Goal: Transaction & Acquisition: Purchase product/service

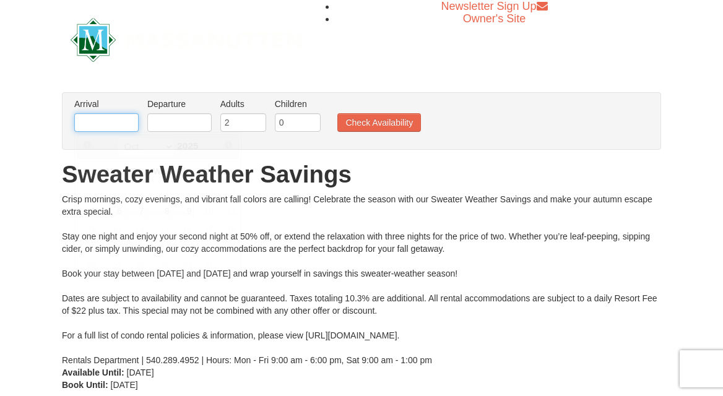
click at [116, 126] on input "text" at bounding box center [106, 122] width 64 height 19
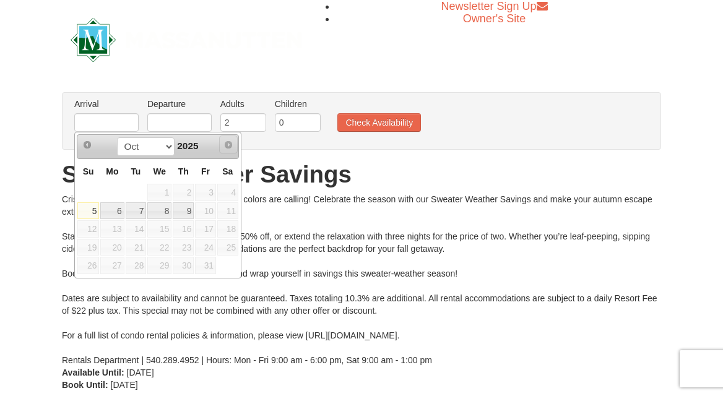
click at [226, 143] on span "Next" at bounding box center [229, 145] width 10 height 10
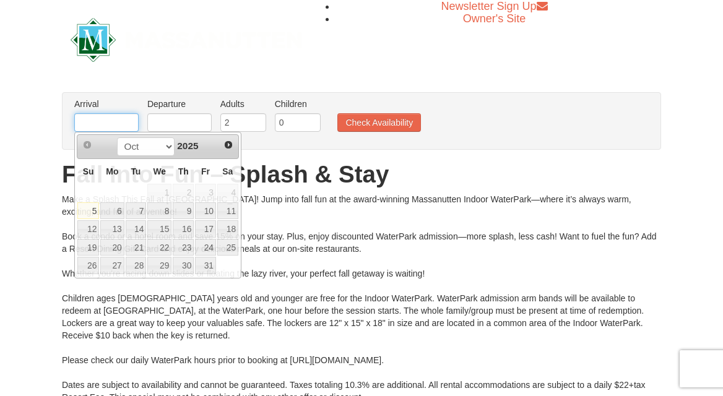
click at [117, 122] on input "text" at bounding box center [106, 122] width 64 height 19
click at [222, 246] on link "25" at bounding box center [227, 247] width 21 height 17
type input "[DATE]"
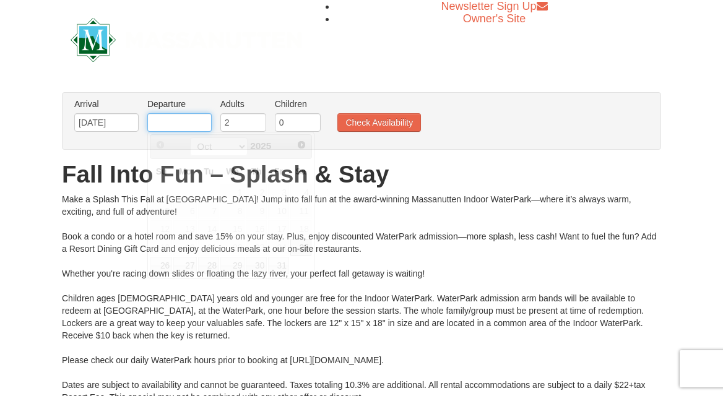
click at [194, 119] on input "text" at bounding box center [179, 122] width 64 height 19
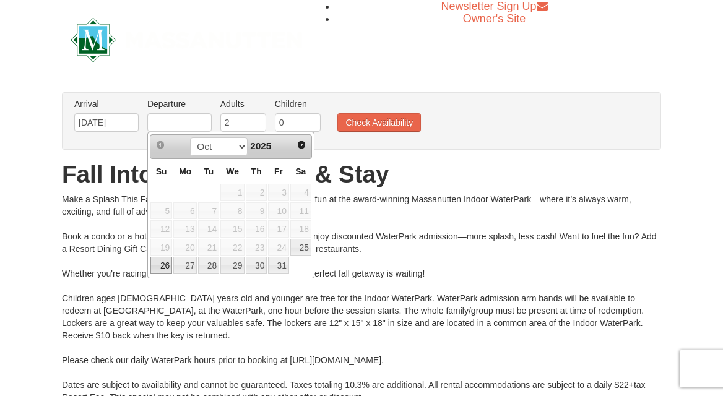
click at [167, 264] on link "26" at bounding box center [161, 265] width 22 height 17
type input "[DATE]"
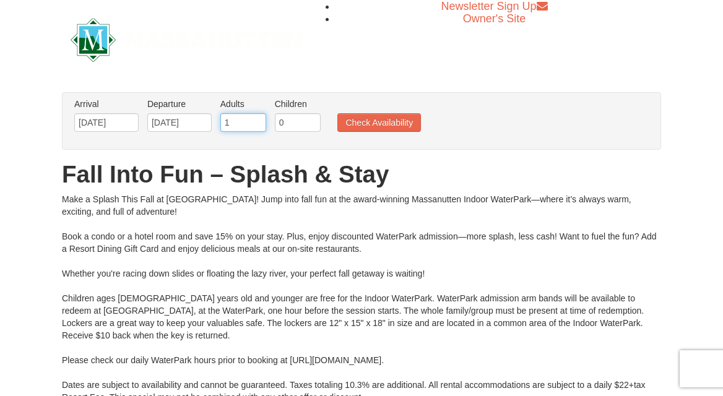
type input "1"
click at [256, 122] on input "1" at bounding box center [243, 122] width 46 height 19
click at [282, 117] on input "0" at bounding box center [298, 122] width 46 height 19
click at [315, 118] on input "1" at bounding box center [298, 122] width 46 height 19
type input "2"
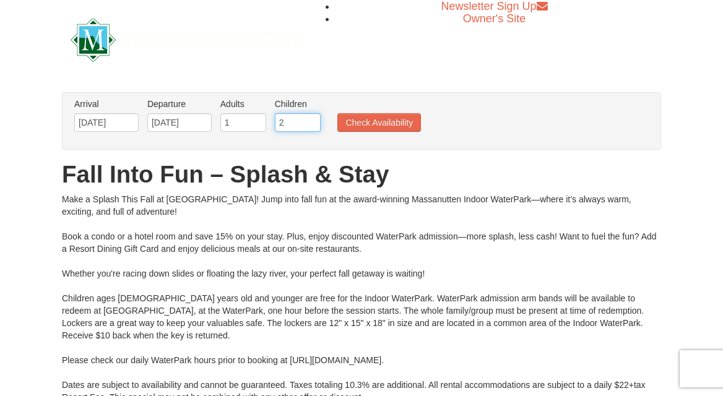
click at [315, 118] on input "2" at bounding box center [298, 122] width 46 height 19
click at [349, 116] on button "Check Availability" at bounding box center [379, 122] width 84 height 19
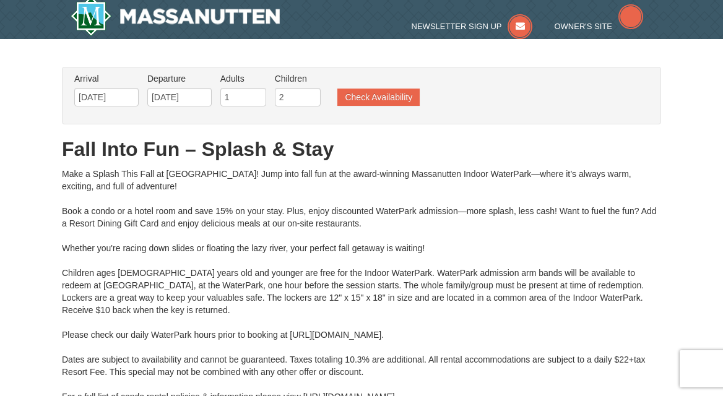
type input "[DATE]"
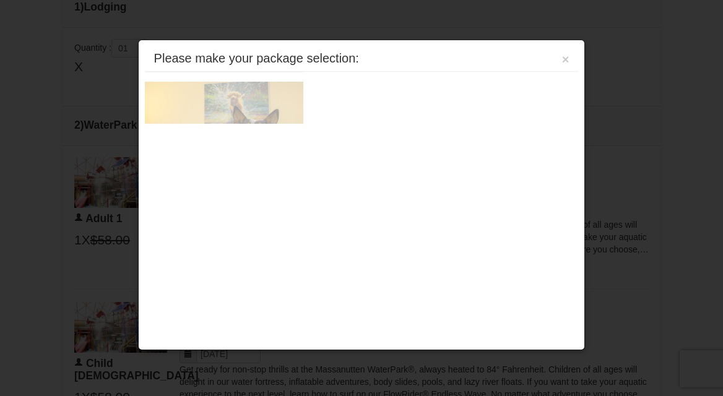
scroll to position [527, 0]
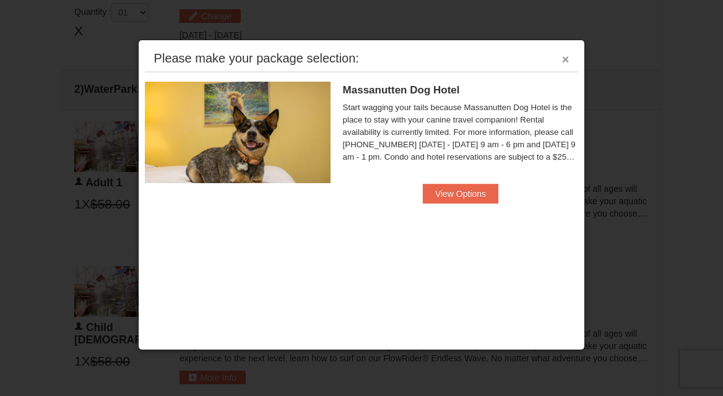
click at [566, 61] on button "×" at bounding box center [565, 59] width 7 height 12
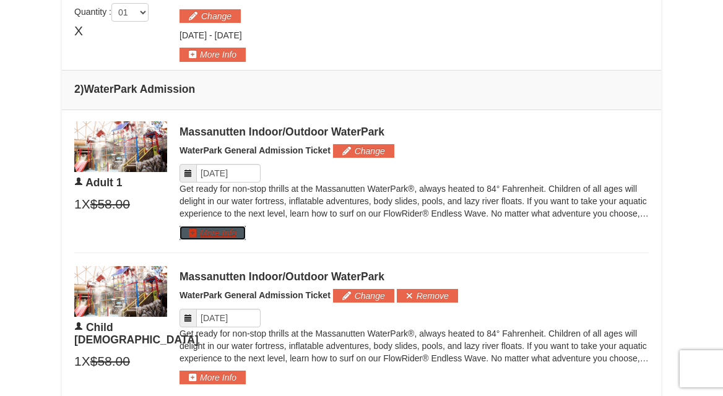
click at [238, 233] on button "More Info" at bounding box center [213, 233] width 66 height 14
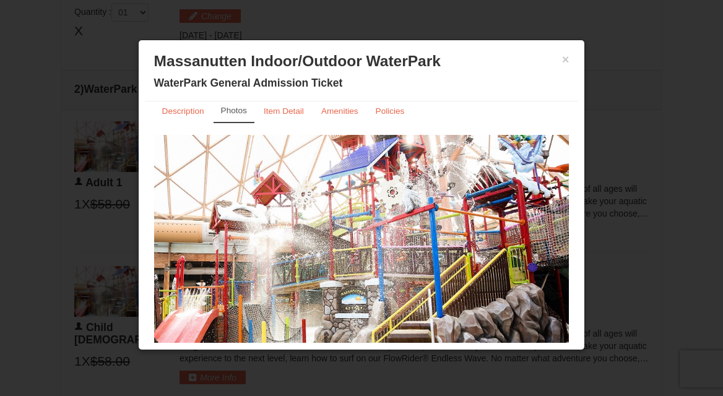
scroll to position [0, 0]
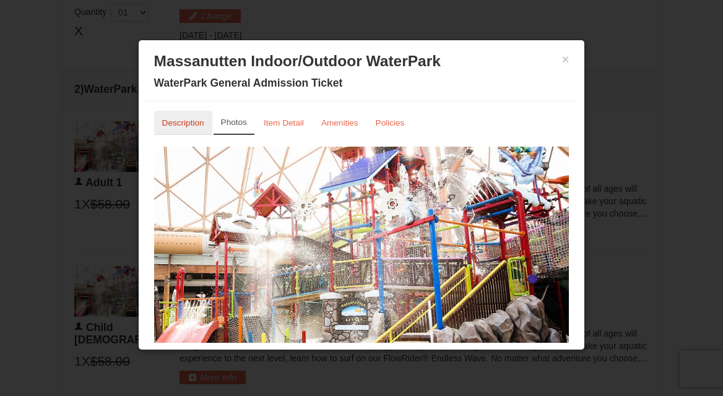
click at [196, 129] on link "Description" at bounding box center [183, 123] width 58 height 24
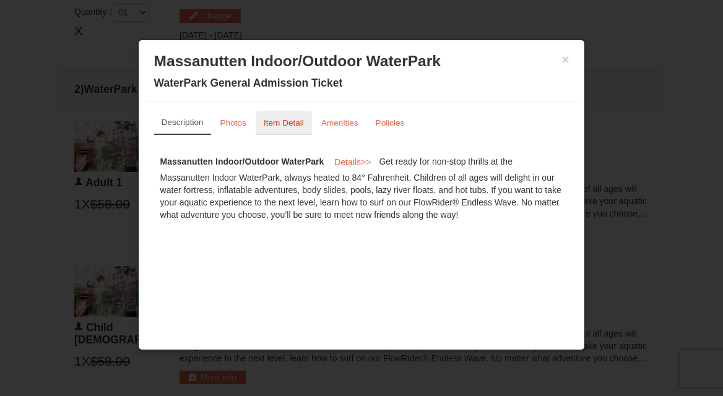
click at [302, 131] on link "Item Detail" at bounding box center [284, 123] width 56 height 24
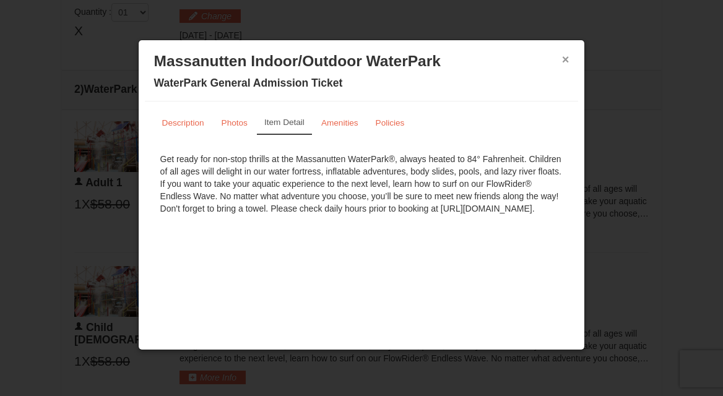
click at [565, 63] on button "×" at bounding box center [565, 59] width 7 height 12
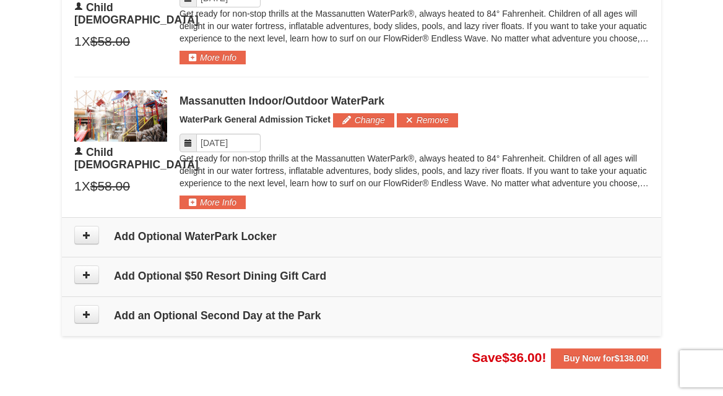
scroll to position [852, 0]
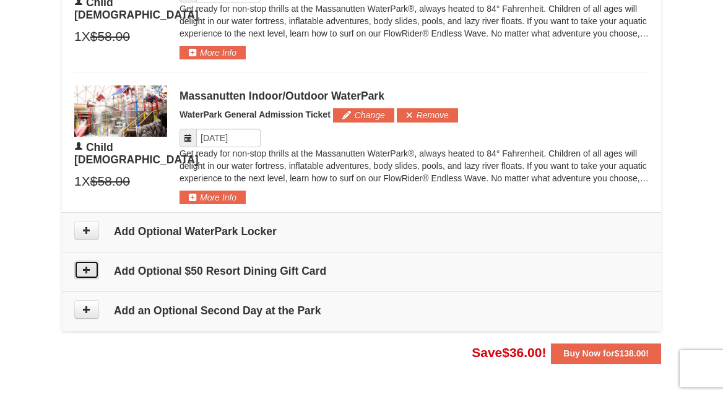
click at [88, 271] on icon at bounding box center [86, 270] width 9 height 9
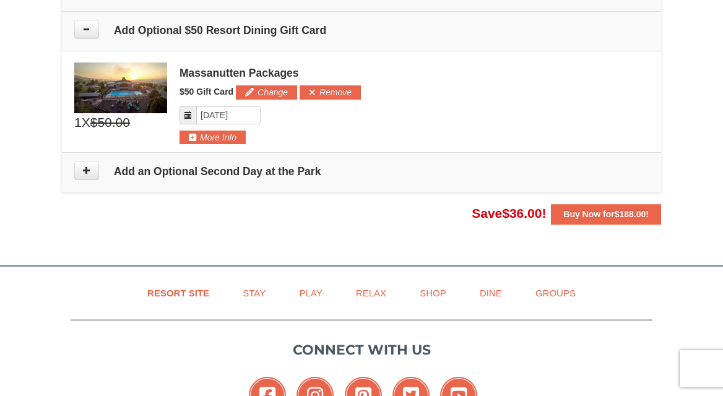
scroll to position [1104, 0]
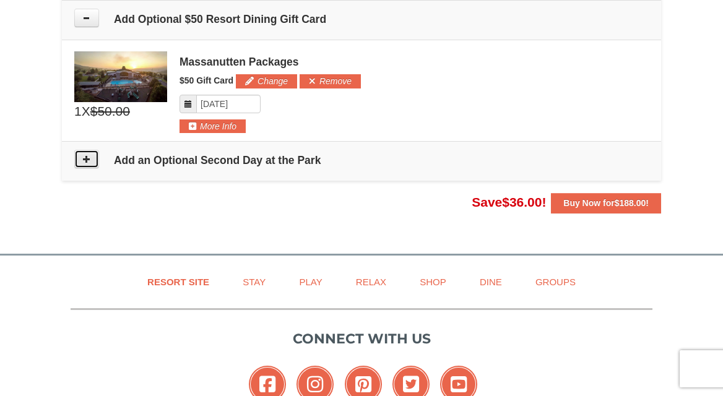
click at [96, 163] on button at bounding box center [86, 159] width 25 height 19
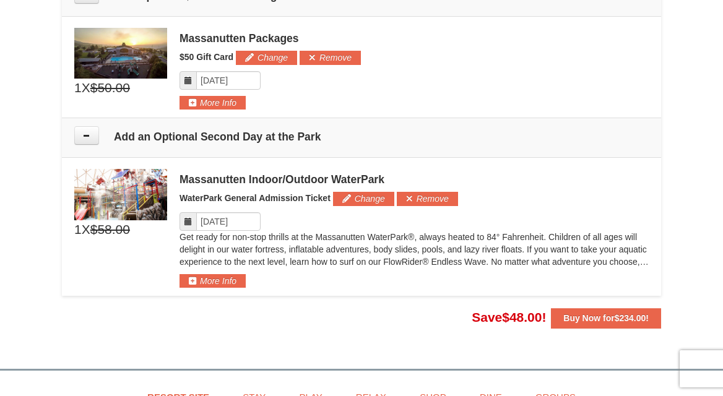
scroll to position [1121, 0]
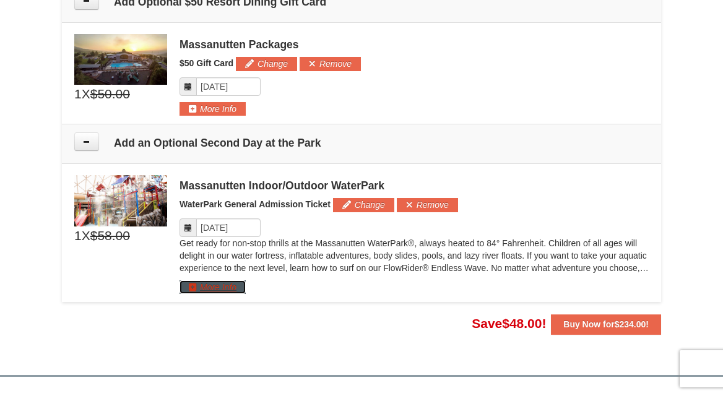
click at [214, 289] on button "More Info" at bounding box center [213, 287] width 66 height 14
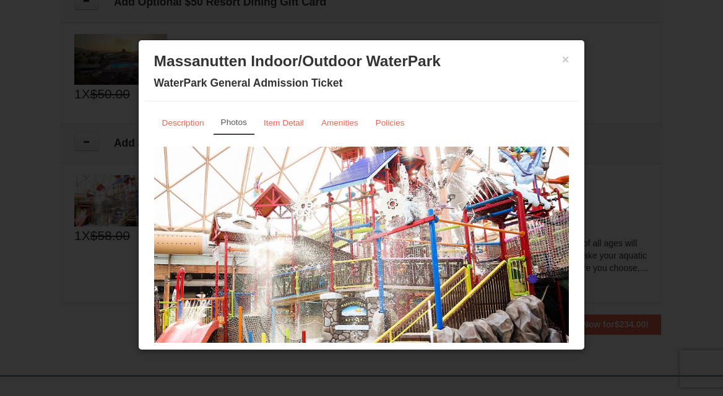
click at [560, 61] on h3 "Massanutten Indoor/Outdoor WaterPark" at bounding box center [361, 61] width 415 height 19
click at [564, 60] on button "×" at bounding box center [565, 59] width 7 height 12
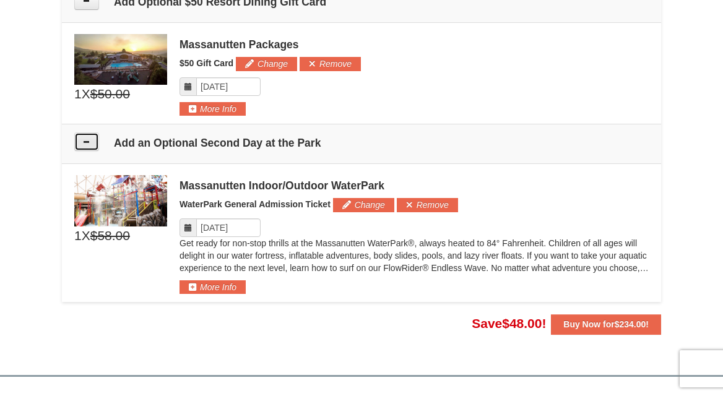
click at [96, 145] on button at bounding box center [86, 142] width 25 height 19
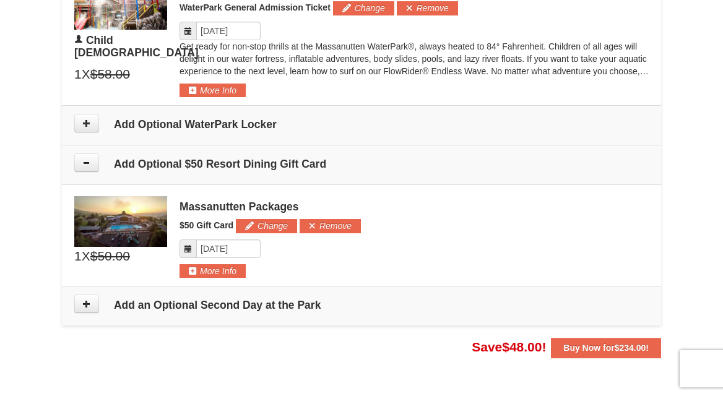
scroll to position [955, 0]
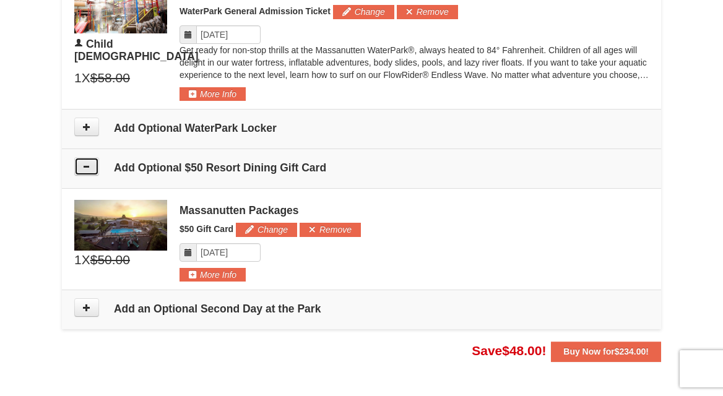
click at [86, 166] on icon at bounding box center [86, 166] width 9 height 9
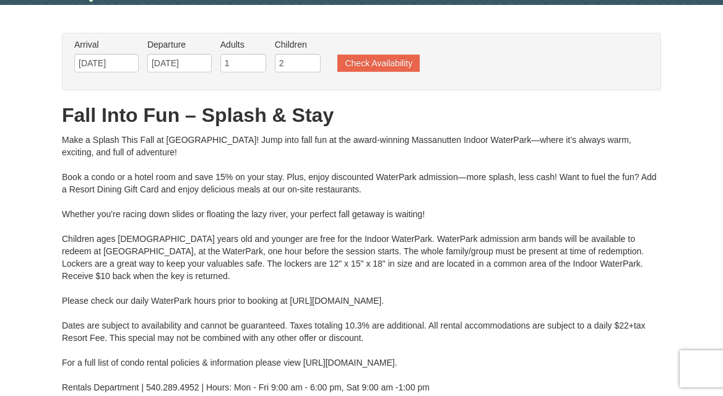
scroll to position [38, 0]
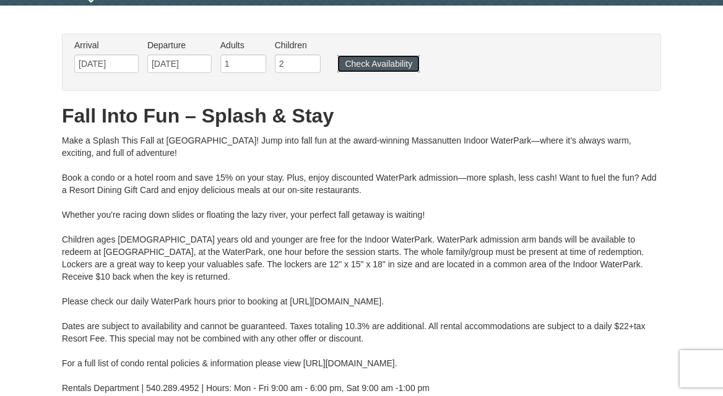
click at [375, 67] on button "Check Availability" at bounding box center [378, 63] width 82 height 17
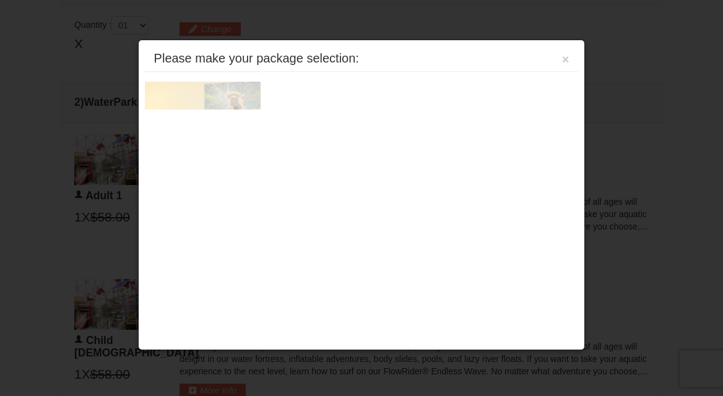
scroll to position [527, 0]
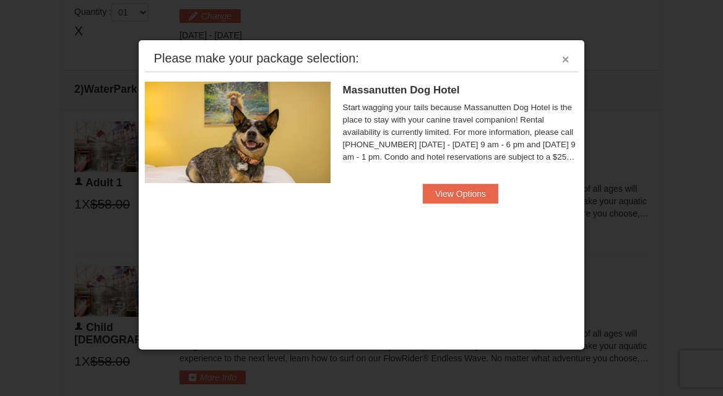
click at [562, 58] on button "×" at bounding box center [565, 59] width 7 height 12
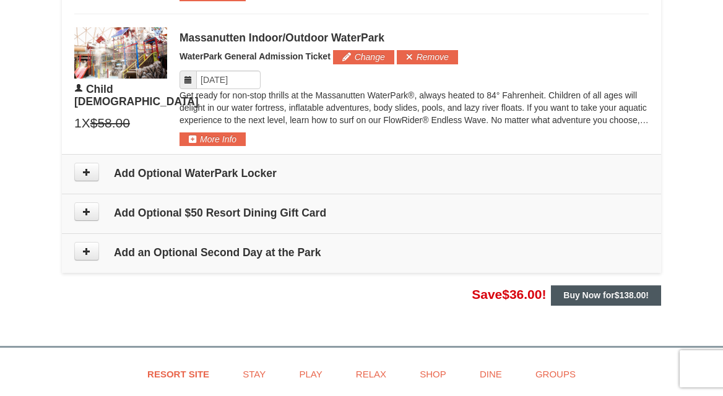
scroll to position [942, 0]
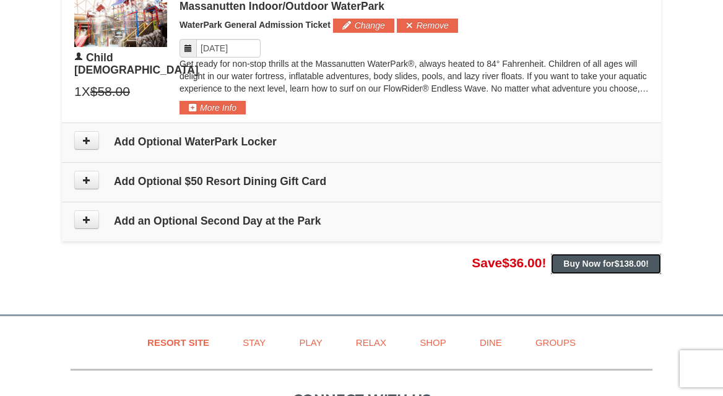
click at [581, 264] on strong "Buy Now for $138.00 !" at bounding box center [605, 264] width 85 height 10
click at [606, 262] on strong "Buy Now for $138.00 !" at bounding box center [605, 264] width 85 height 10
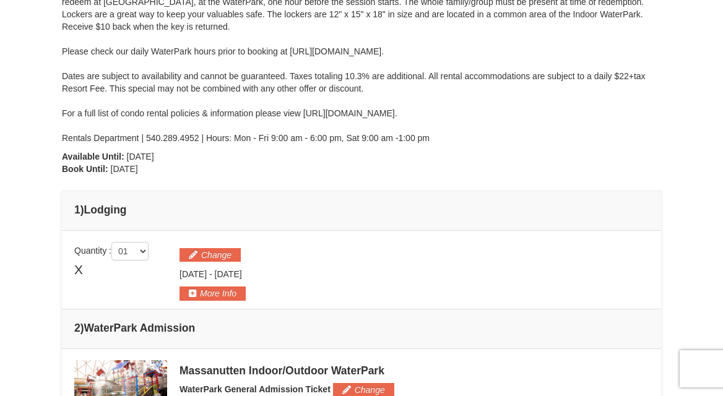
scroll to position [277, 0]
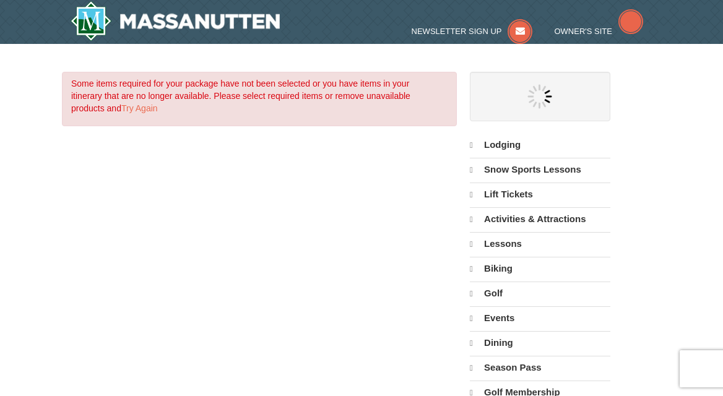
select select "10"
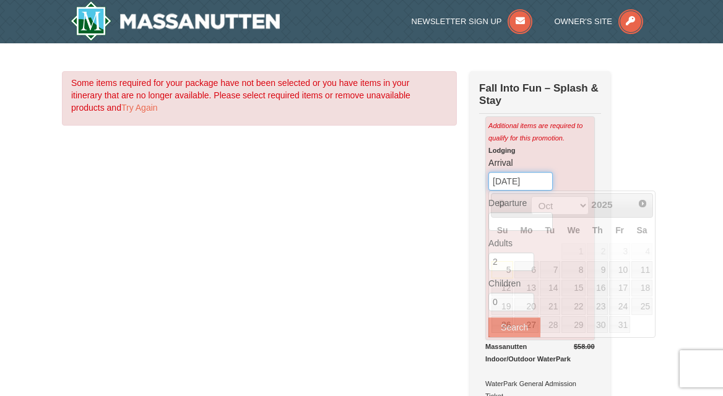
click at [536, 185] on input "10/05/2025" at bounding box center [521, 181] width 64 height 19
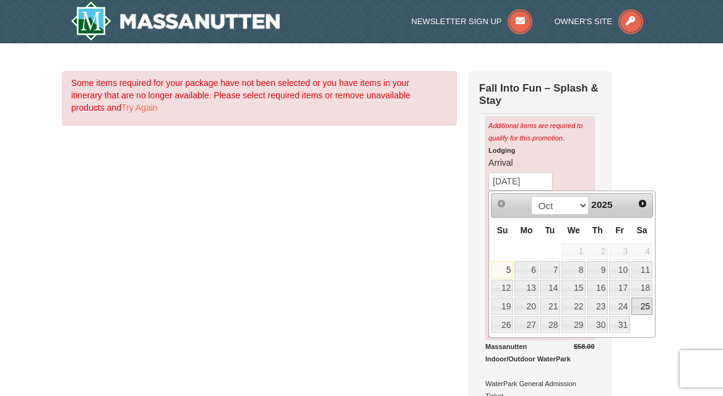
click at [638, 308] on link "25" at bounding box center [642, 306] width 21 height 17
type input "[DATE]"
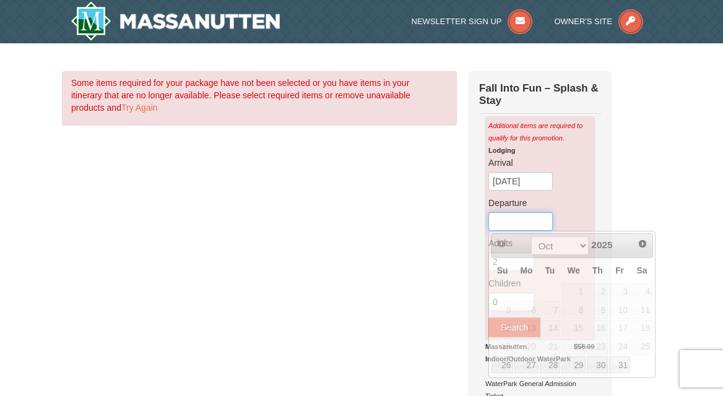
click at [527, 219] on input "text" at bounding box center [521, 221] width 64 height 19
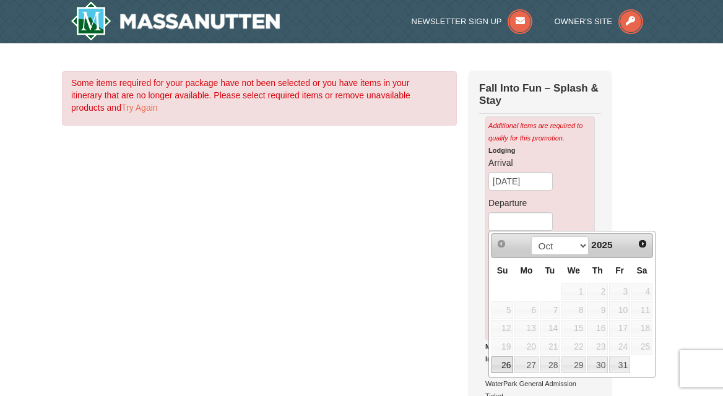
click at [507, 357] on link "26" at bounding box center [503, 365] width 22 height 17
type input "[DATE]"
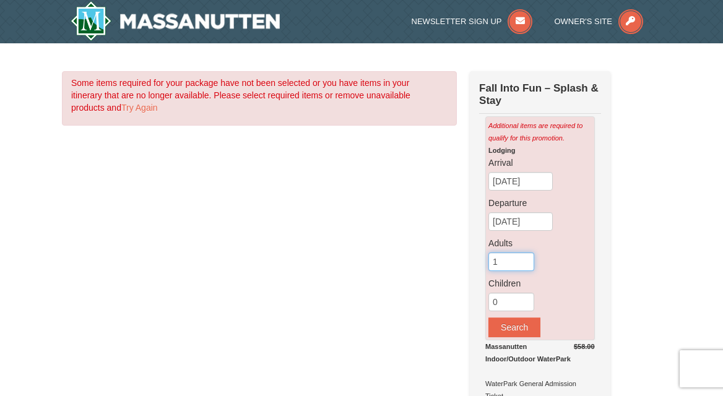
type input "1"
click at [523, 266] on input "1" at bounding box center [512, 262] width 46 height 19
click at [527, 297] on input "1" at bounding box center [512, 302] width 46 height 19
type input "2"
click at [527, 297] on input "2" at bounding box center [512, 302] width 46 height 19
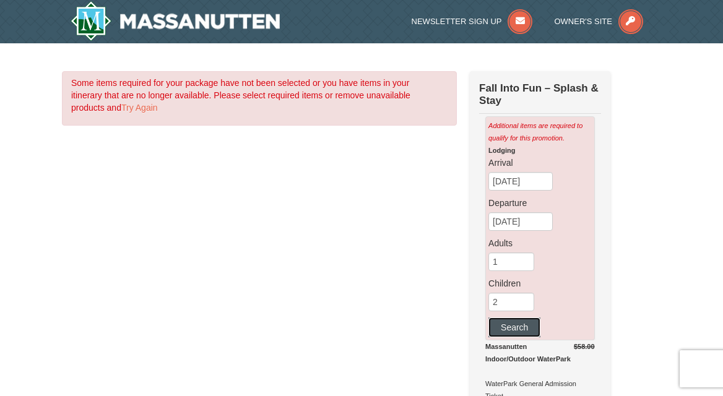
click at [521, 322] on button "Search" at bounding box center [515, 328] width 52 height 20
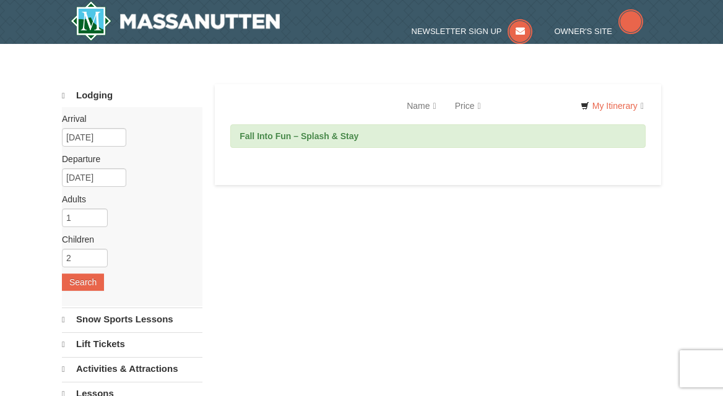
select select "10"
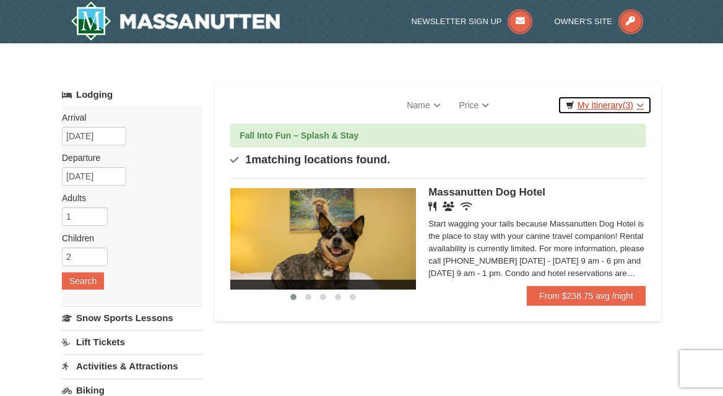
click at [609, 107] on link "My Itinerary (3)" at bounding box center [605, 105] width 94 height 19
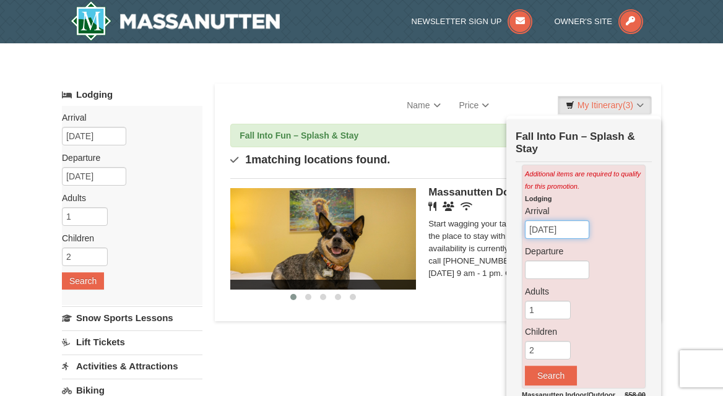
click at [556, 224] on input "[DATE]" at bounding box center [557, 229] width 64 height 19
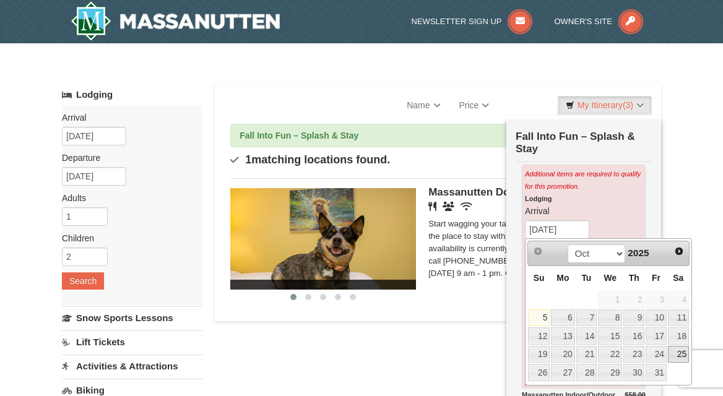
click at [672, 355] on link "25" at bounding box center [678, 354] width 21 height 17
type input "[DATE]"
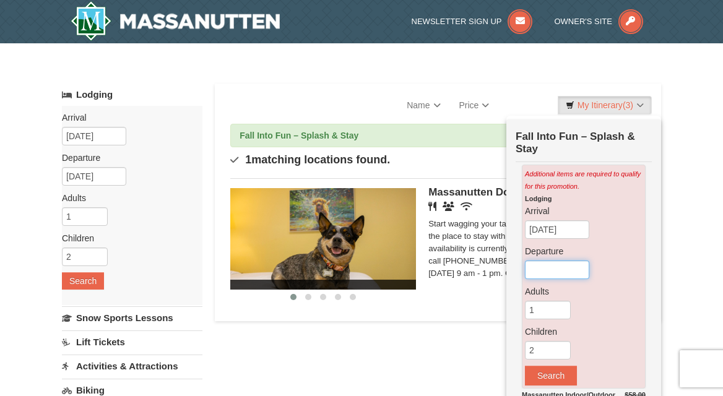
click at [572, 276] on input "text" at bounding box center [557, 270] width 64 height 19
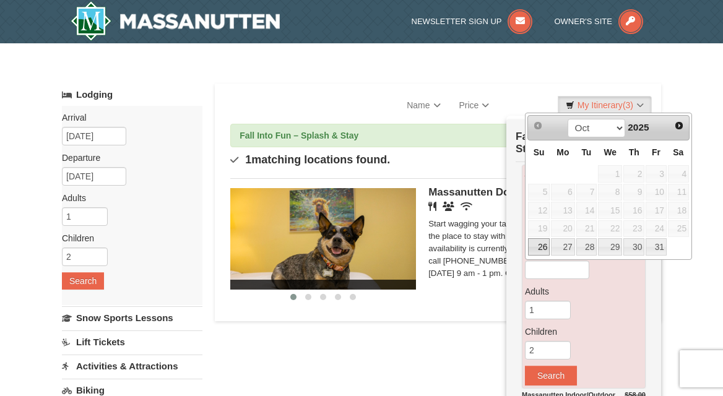
click at [542, 251] on link "26" at bounding box center [539, 246] width 22 height 17
type input "[DATE]"
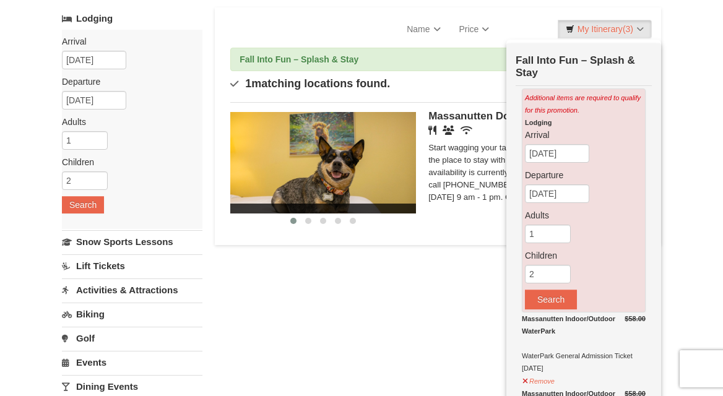
scroll to position [45, 0]
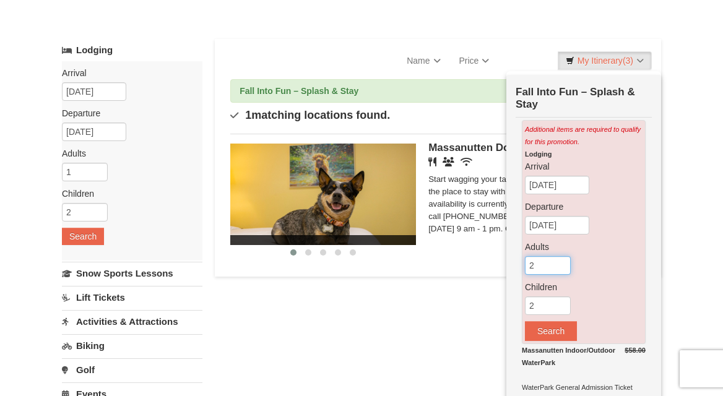
type input "2"
click at [561, 259] on input "2" at bounding box center [548, 265] width 46 height 19
click at [544, 342] on div "Additional items are required to qualify for this promotion. Lodging Arrival Pl…" at bounding box center [584, 232] width 124 height 224
click at [544, 330] on button "Search" at bounding box center [551, 331] width 52 height 20
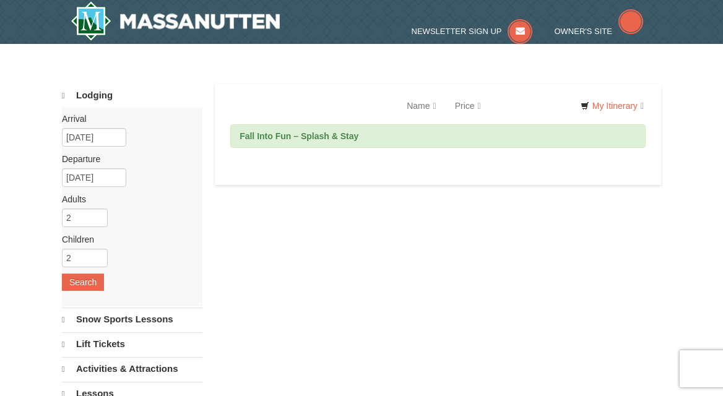
select select "10"
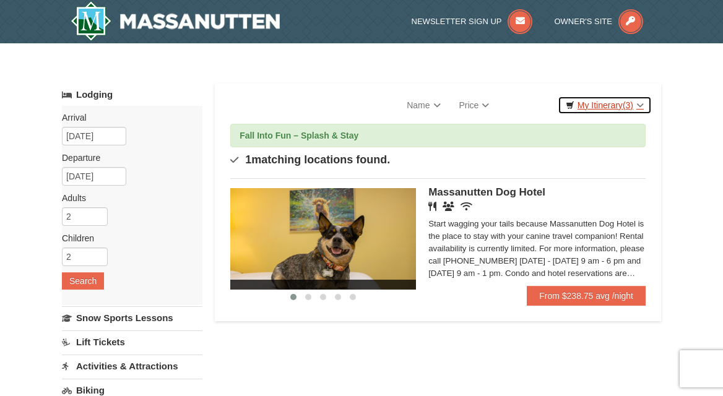
click at [629, 105] on span "(3)" at bounding box center [628, 105] width 11 height 10
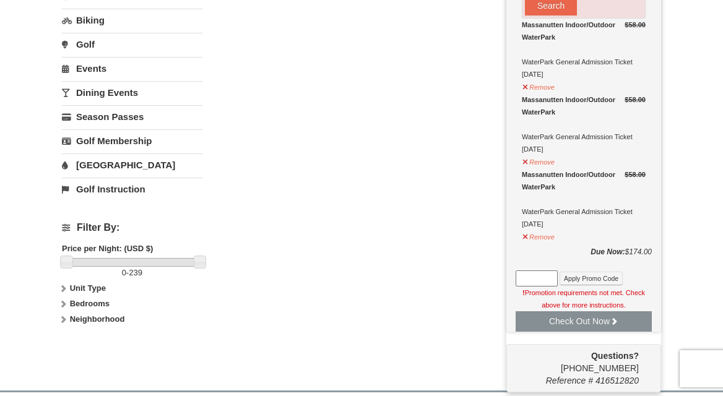
scroll to position [373, 0]
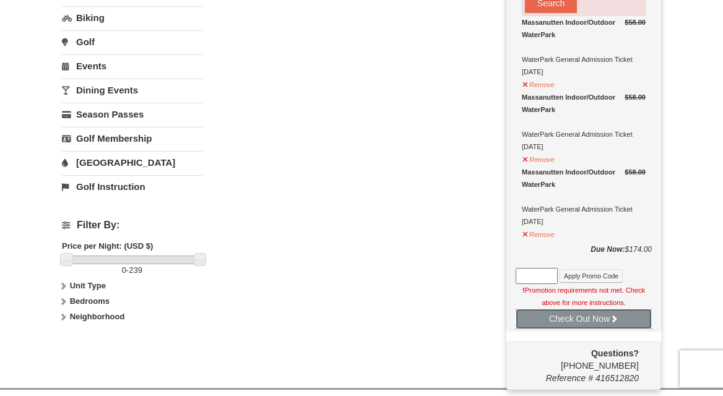
click at [608, 318] on button "Check Out Now" at bounding box center [584, 319] width 136 height 20
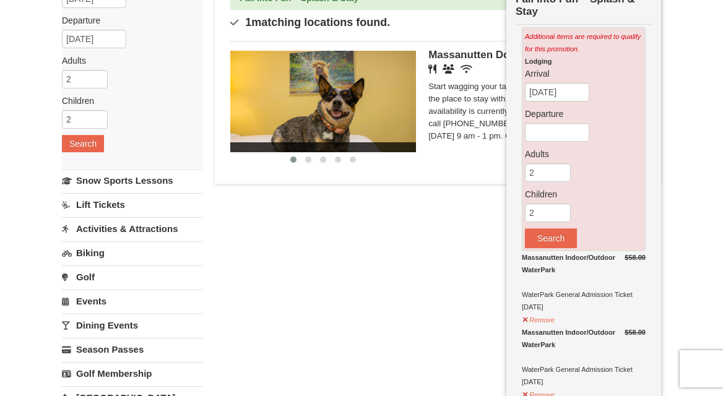
scroll to position [0, 0]
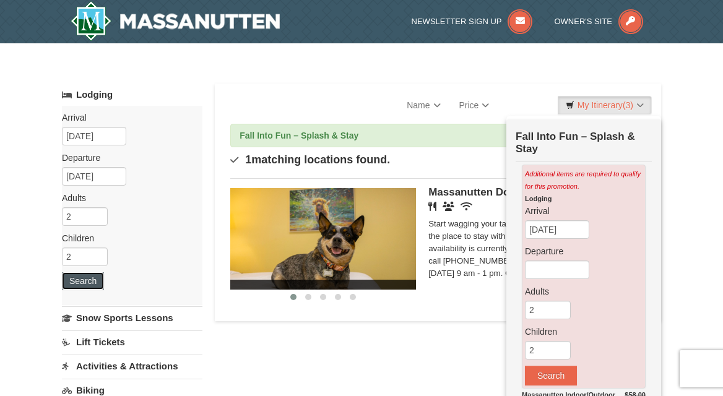
click at [83, 279] on button "Search" at bounding box center [83, 280] width 42 height 17
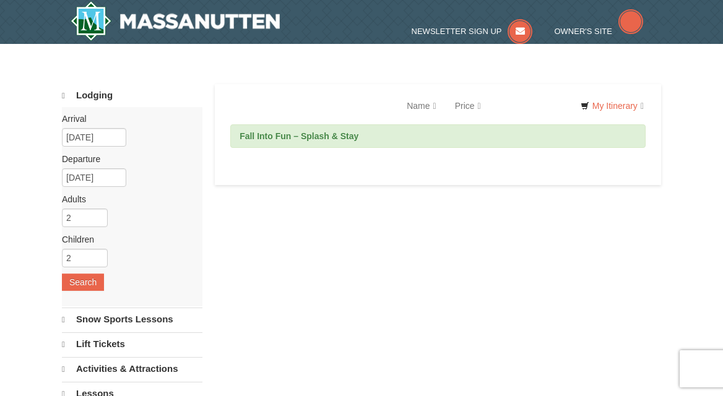
select select "10"
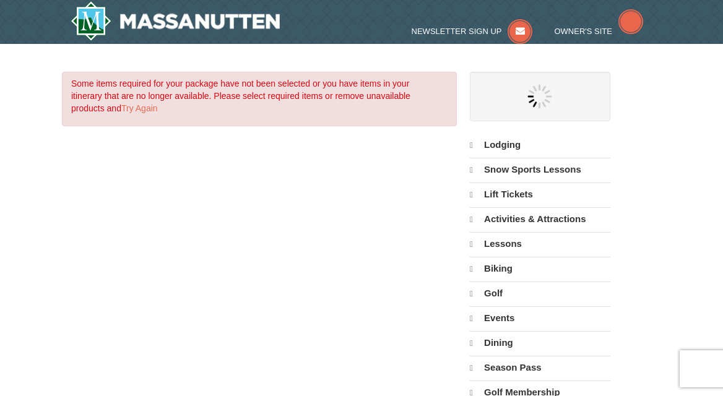
select select "10"
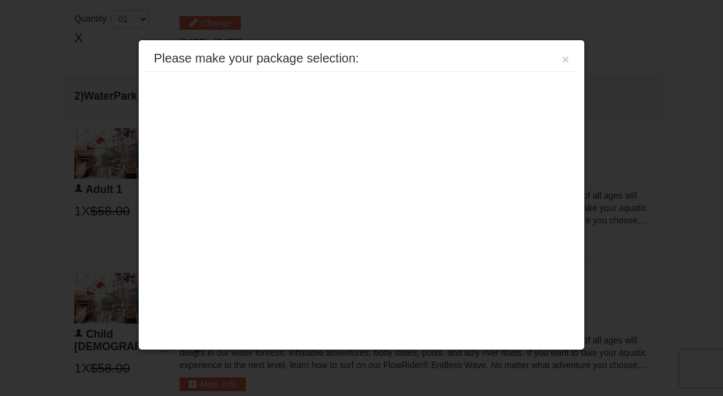
scroll to position [527, 0]
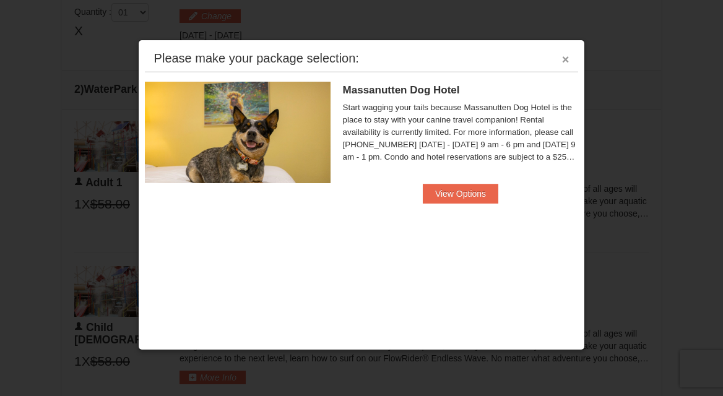
click at [565, 62] on button "×" at bounding box center [565, 59] width 7 height 12
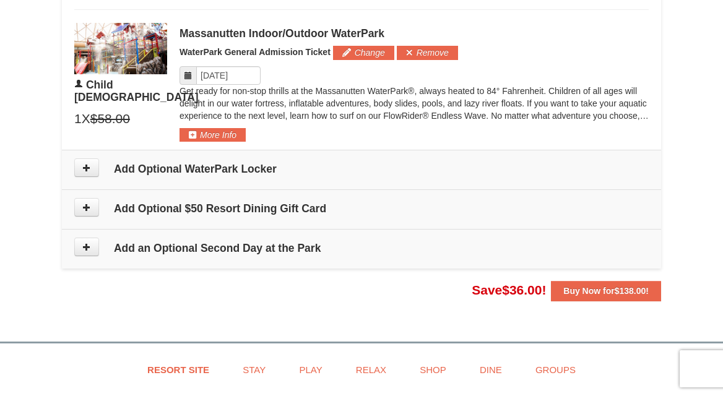
scroll to position [917, 0]
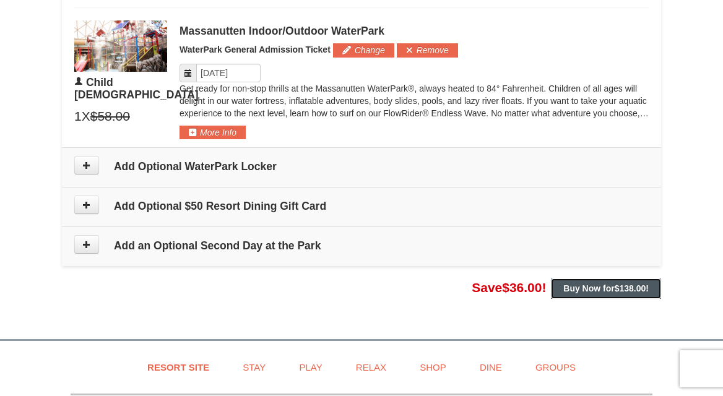
click at [579, 290] on strong "Buy Now for $138.00 !" at bounding box center [605, 289] width 85 height 10
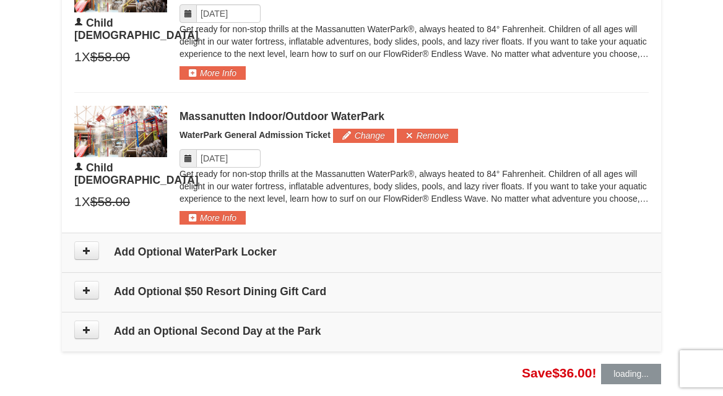
scroll to position [830, 0]
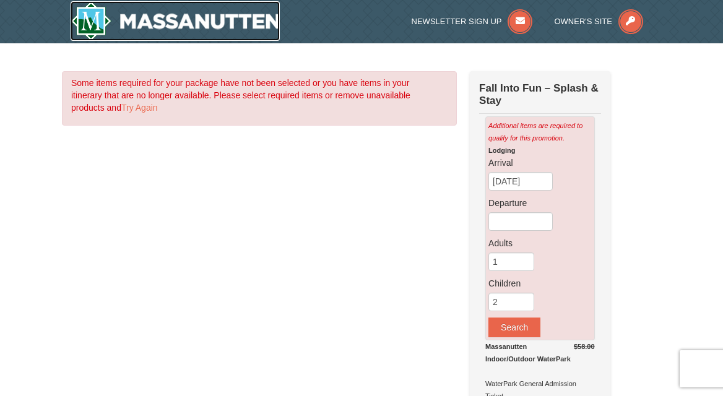
click at [268, 31] on img at bounding box center [175, 21] width 209 height 40
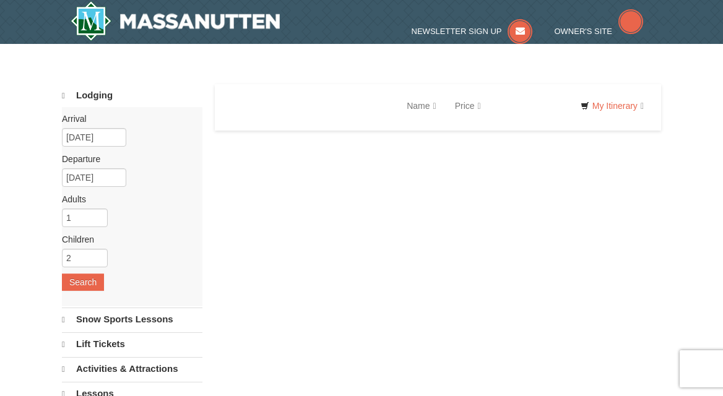
select select "10"
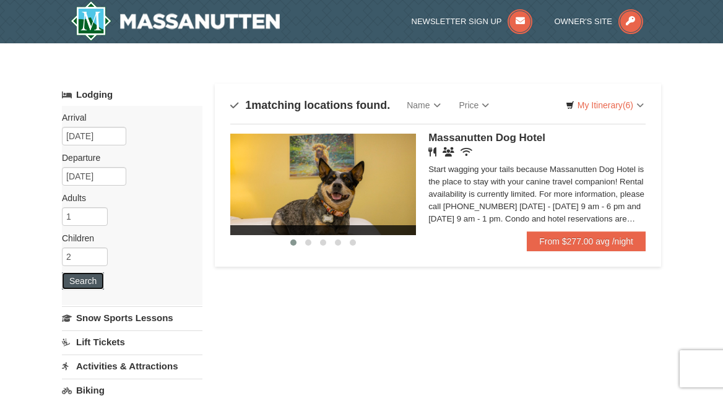
click at [97, 284] on button "Search" at bounding box center [83, 280] width 42 height 17
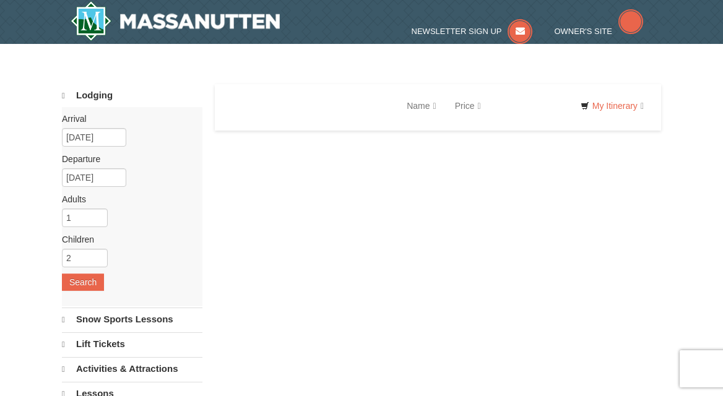
select select "10"
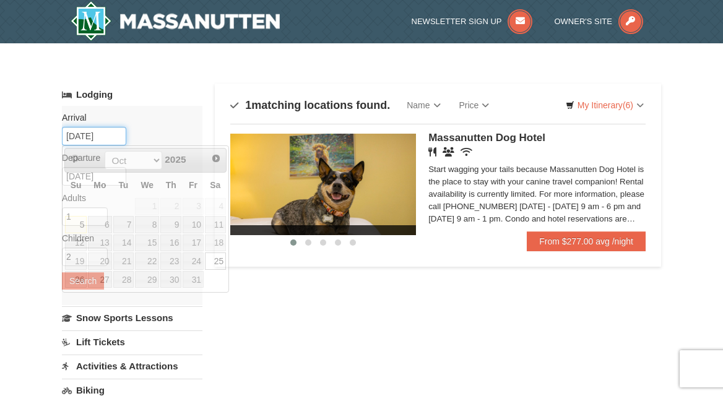
click at [115, 134] on input "[DATE]" at bounding box center [94, 136] width 64 height 19
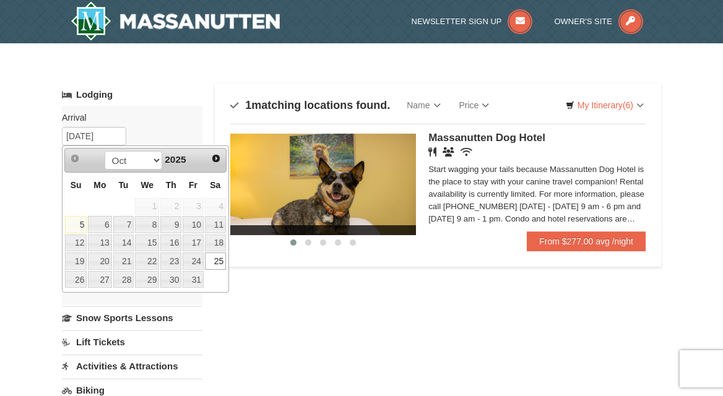
click at [166, 116] on label "Arrival Please format dates MM/DD/YYYY Please format dates MM/DD/YYYY" at bounding box center [127, 117] width 131 height 12
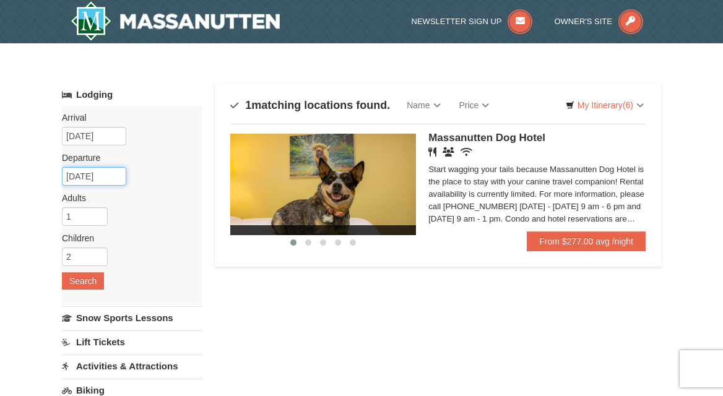
click at [101, 171] on input "[DATE]" at bounding box center [94, 176] width 64 height 19
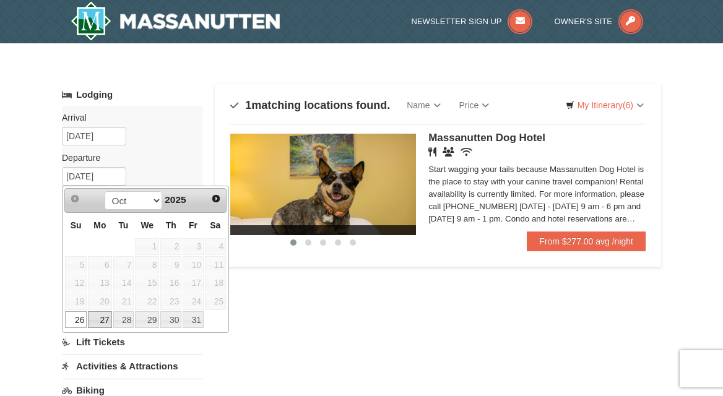
click at [95, 321] on link "27" at bounding box center [100, 319] width 24 height 17
type input "10/27/2025"
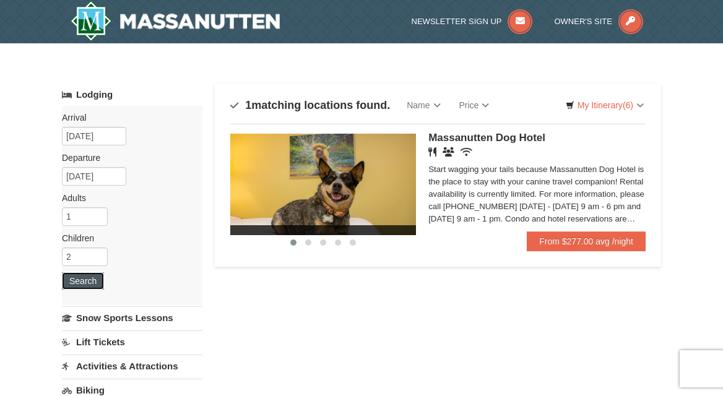
click at [92, 282] on button "Search" at bounding box center [83, 280] width 42 height 17
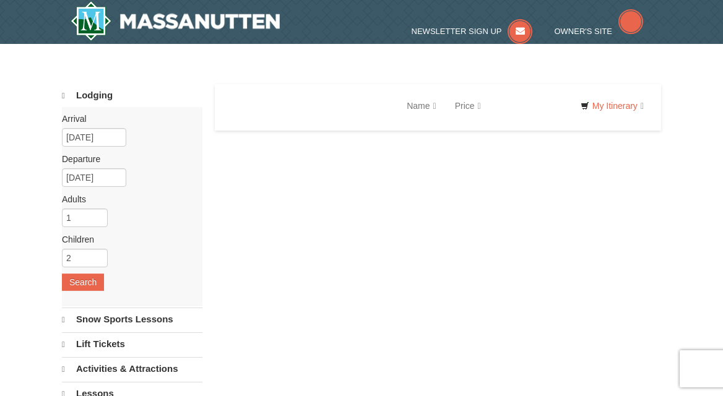
select select "10"
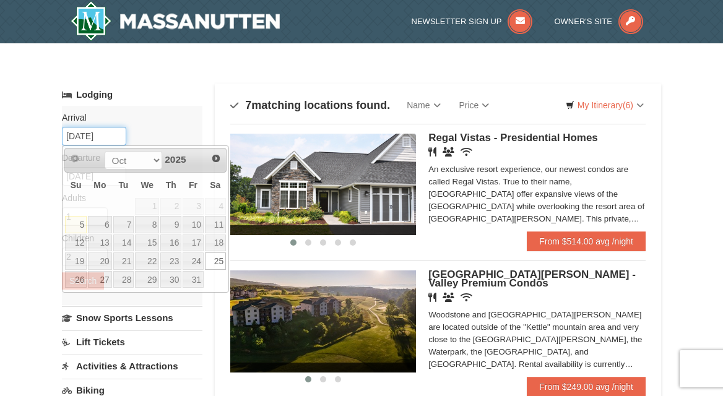
click at [91, 135] on input "[DATE]" at bounding box center [94, 136] width 64 height 19
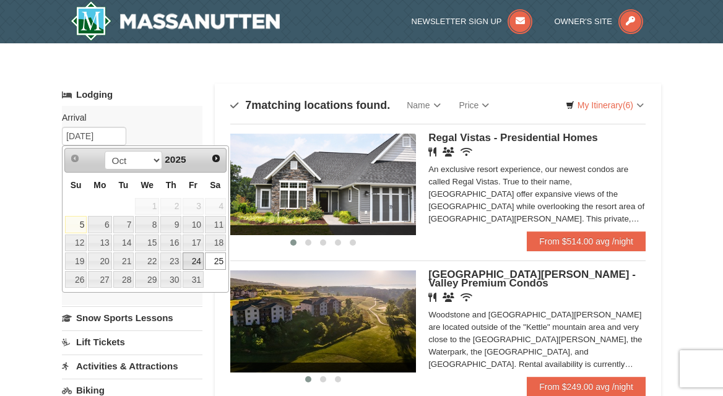
click at [190, 259] on link "24" at bounding box center [193, 261] width 21 height 17
type input "[DATE]"
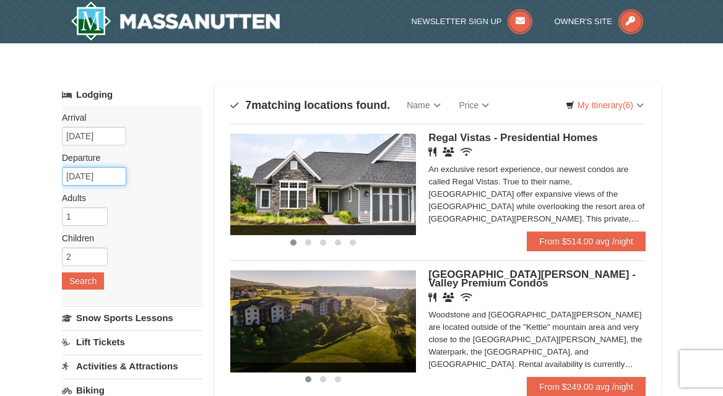
click at [81, 175] on input "10/27/2025" at bounding box center [94, 176] width 64 height 19
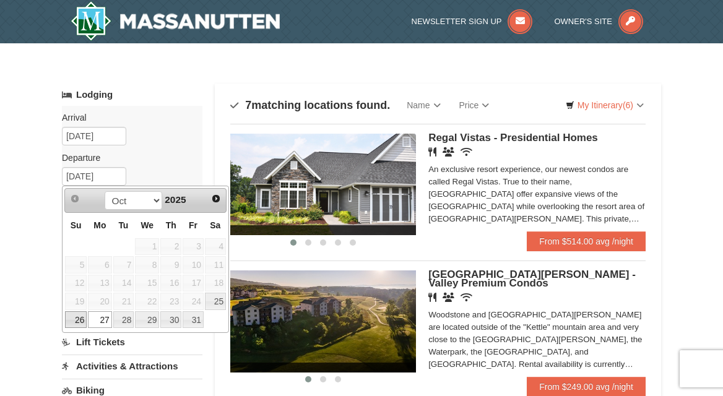
click at [82, 321] on link "26" at bounding box center [76, 319] width 22 height 17
type input "10/26/2025"
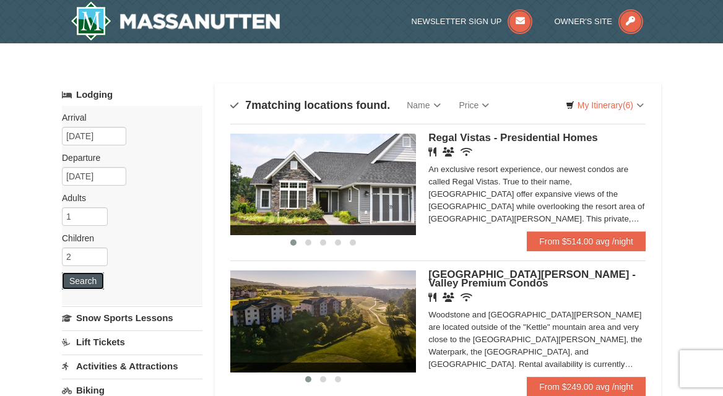
click at [81, 285] on button "Search" at bounding box center [83, 280] width 42 height 17
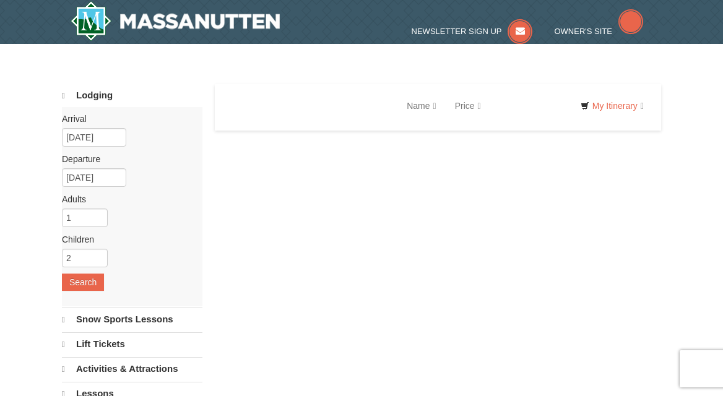
select select "10"
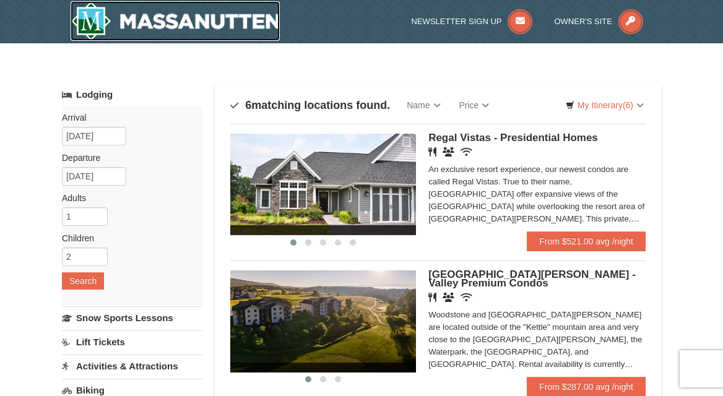
click at [217, 18] on img at bounding box center [175, 21] width 209 height 40
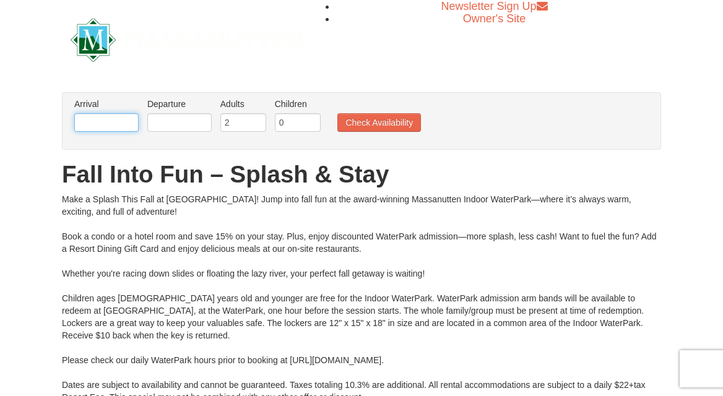
click at [135, 120] on input "text" at bounding box center [106, 122] width 64 height 19
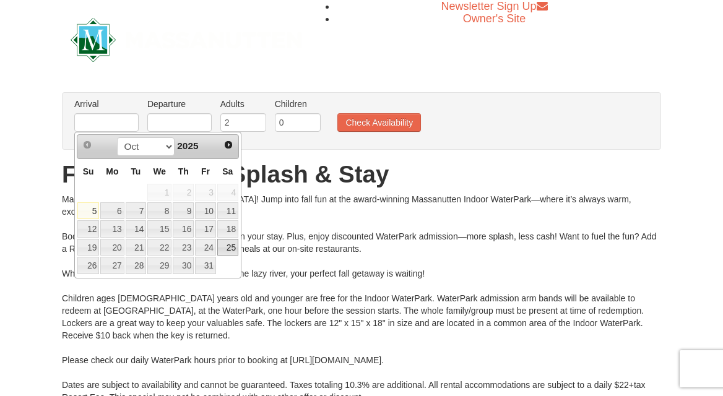
click at [229, 246] on link "25" at bounding box center [227, 247] width 21 height 17
type input "[DATE]"
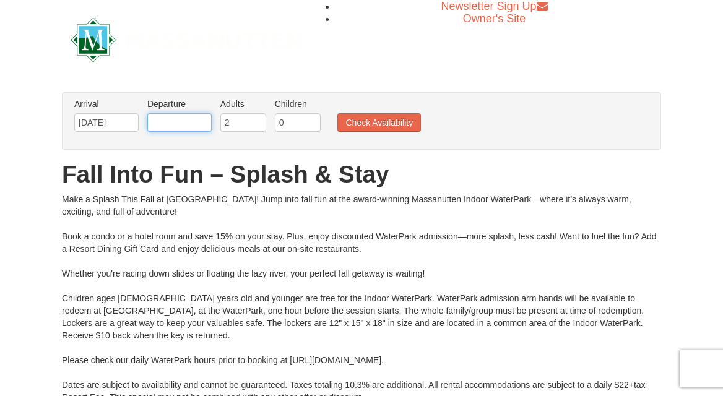
click at [195, 128] on input "text" at bounding box center [179, 122] width 64 height 19
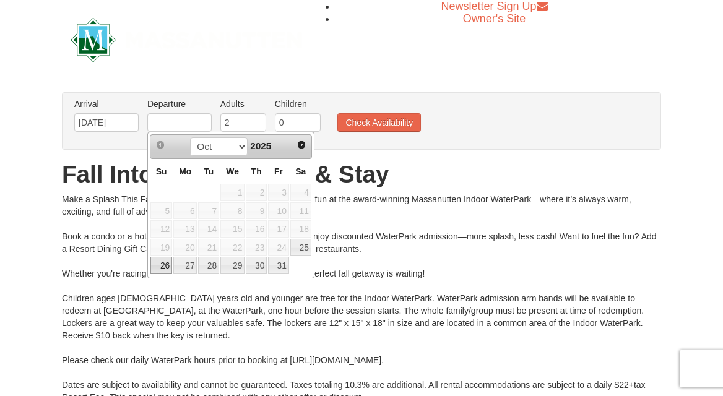
click at [162, 271] on link "26" at bounding box center [161, 265] width 22 height 17
type input "[DATE]"
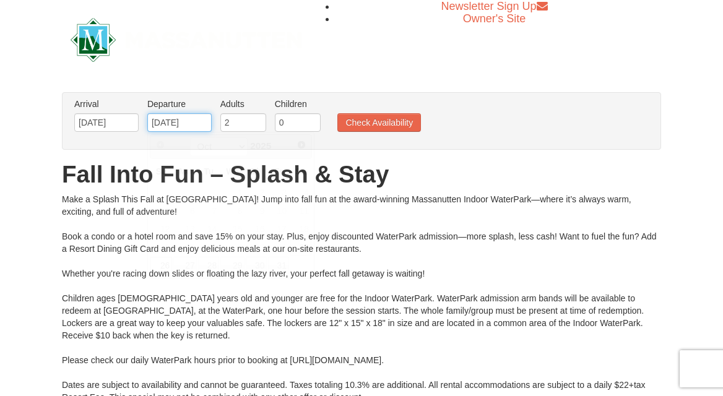
click at [182, 122] on input "10/26/2025" at bounding box center [179, 122] width 64 height 19
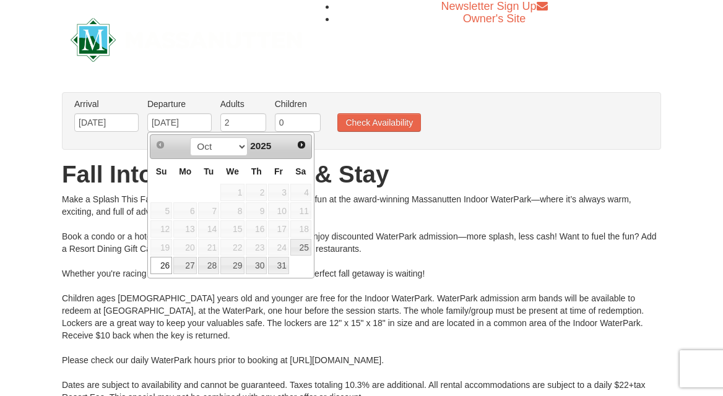
click at [383, 181] on h1 "Fall Into Fun – Splash & Stay" at bounding box center [361, 174] width 599 height 25
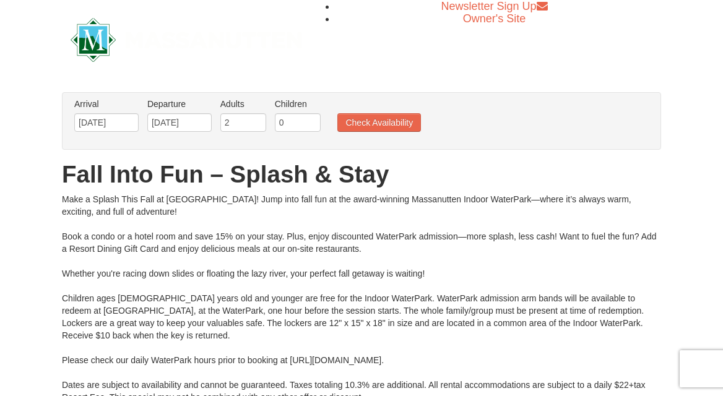
click at [373, 110] on ul "Arrival Please format dates MM/DD/YYYY Please format dates MM/DD/YYYY 10/25/202…" at bounding box center [355, 118] width 568 height 40
click at [373, 115] on button "Check Availability" at bounding box center [379, 122] width 84 height 19
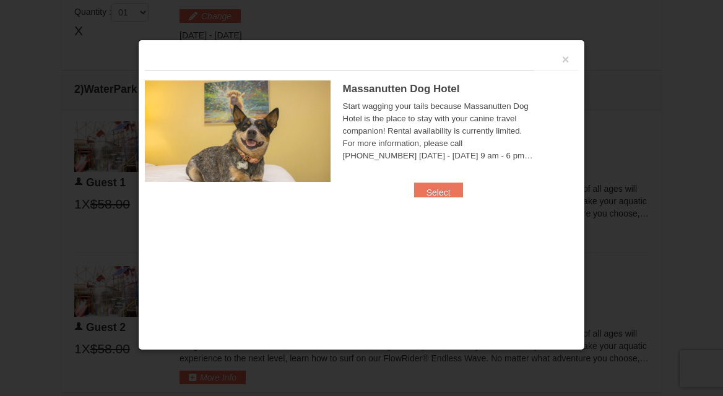
scroll to position [527, 0]
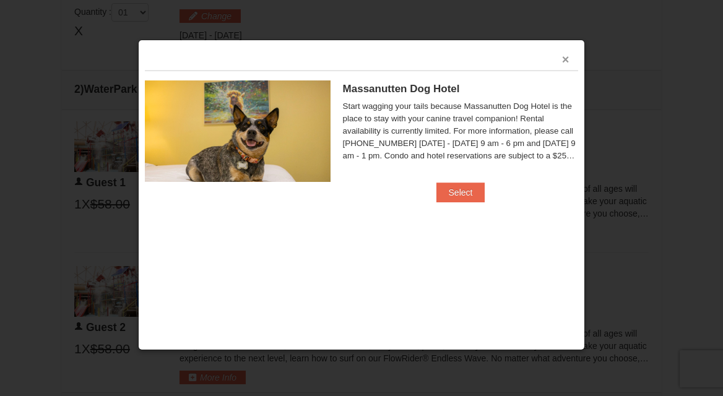
click at [566, 59] on button "×" at bounding box center [565, 59] width 7 height 12
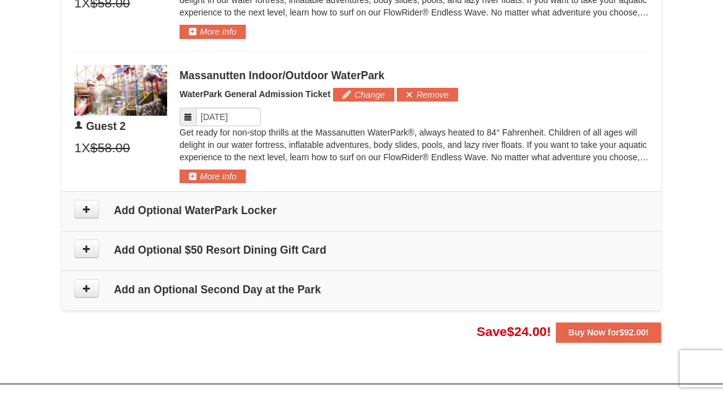
scroll to position [737, 0]
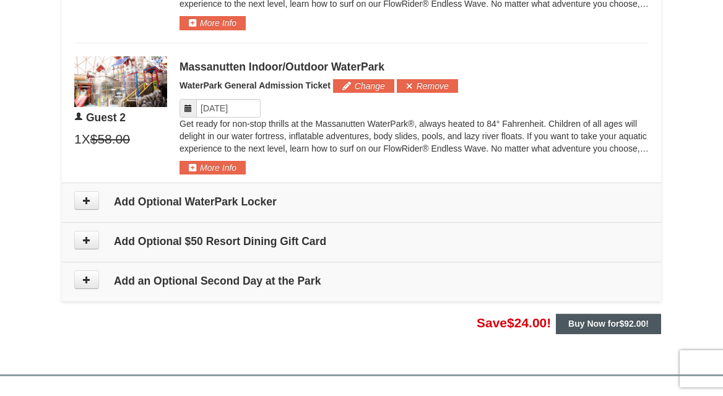
click at [624, 319] on span "$92.00" at bounding box center [633, 324] width 27 height 10
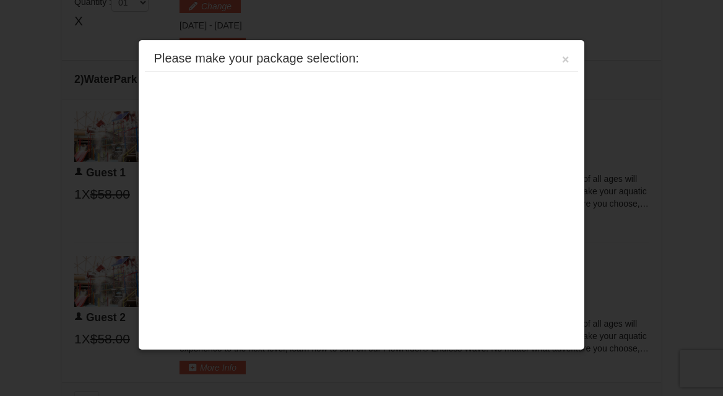
scroll to position [530, 0]
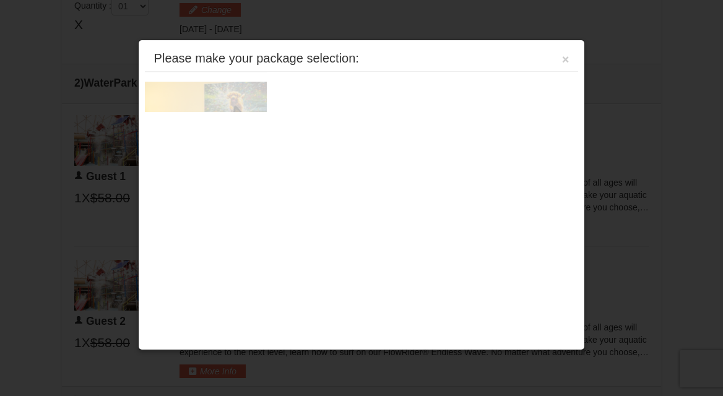
scroll to position [527, 0]
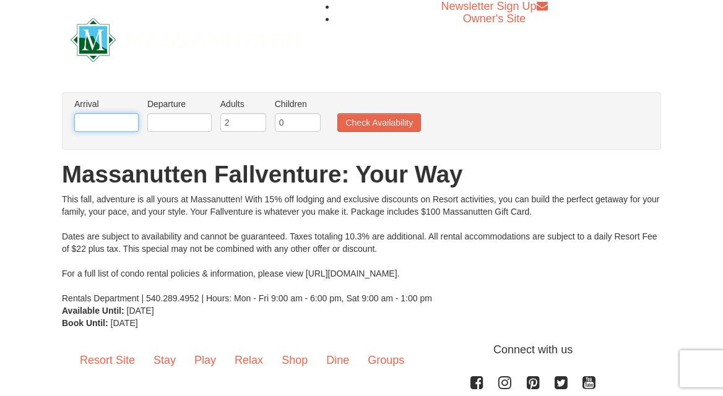
click at [137, 125] on input "text" at bounding box center [106, 122] width 64 height 19
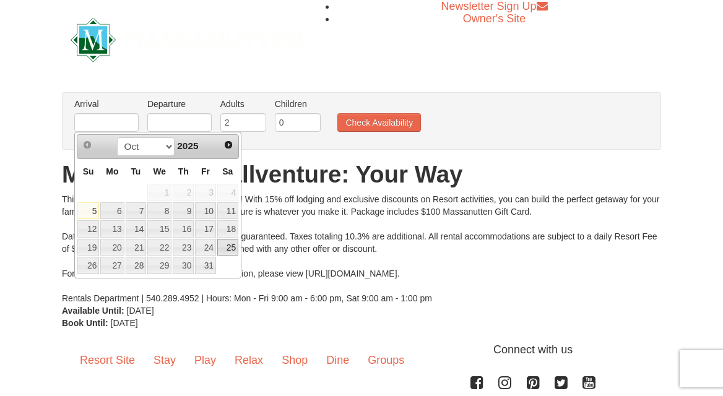
click at [225, 246] on link "25" at bounding box center [227, 247] width 21 height 17
type input "[DATE]"
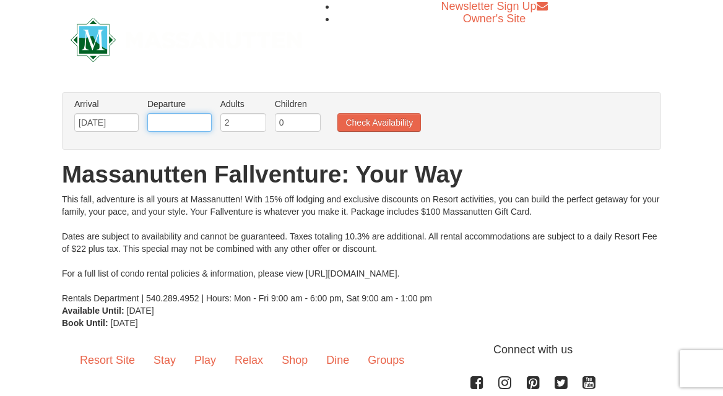
click at [177, 116] on input "text" at bounding box center [179, 122] width 64 height 19
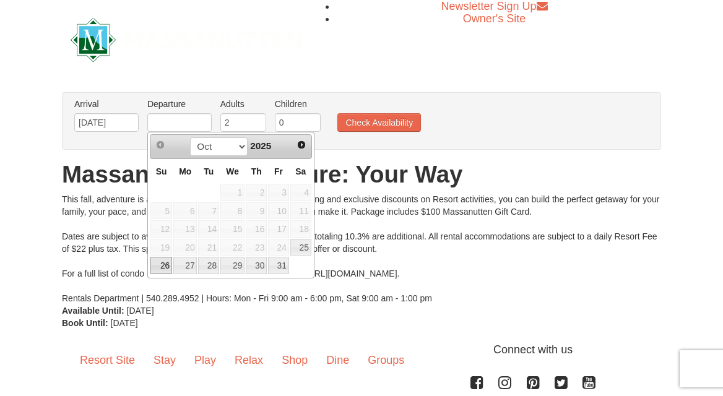
click at [161, 263] on link "26" at bounding box center [161, 265] width 22 height 17
type input "[DATE]"
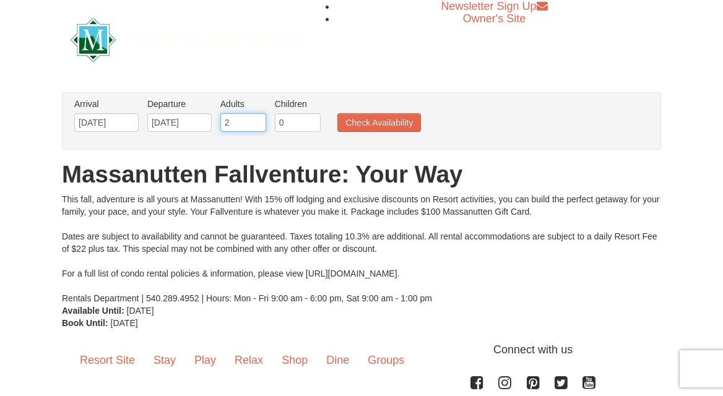
click at [245, 123] on input "2" at bounding box center [243, 122] width 46 height 19
type input "1"
click at [255, 124] on input "1" at bounding box center [243, 122] width 46 height 19
click at [287, 124] on input "0" at bounding box center [298, 122] width 46 height 19
click at [310, 121] on input "1" at bounding box center [298, 122] width 46 height 19
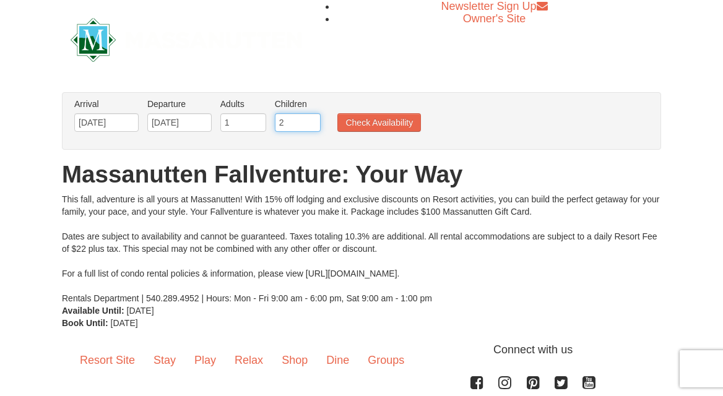
type input "2"
click at [310, 121] on input "2" at bounding box center [298, 122] width 46 height 19
click at [367, 124] on button "Check Availability" at bounding box center [379, 122] width 84 height 19
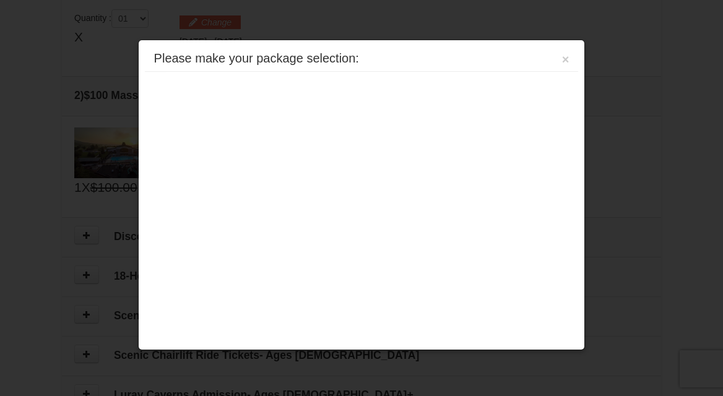
scroll to position [378, 0]
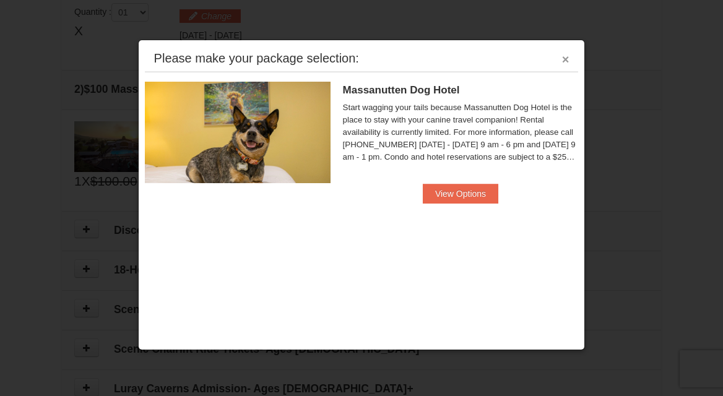
click at [567, 54] on button "×" at bounding box center [565, 59] width 7 height 12
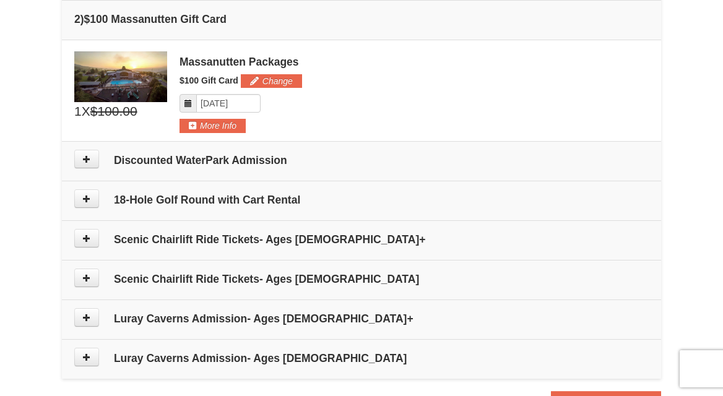
scroll to position [452, 0]
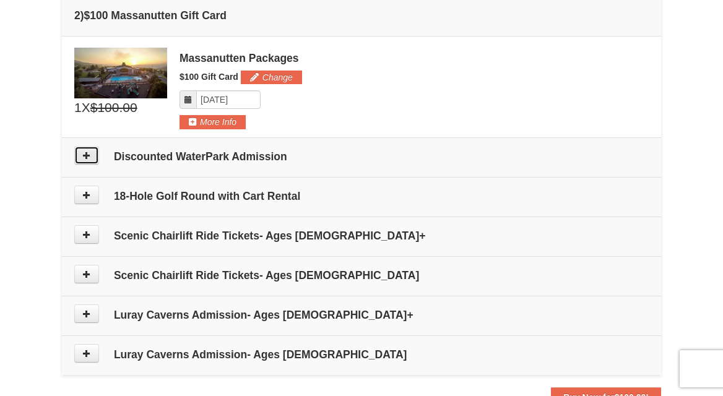
click at [92, 159] on button at bounding box center [86, 155] width 25 height 19
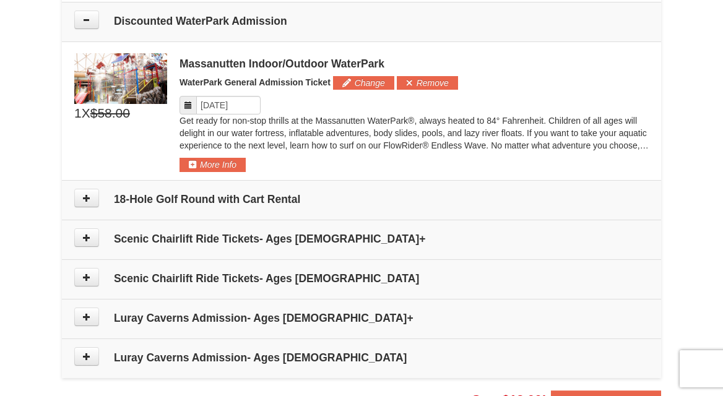
scroll to position [589, 0]
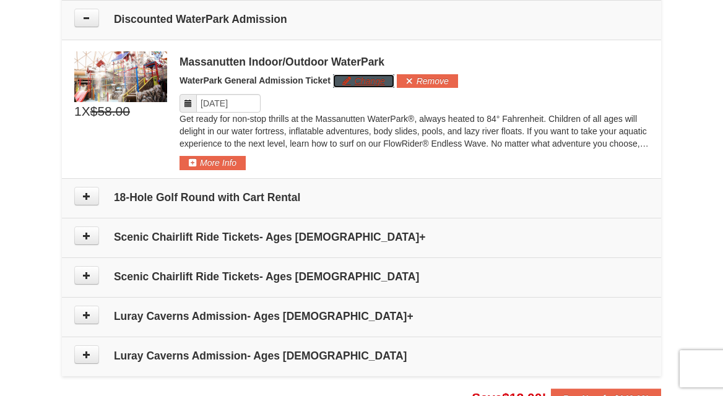
click at [371, 82] on button "Change" at bounding box center [363, 81] width 61 height 14
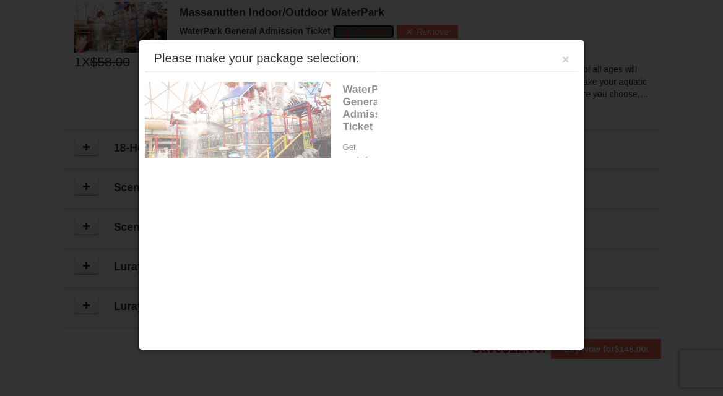
scroll to position [641, 0]
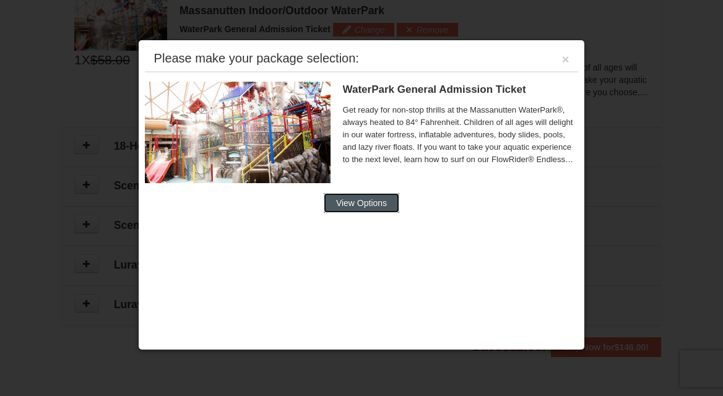
click at [338, 199] on button "View Options" at bounding box center [362, 203] width 76 height 20
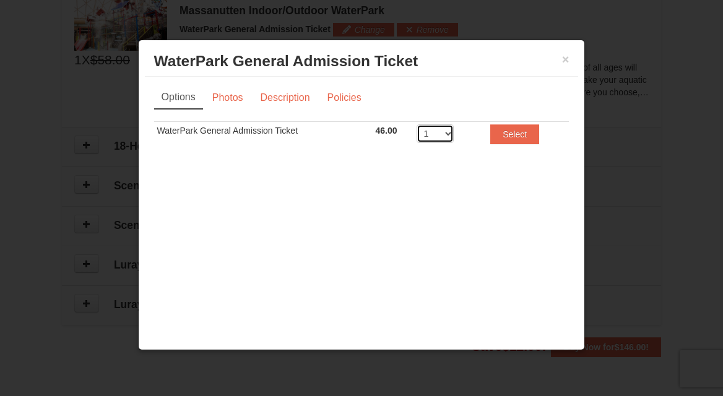
click at [446, 131] on select "1 2 3 4 5 6 7 8" at bounding box center [435, 133] width 37 height 19
select select "3"
click at [500, 130] on button "Select" at bounding box center [514, 134] width 49 height 20
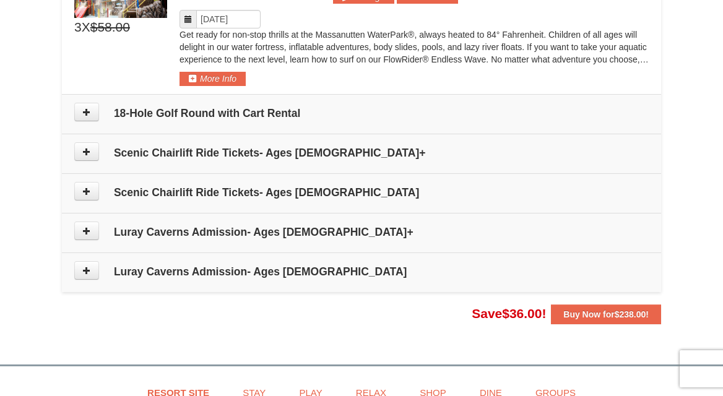
scroll to position [685, 0]
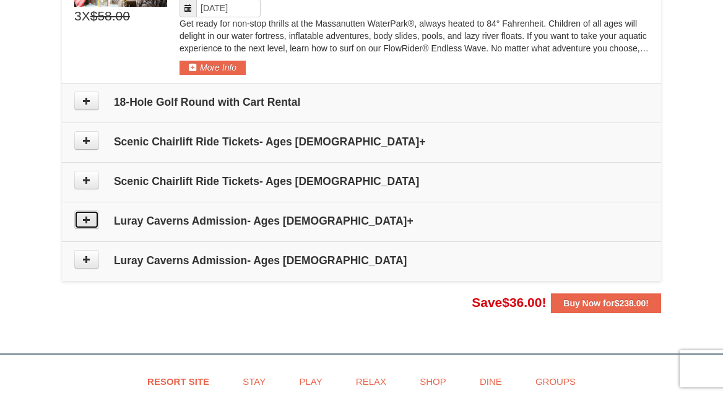
click at [93, 224] on button at bounding box center [86, 220] width 25 height 19
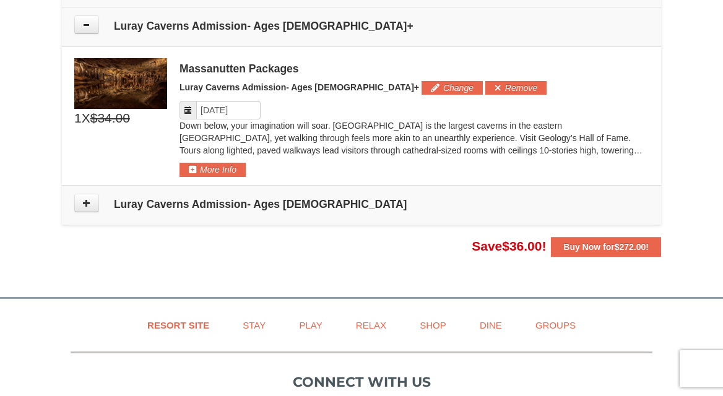
scroll to position [887, 0]
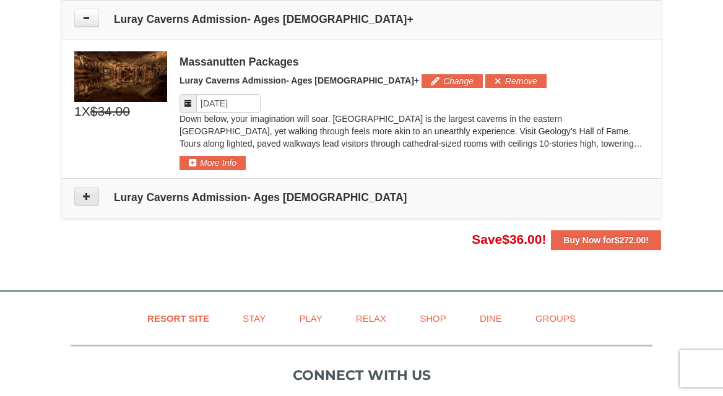
click at [93, 202] on button at bounding box center [86, 196] width 25 height 19
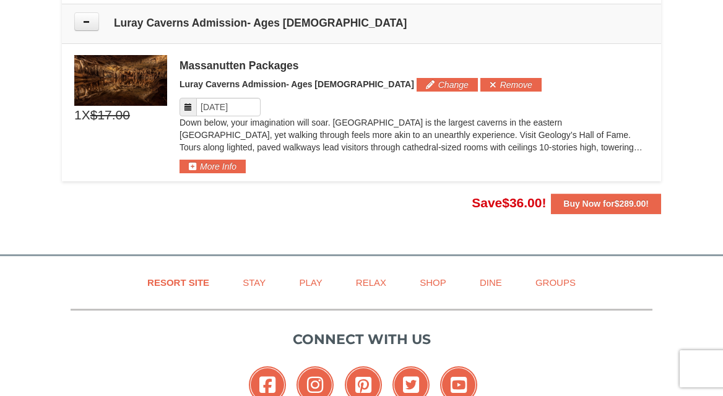
scroll to position [1065, 0]
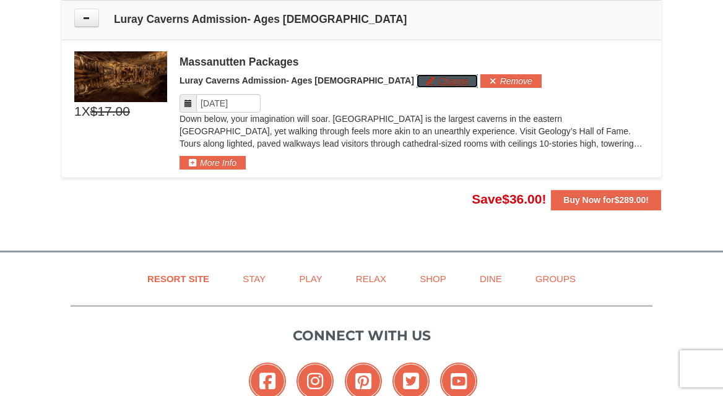
click at [417, 82] on button "Change" at bounding box center [447, 81] width 61 height 14
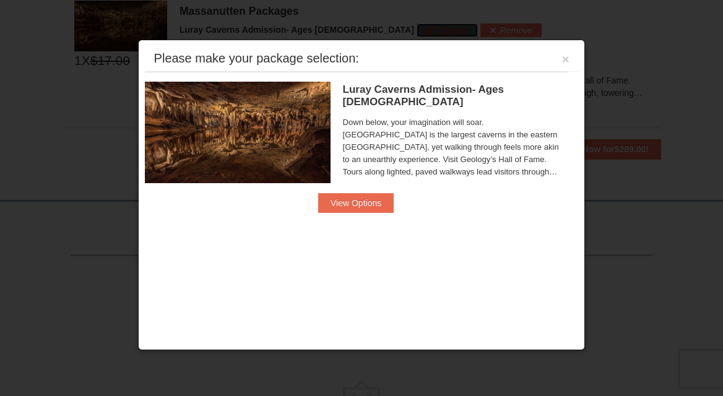
scroll to position [1116, 0]
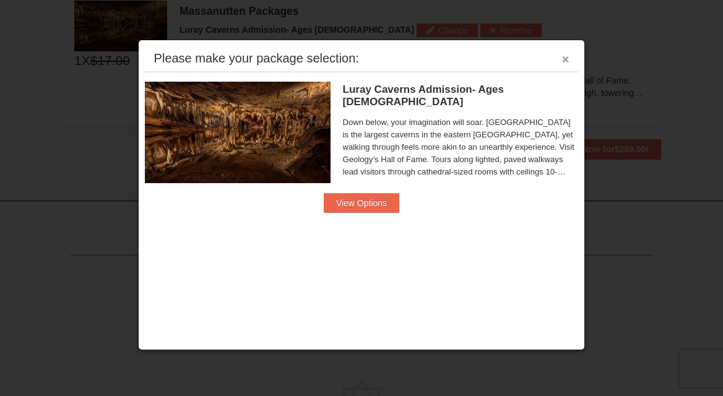
click at [568, 63] on button "×" at bounding box center [565, 59] width 7 height 12
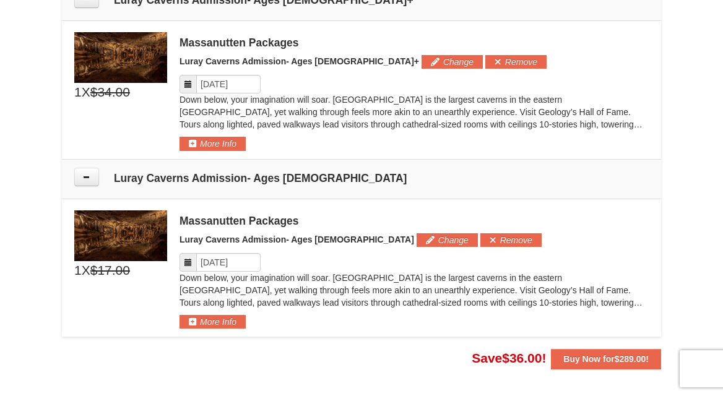
scroll to position [905, 0]
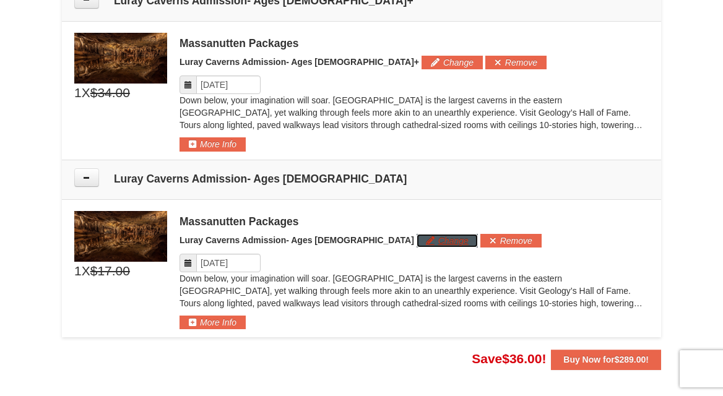
click at [417, 243] on button "Change" at bounding box center [447, 241] width 61 height 14
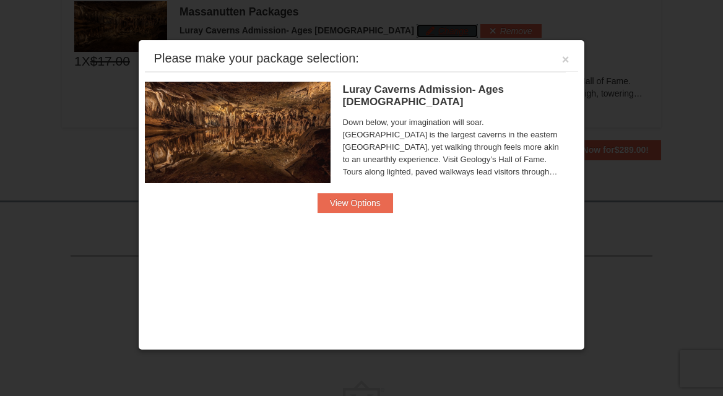
scroll to position [1116, 0]
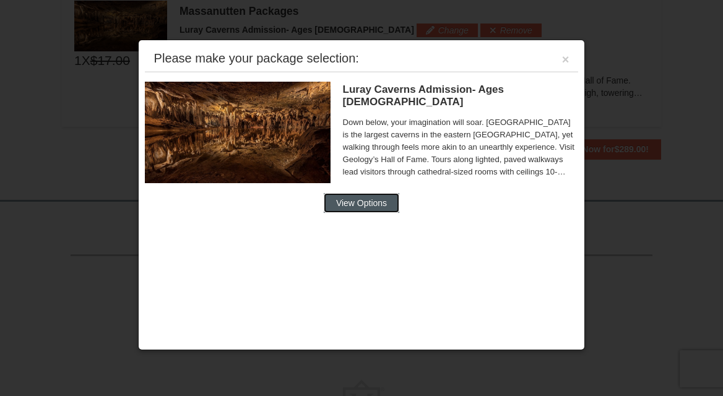
click at [372, 212] on button "View Options" at bounding box center [362, 203] width 76 height 20
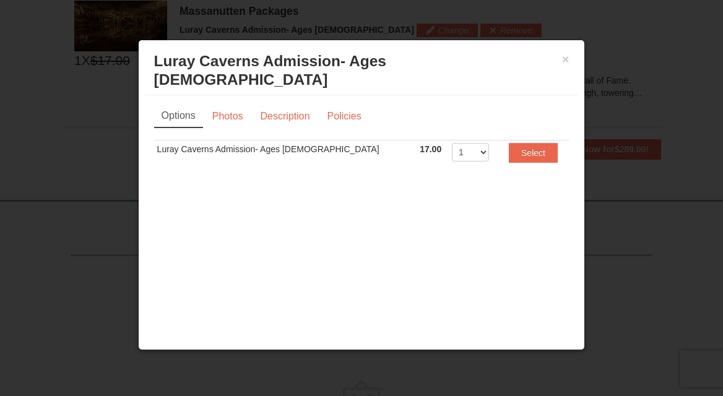
click at [452, 143] on select "1 2 3 4 5 6 7 8 9 10 11 12 13 14 15 16 17 18 19 20" at bounding box center [470, 152] width 37 height 19
select select "2"
click at [509, 143] on button "Select" at bounding box center [533, 153] width 49 height 20
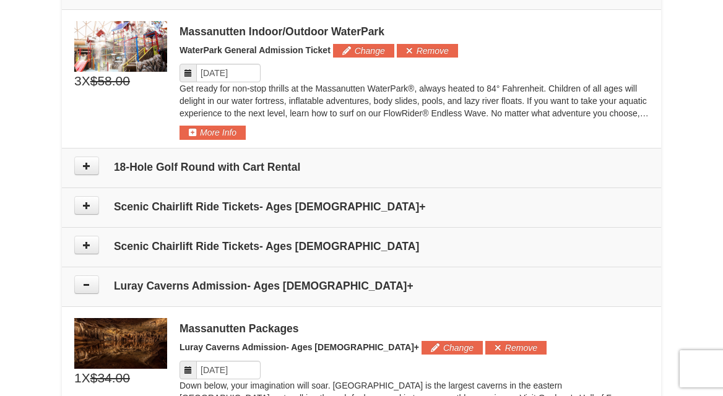
scroll to position [619, 0]
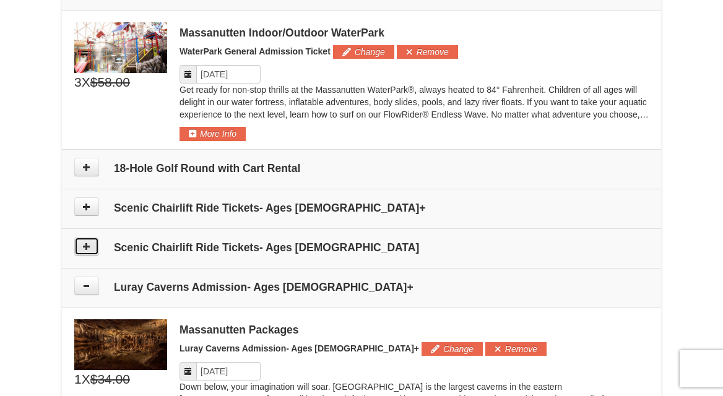
click at [82, 254] on button at bounding box center [86, 246] width 25 height 19
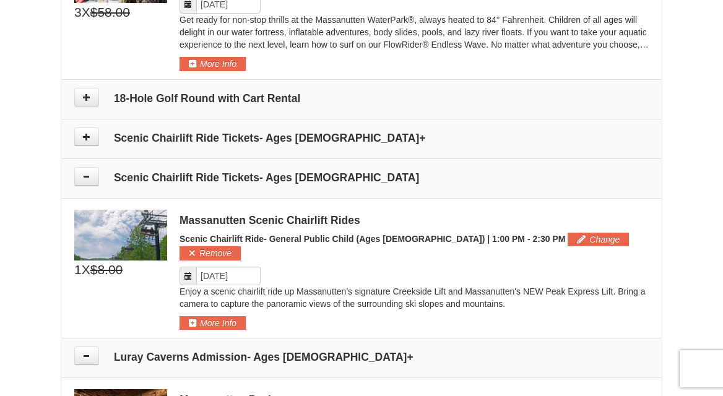
scroll to position [719, 0]
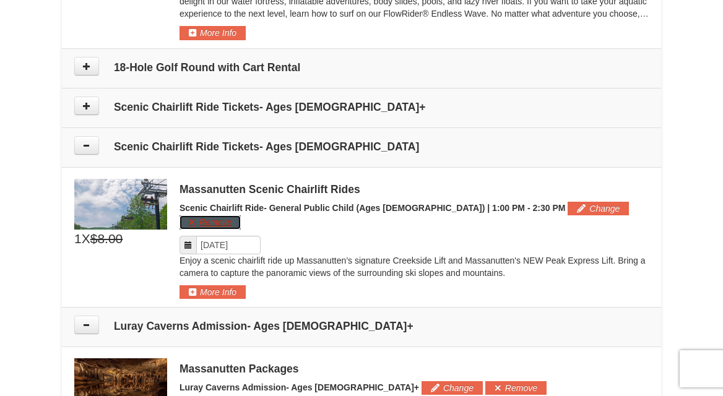
click at [241, 215] on button "Remove" at bounding box center [210, 222] width 61 height 14
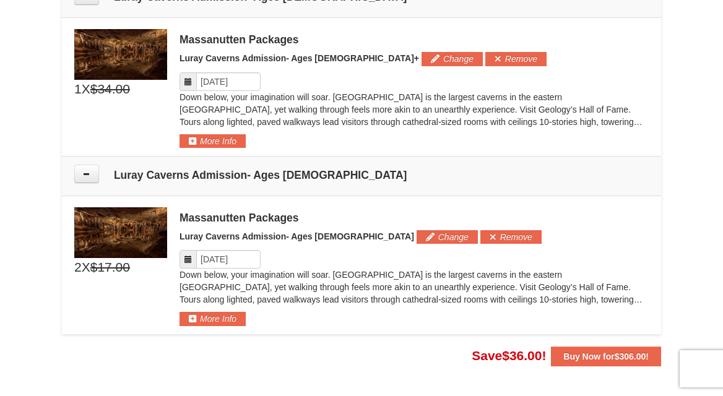
scroll to position [921, 0]
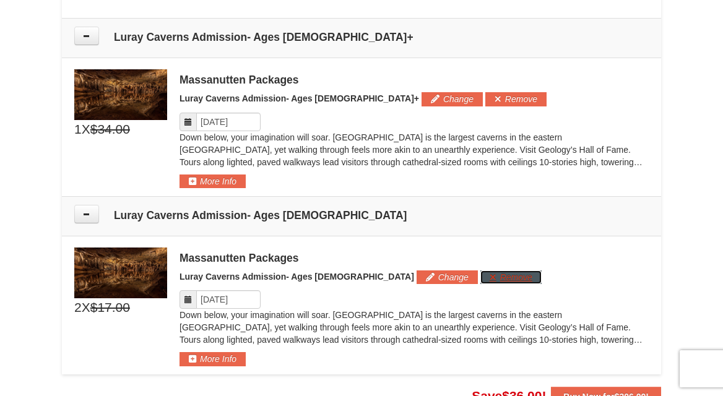
click at [480, 276] on button "Remove" at bounding box center [510, 278] width 61 height 14
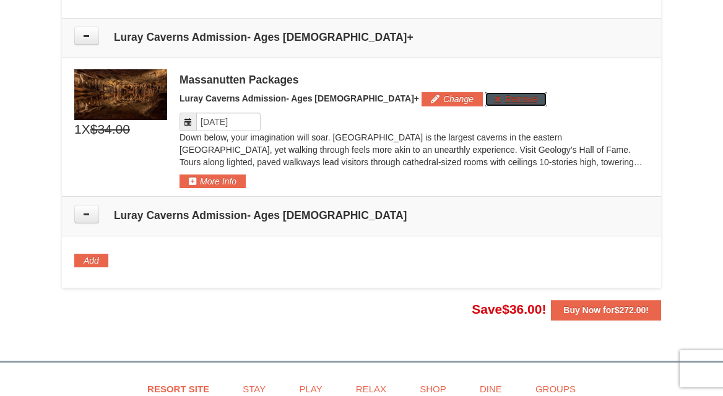
click at [485, 102] on button "Remove" at bounding box center [515, 99] width 61 height 14
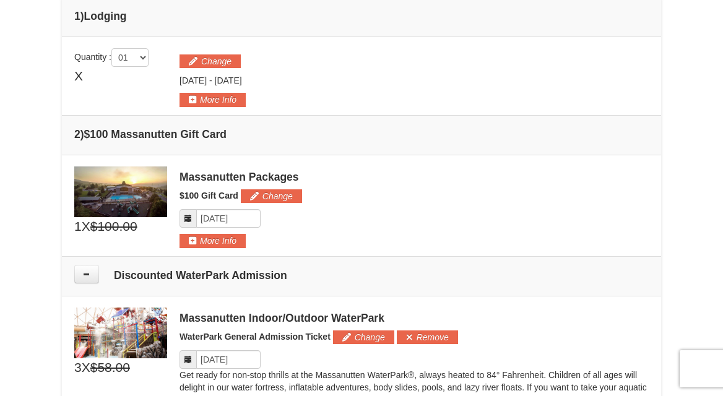
scroll to position [328, 0]
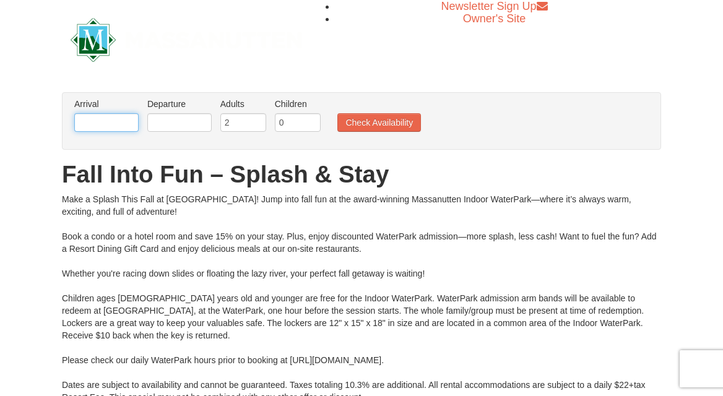
click at [120, 121] on input "text" at bounding box center [106, 122] width 64 height 19
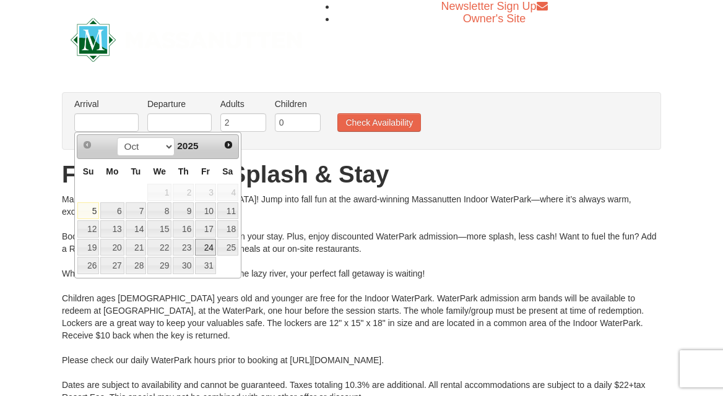
click at [205, 247] on link "24" at bounding box center [205, 247] width 21 height 17
type input "10/24/2025"
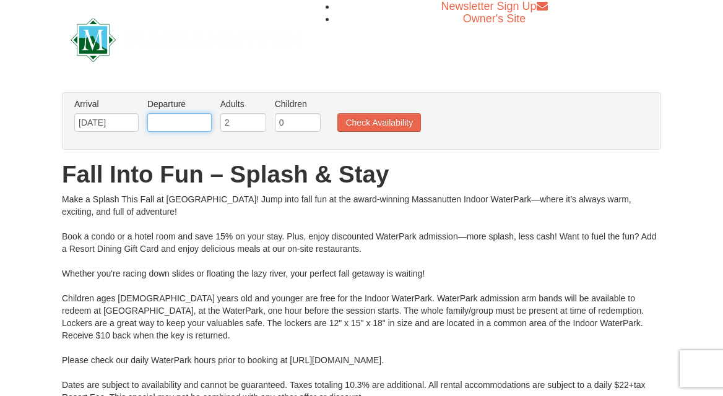
click at [198, 119] on input "text" at bounding box center [179, 122] width 64 height 19
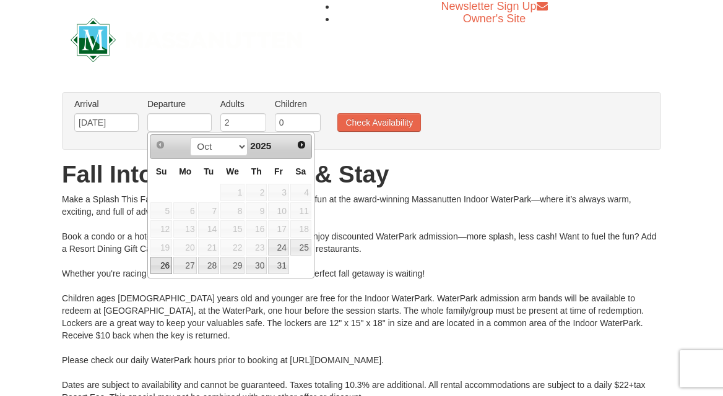
click at [162, 258] on link "26" at bounding box center [161, 265] width 22 height 17
type input "[DATE]"
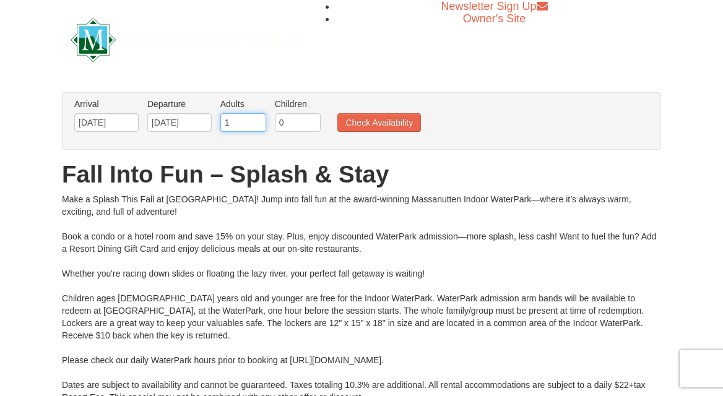
type input "1"
click at [255, 126] on input "1" at bounding box center [243, 122] width 46 height 19
click at [311, 119] on input "1" at bounding box center [298, 122] width 46 height 19
type input "2"
click at [311, 119] on input "2" at bounding box center [298, 122] width 46 height 19
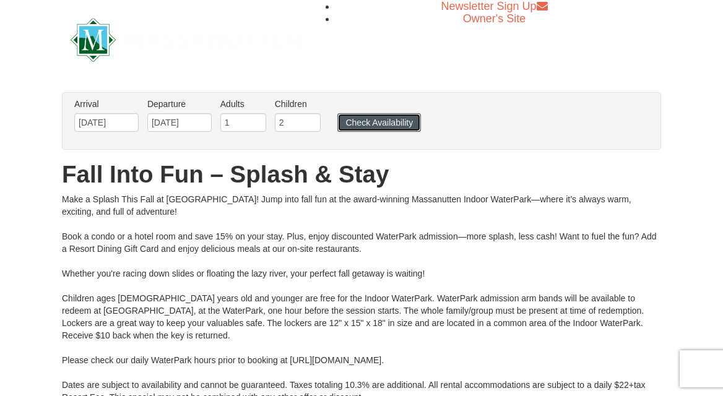
click at [345, 124] on button "Check Availability" at bounding box center [379, 122] width 84 height 19
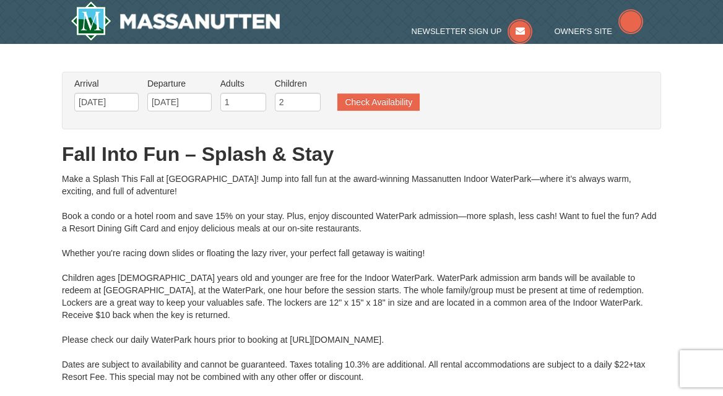
type input "[DATE]"
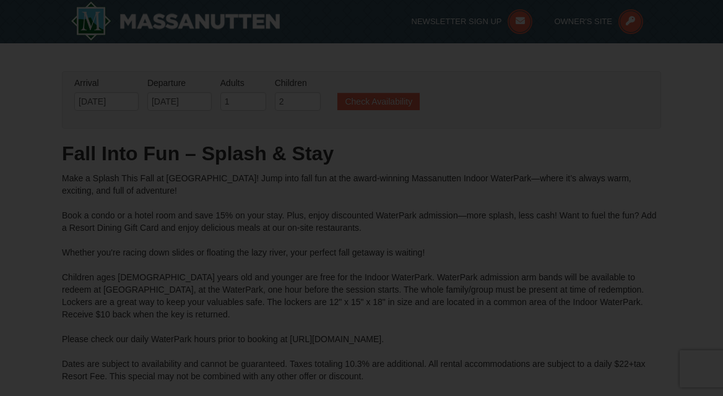
type input "[DATE]"
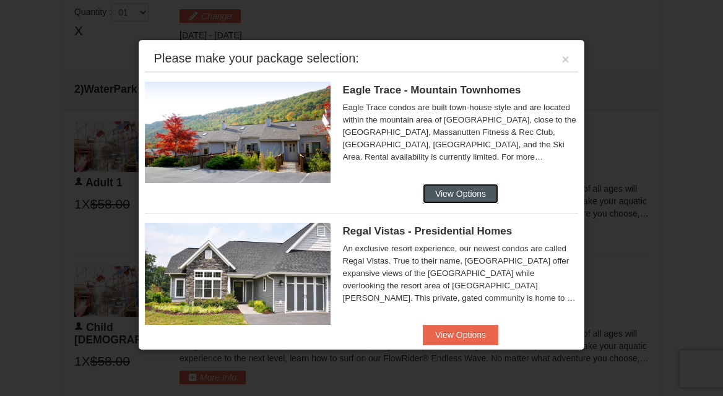
click at [449, 185] on button "View Options" at bounding box center [461, 194] width 76 height 20
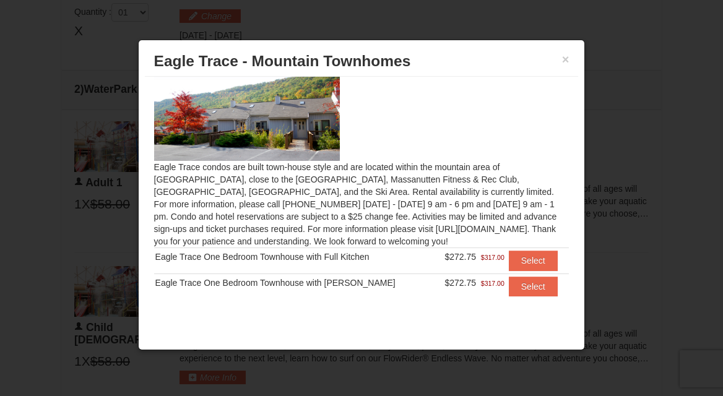
scroll to position [29, 0]
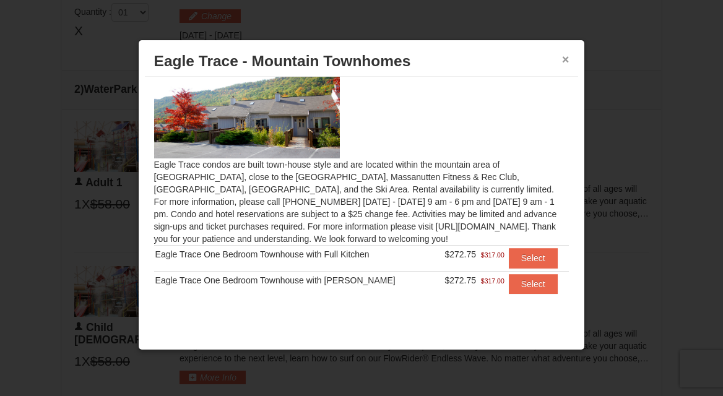
click at [563, 65] on button "×" at bounding box center [565, 59] width 7 height 12
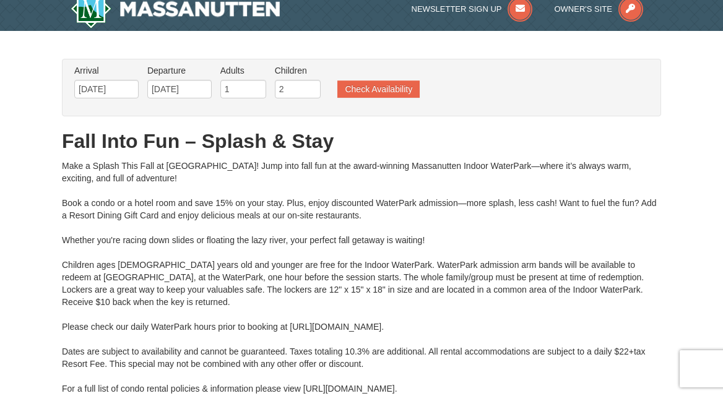
scroll to position [0, 0]
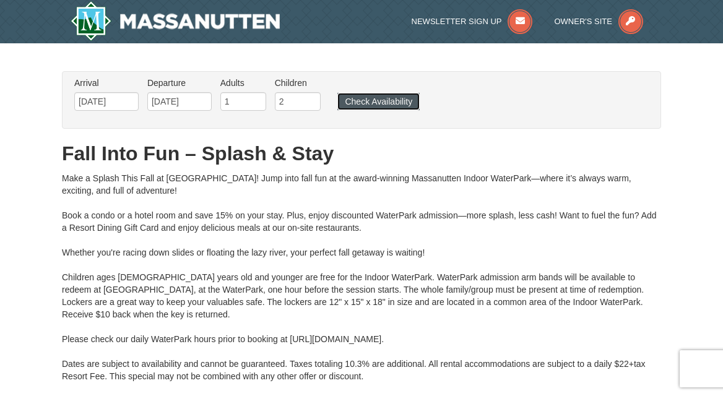
click at [382, 99] on button "Check Availability" at bounding box center [378, 101] width 82 height 17
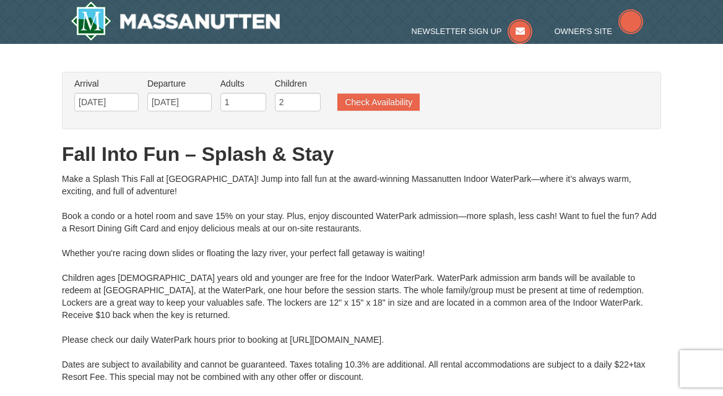
type input "[DATE]"
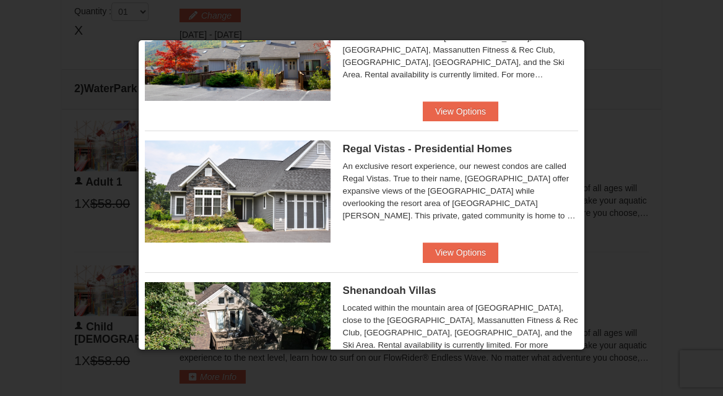
scroll to position [112, 0]
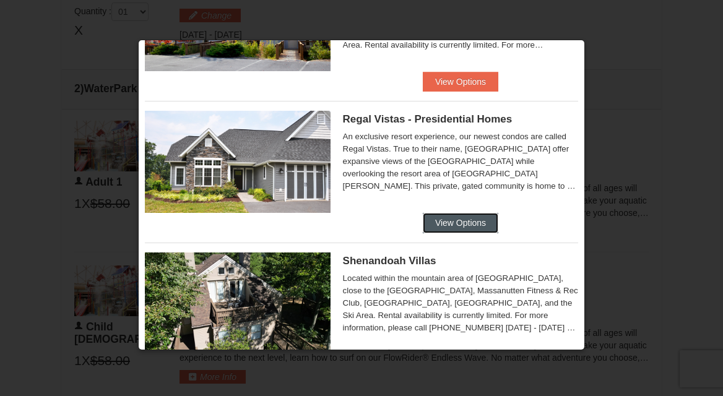
click at [489, 225] on button "View Options" at bounding box center [461, 223] width 76 height 20
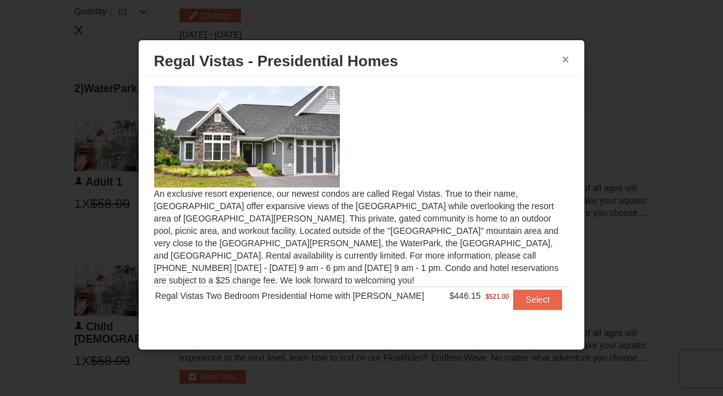
click at [563, 64] on button "×" at bounding box center [565, 59] width 7 height 12
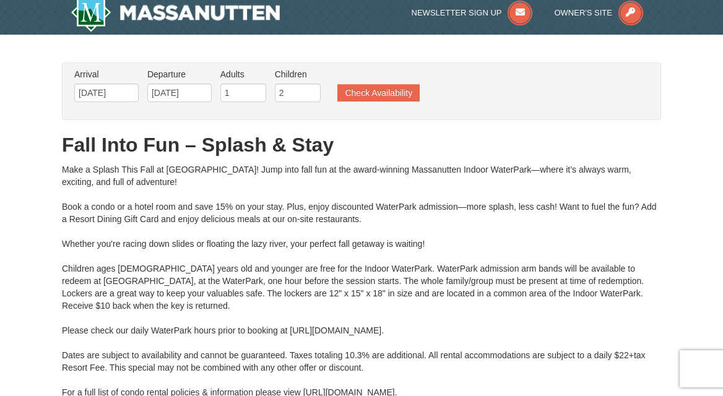
scroll to position [0, 0]
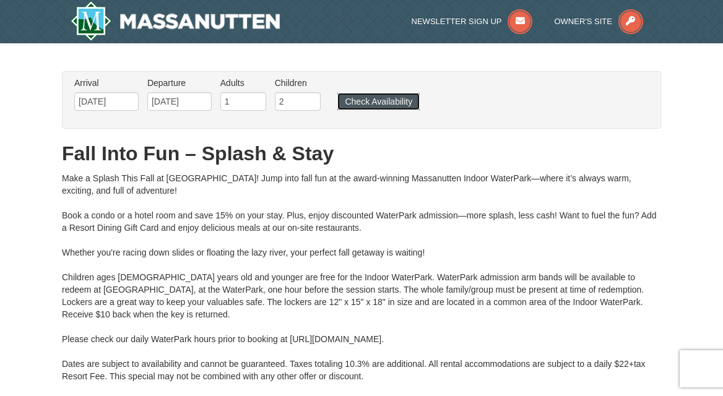
click at [373, 95] on button "Check Availability" at bounding box center [378, 101] width 82 height 17
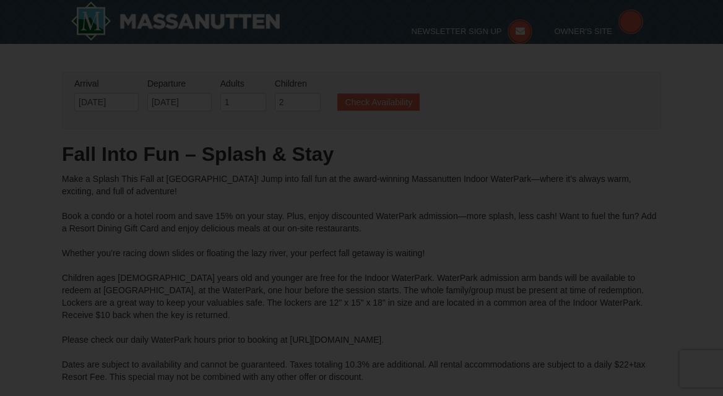
type input "[DATE]"
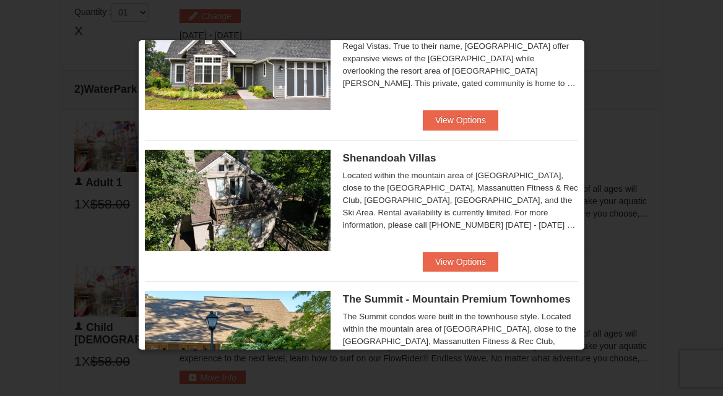
scroll to position [215, 0]
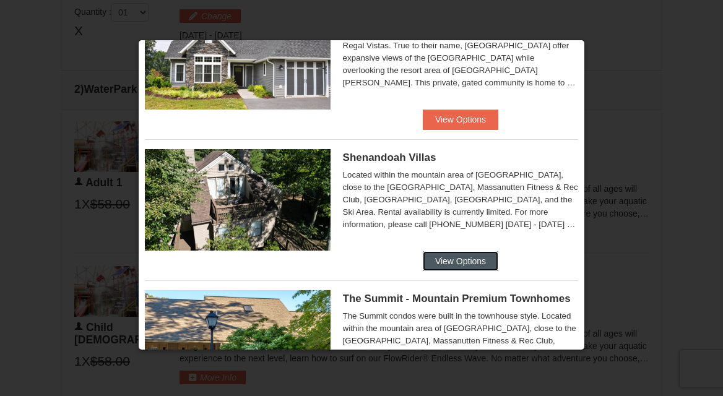
click at [432, 256] on button "View Options" at bounding box center [461, 261] width 76 height 20
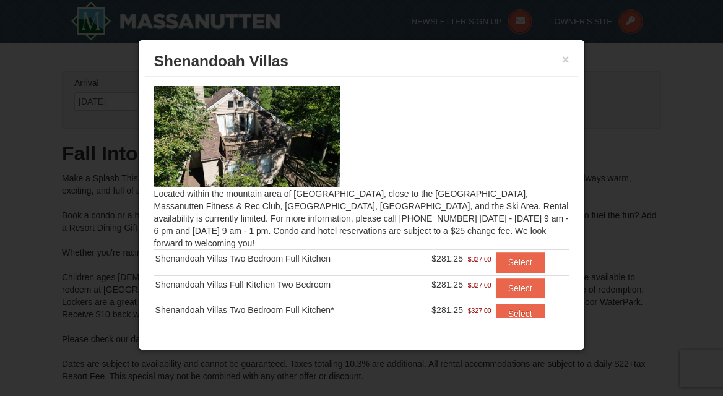
scroll to position [17, 0]
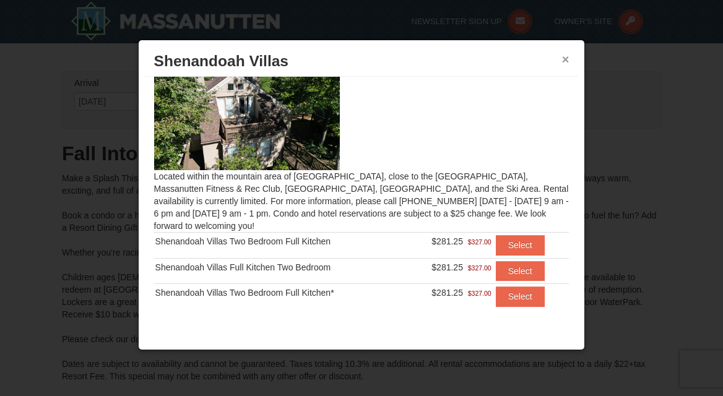
click at [563, 61] on button "×" at bounding box center [565, 59] width 7 height 12
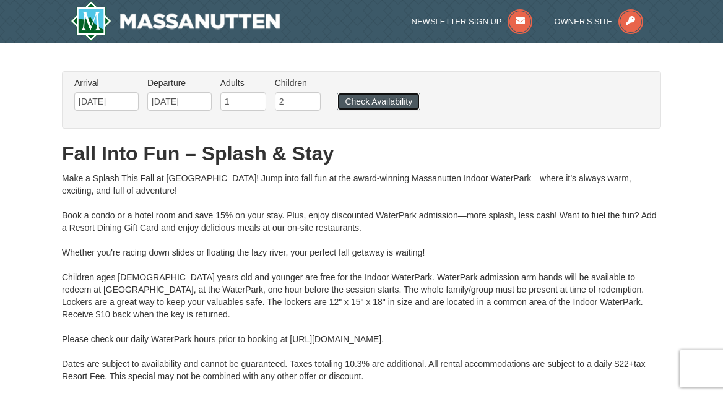
click at [409, 101] on button "Check Availability" at bounding box center [378, 101] width 82 height 17
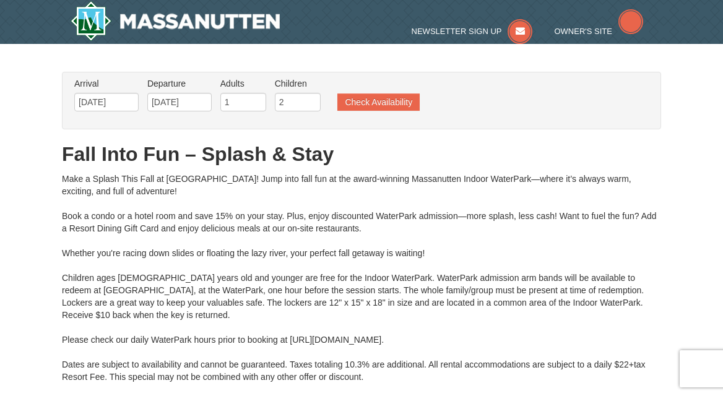
type input "[DATE]"
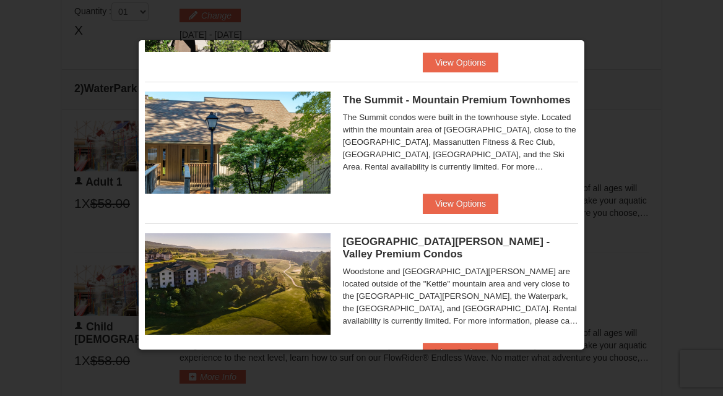
scroll to position [409, 0]
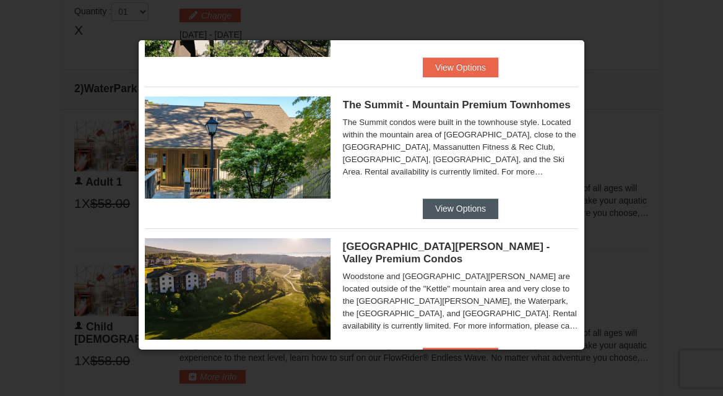
click at [437, 206] on button "View Options" at bounding box center [461, 209] width 76 height 20
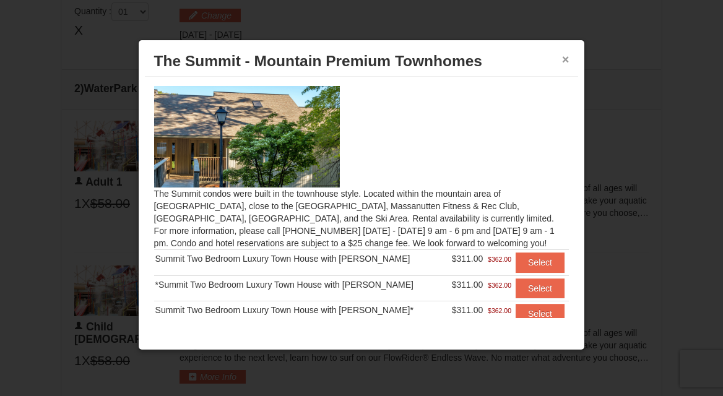
click at [565, 59] on button "×" at bounding box center [565, 59] width 7 height 12
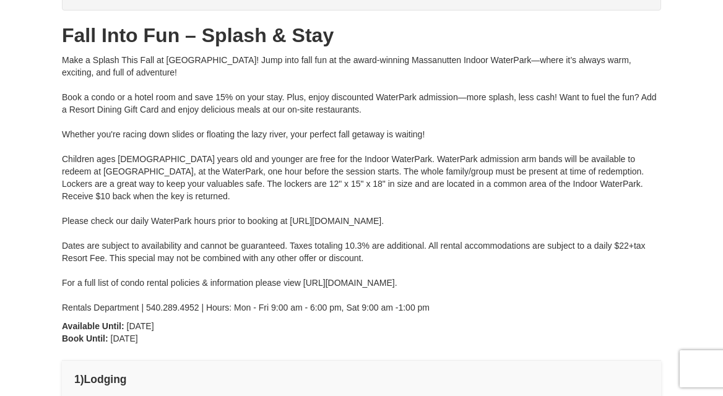
scroll to position [0, 0]
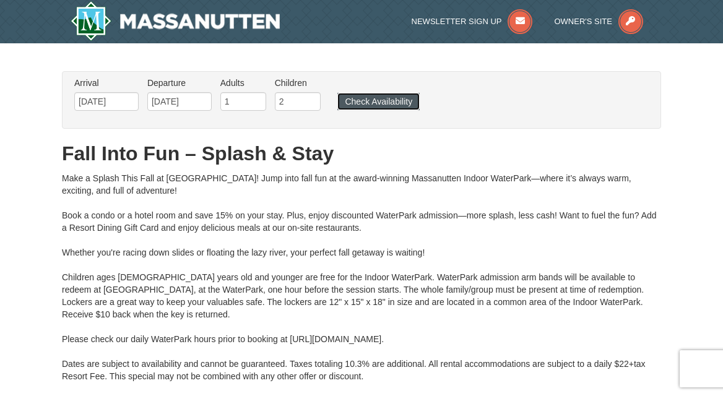
click at [375, 102] on button "Check Availability" at bounding box center [378, 101] width 82 height 17
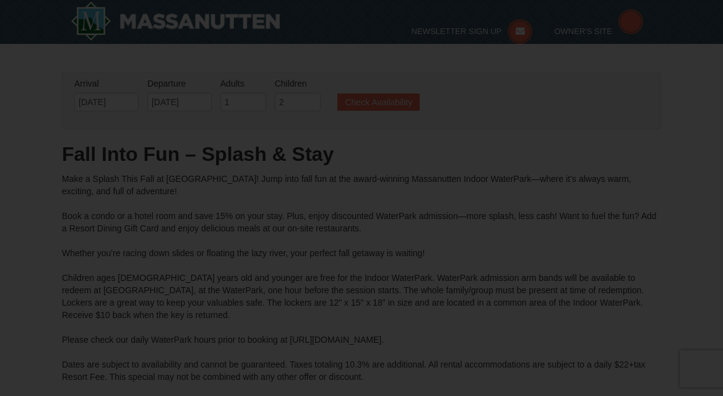
type input "[DATE]"
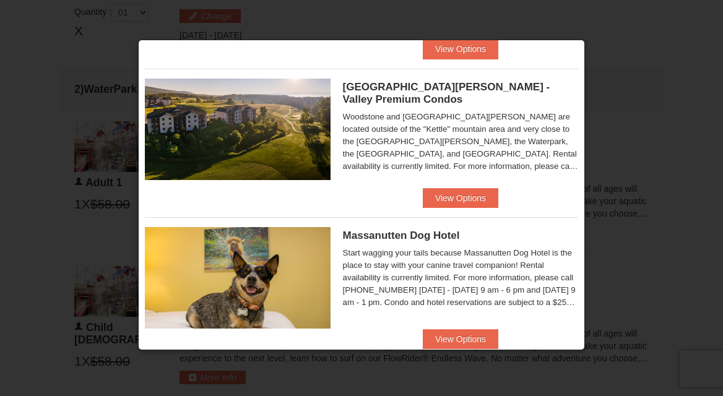
scroll to position [576, 0]
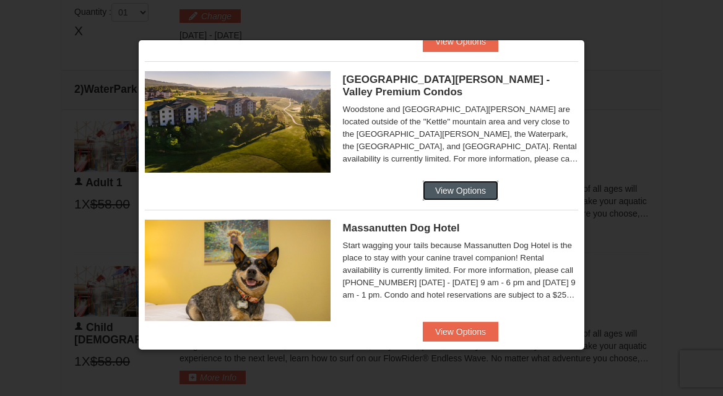
click at [423, 192] on button "View Options" at bounding box center [461, 191] width 76 height 20
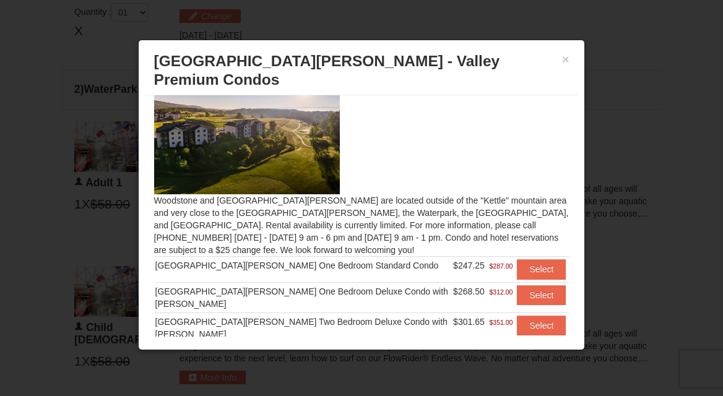
scroll to position [11, 0]
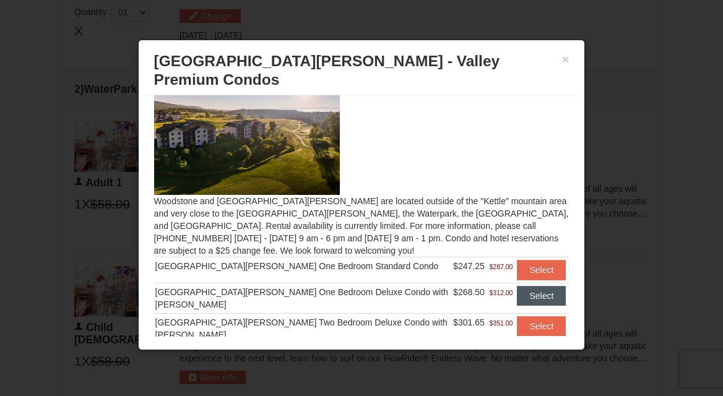
click at [532, 286] on button "Select" at bounding box center [541, 296] width 49 height 20
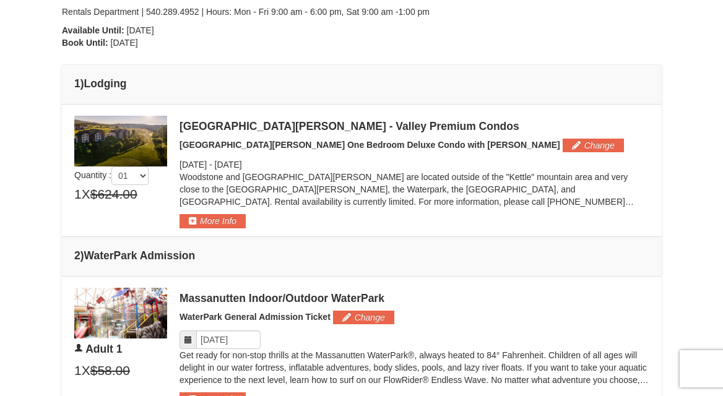
scroll to position [411, 0]
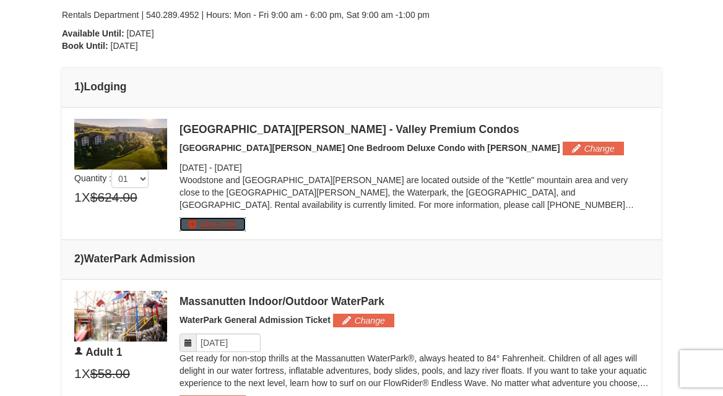
click at [222, 219] on button "More Info" at bounding box center [213, 224] width 66 height 14
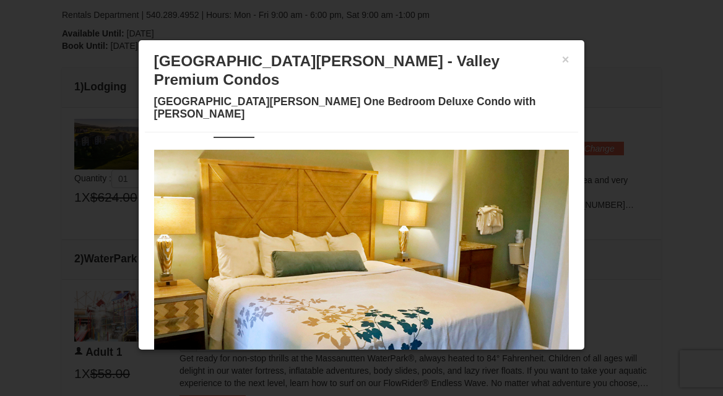
scroll to position [53, 0]
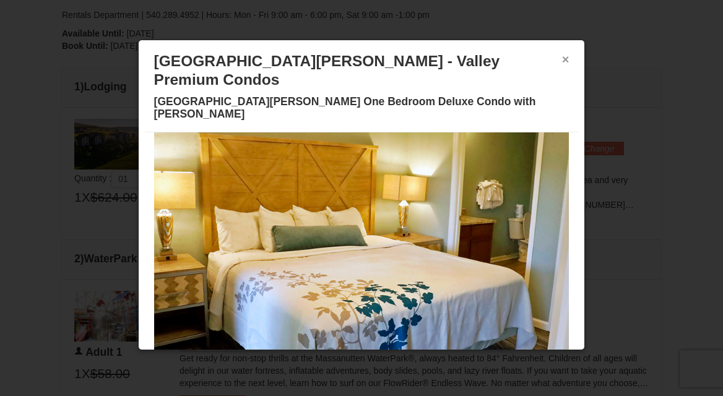
click at [563, 63] on button "×" at bounding box center [565, 59] width 7 height 12
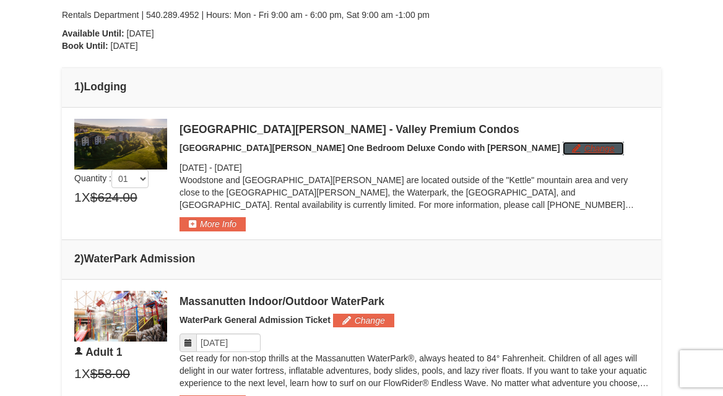
click at [563, 155] on button "Change" at bounding box center [593, 149] width 61 height 14
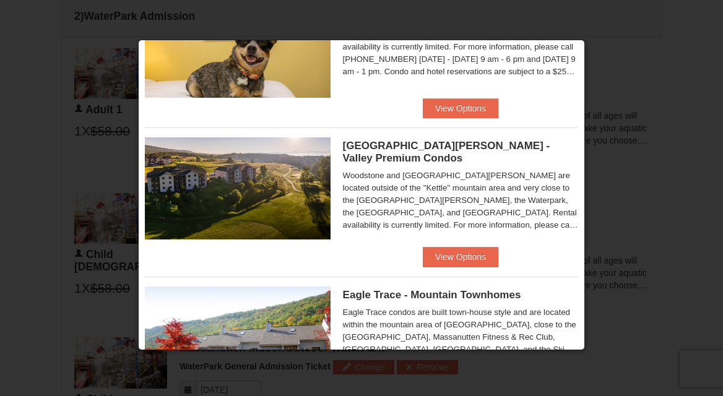
scroll to position [90, 0]
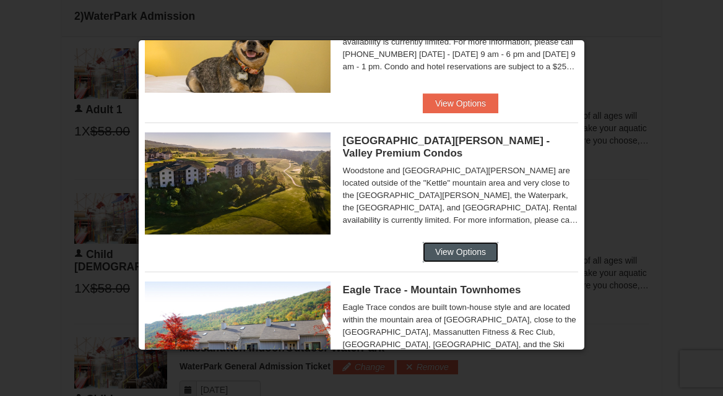
click at [423, 251] on button "View Options" at bounding box center [461, 252] width 76 height 20
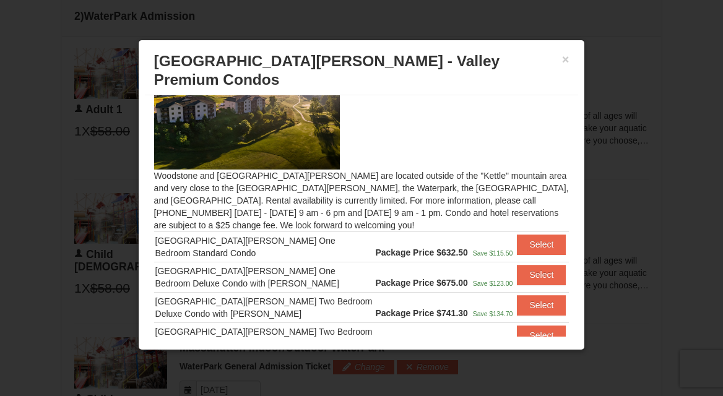
scroll to position [46, 0]
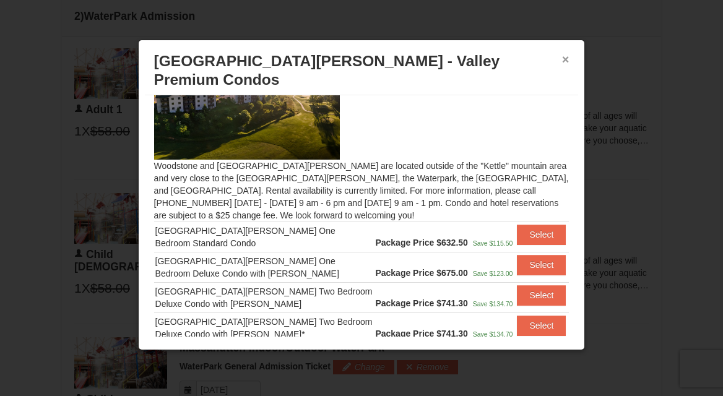
click at [565, 60] on button "×" at bounding box center [565, 59] width 7 height 12
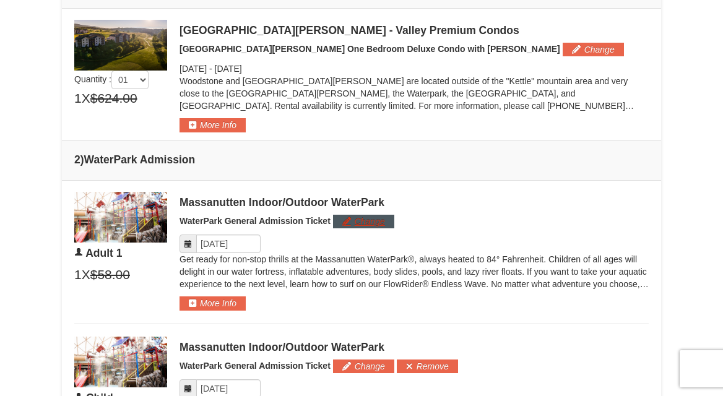
scroll to position [476, 0]
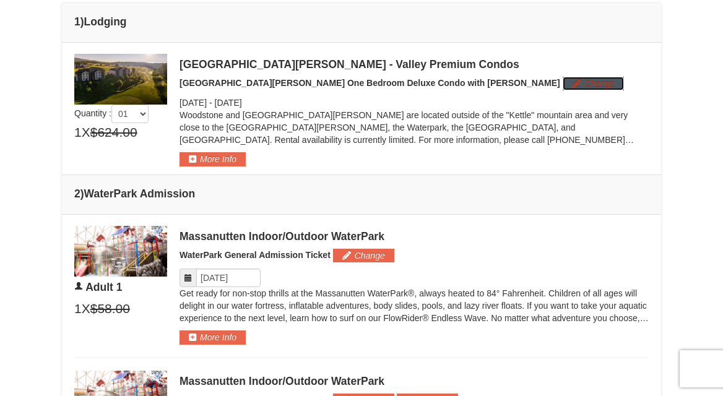
click at [563, 81] on button "Change" at bounding box center [593, 84] width 61 height 14
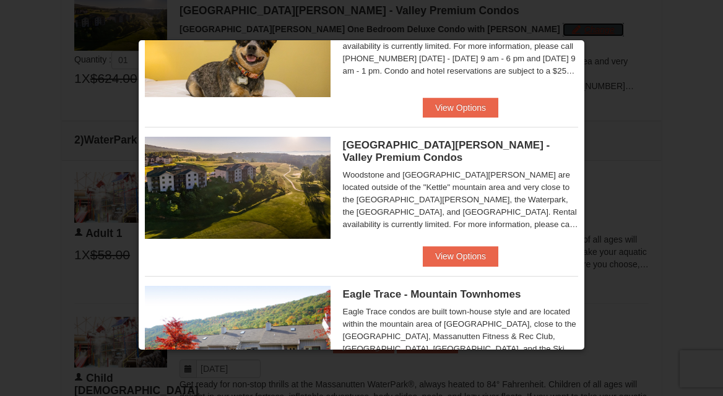
scroll to position [91, 0]
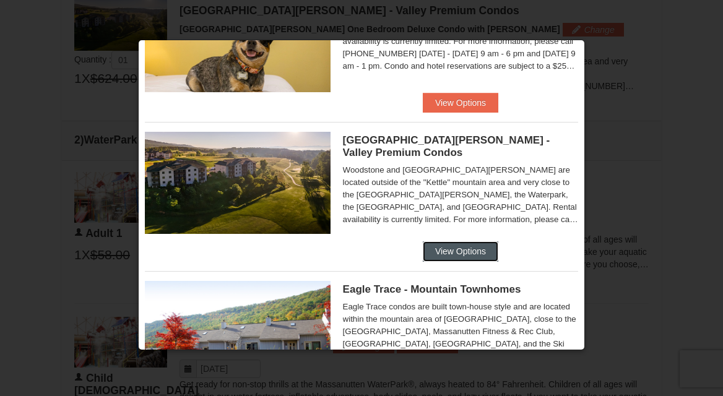
click at [423, 255] on button "View Options" at bounding box center [461, 251] width 76 height 20
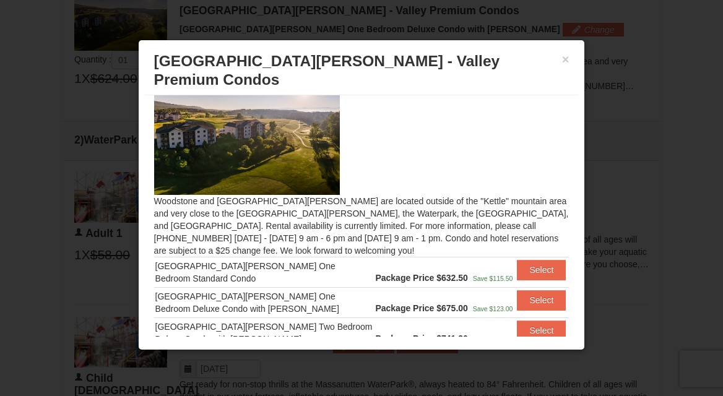
scroll to position [0, 0]
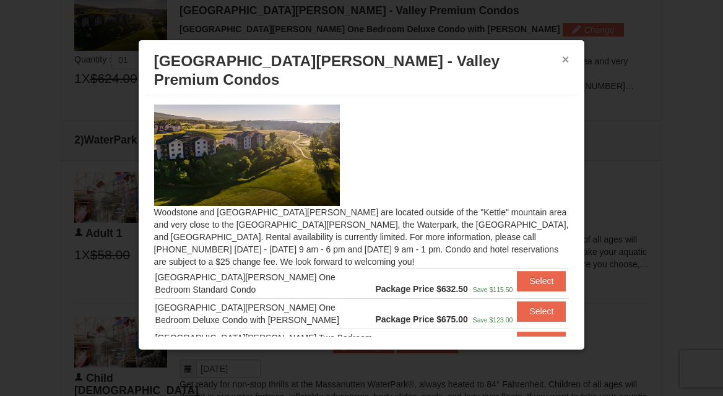
click at [564, 60] on button "×" at bounding box center [565, 59] width 7 height 12
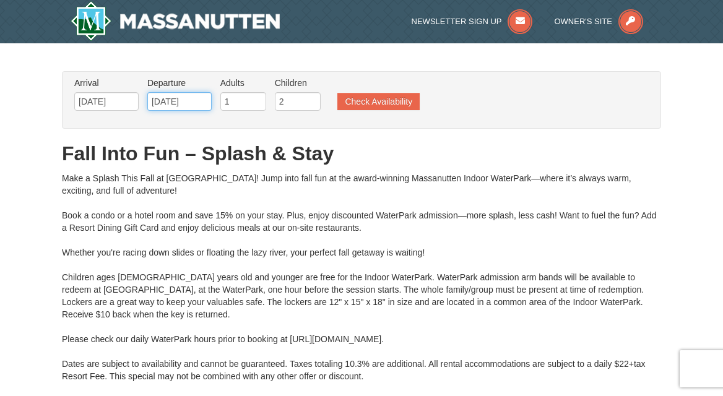
click at [178, 104] on input "[DATE]" at bounding box center [179, 101] width 64 height 19
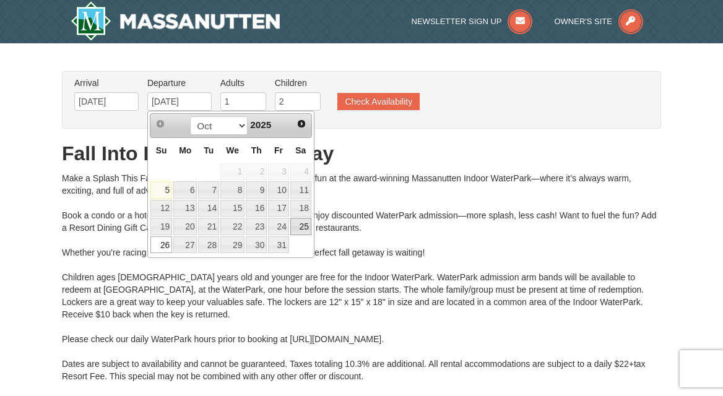
click at [299, 227] on link "25" at bounding box center [300, 226] width 21 height 17
type input "[DATE]"
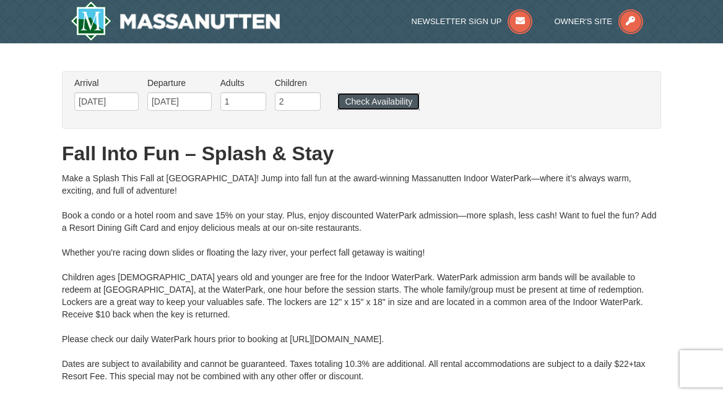
click at [383, 106] on button "Check Availability" at bounding box center [378, 101] width 82 height 17
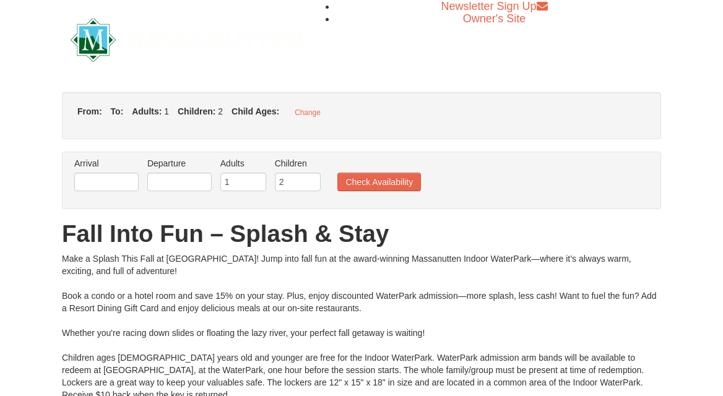
type input "[DATE]"
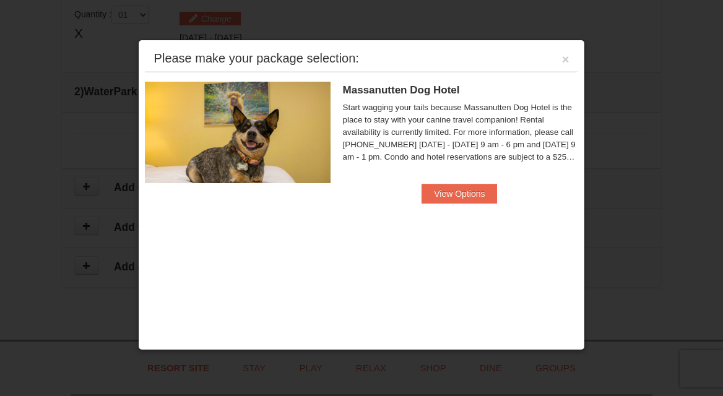
scroll to position [527, 0]
click at [567, 61] on button "×" at bounding box center [565, 59] width 7 height 12
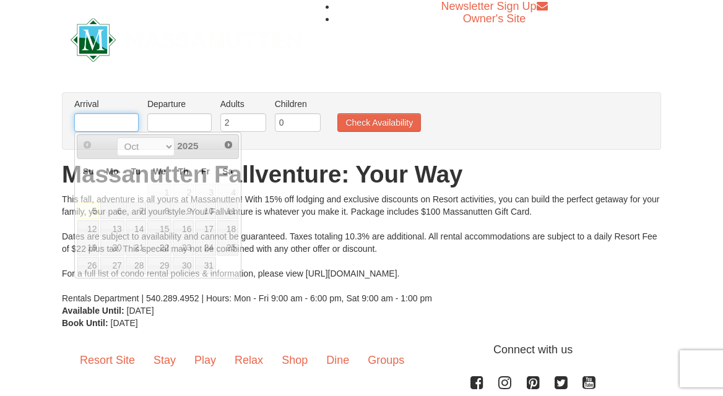
click at [115, 126] on input "text" at bounding box center [106, 122] width 64 height 19
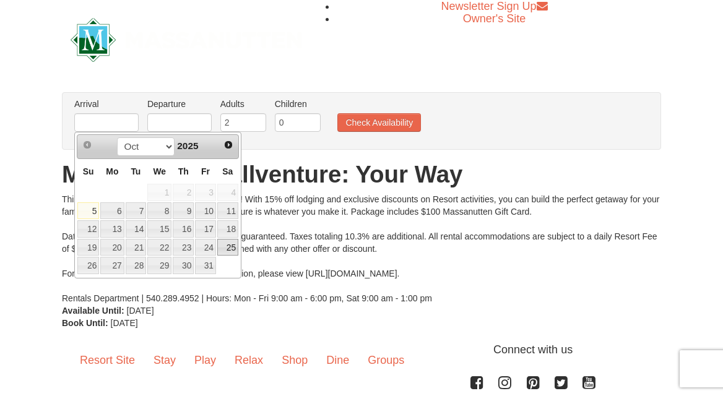
click at [237, 254] on link "25" at bounding box center [227, 247] width 21 height 17
type input "[DATE]"
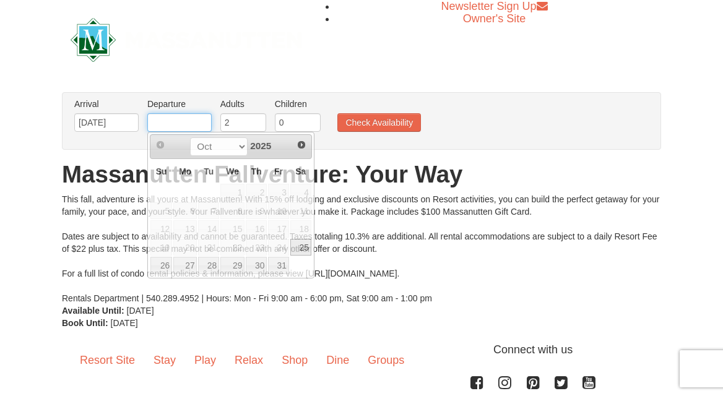
click at [193, 123] on input "text" at bounding box center [179, 122] width 64 height 19
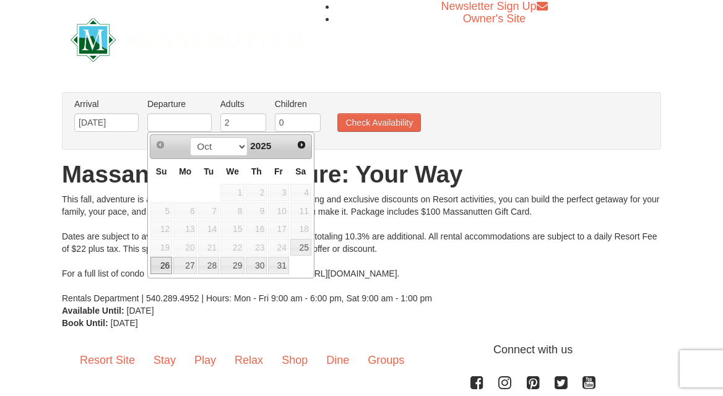
click at [167, 267] on link "26" at bounding box center [161, 265] width 22 height 17
type input "[DATE]"
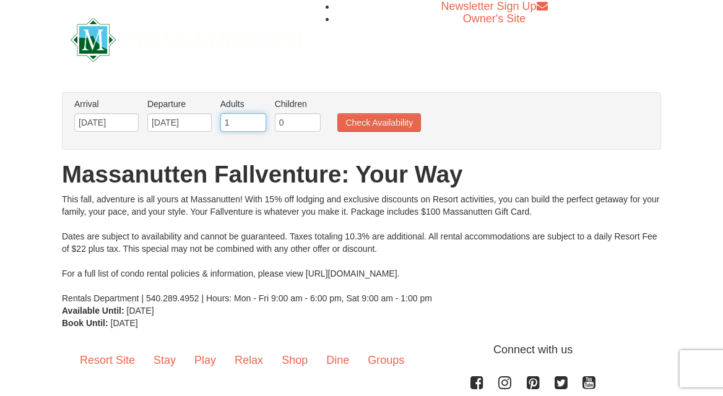
type input "1"
click at [261, 124] on input "1" at bounding box center [243, 122] width 46 height 19
click at [313, 116] on input "1" at bounding box center [298, 122] width 46 height 19
type input "2"
click at [313, 116] on input "2" at bounding box center [298, 122] width 46 height 19
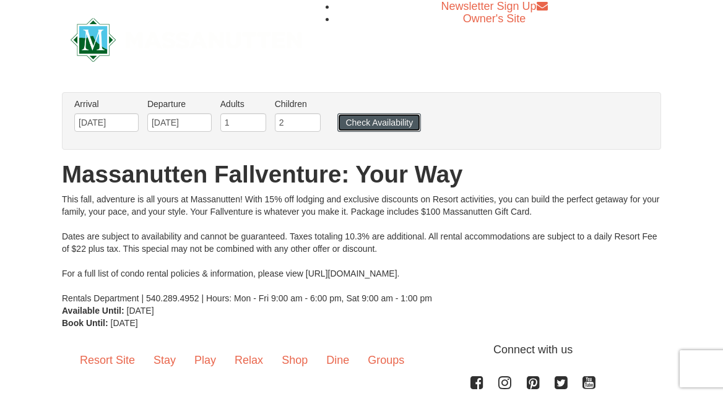
click at [340, 121] on button "Check Availability" at bounding box center [379, 122] width 84 height 19
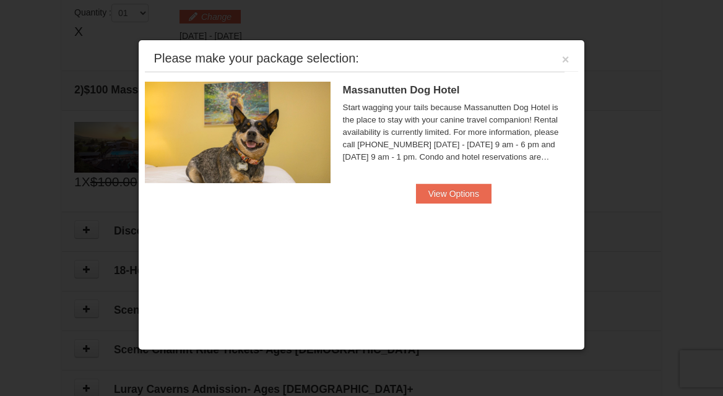
scroll to position [378, 0]
click at [566, 64] on button "×" at bounding box center [565, 59] width 7 height 12
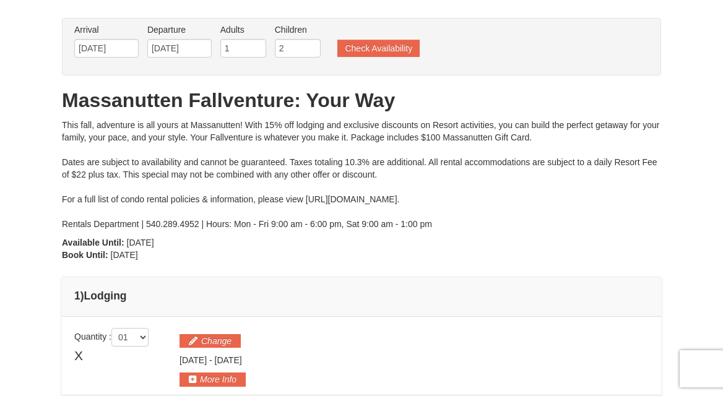
scroll to position [0, 0]
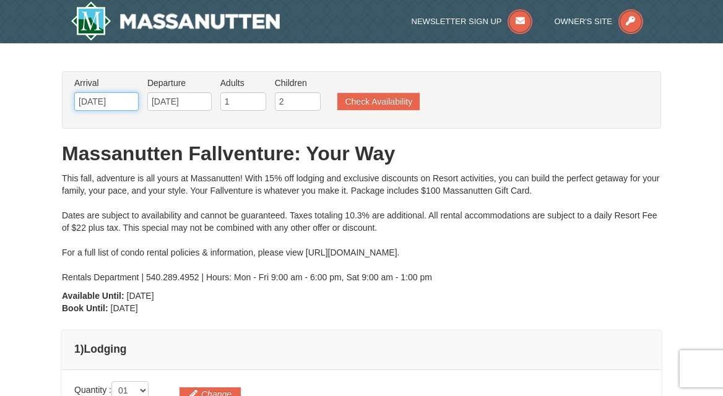
click at [110, 102] on input "[DATE]" at bounding box center [106, 101] width 64 height 19
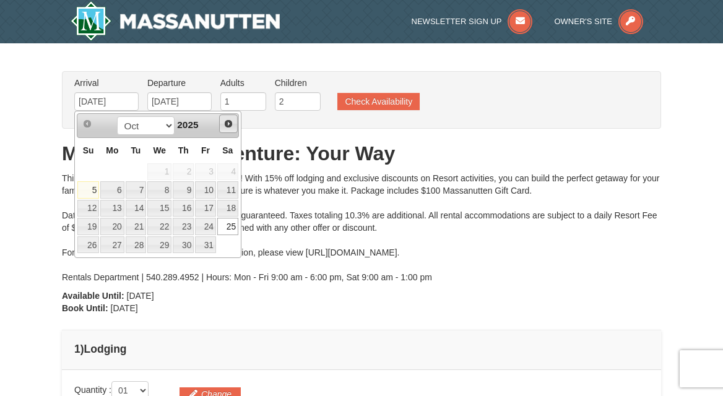
click at [227, 123] on span "Next" at bounding box center [229, 124] width 10 height 10
click at [227, 171] on link "1" at bounding box center [227, 171] width 21 height 17
type input "11/01/2025"
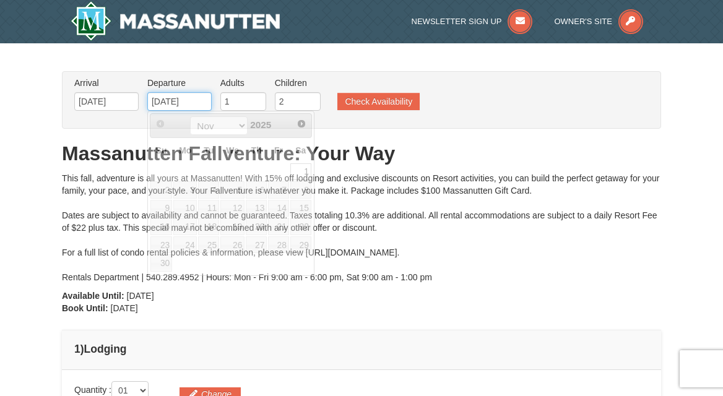
click at [201, 105] on input "11/01/2025" at bounding box center [179, 101] width 64 height 19
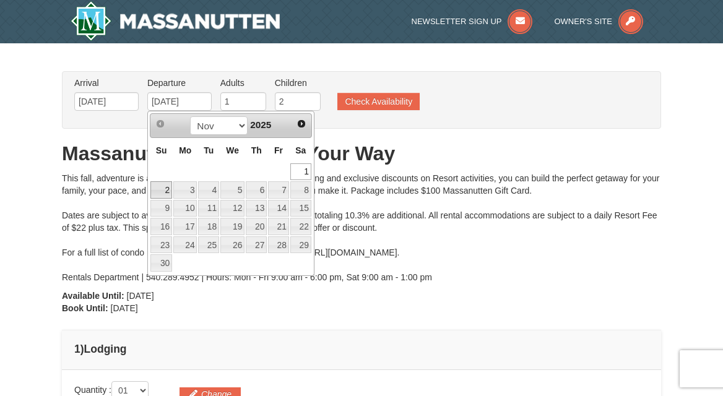
click at [163, 189] on link "2" at bounding box center [161, 189] width 22 height 17
type input "11/02/2025"
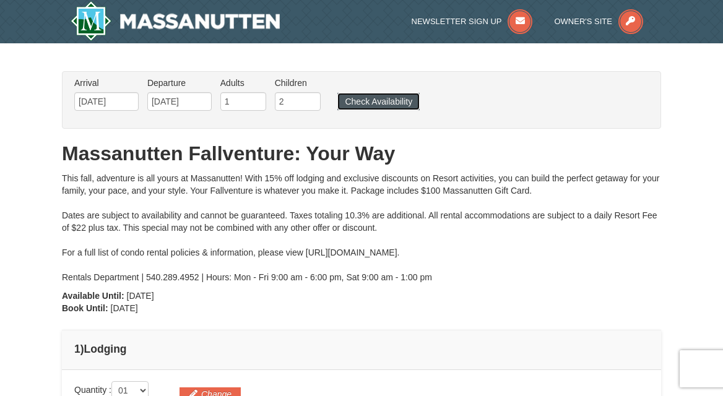
click at [367, 103] on button "Check Availability" at bounding box center [378, 101] width 82 height 17
type input "[DATE]"
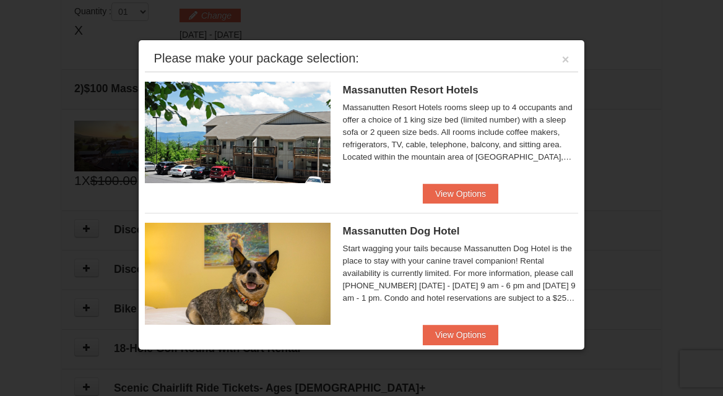
scroll to position [24, 0]
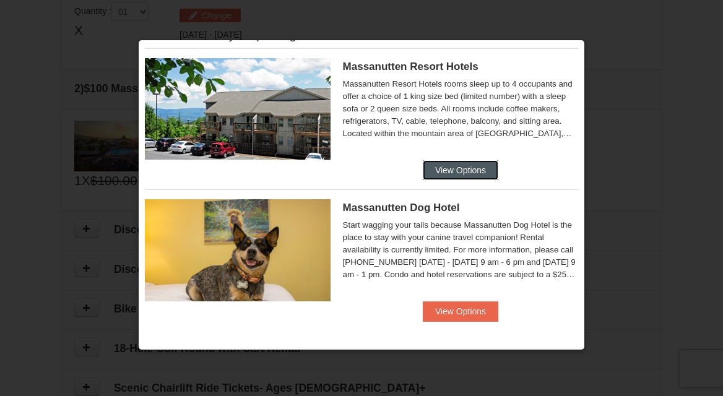
click at [463, 163] on button "View Options" at bounding box center [461, 170] width 76 height 20
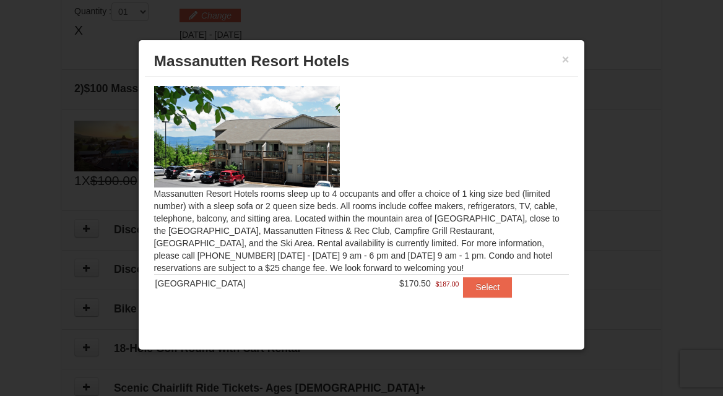
scroll to position [3, 0]
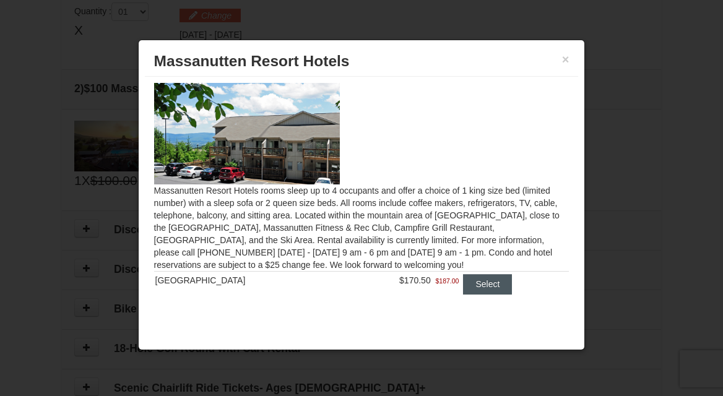
click at [481, 280] on button "Select" at bounding box center [487, 284] width 49 height 20
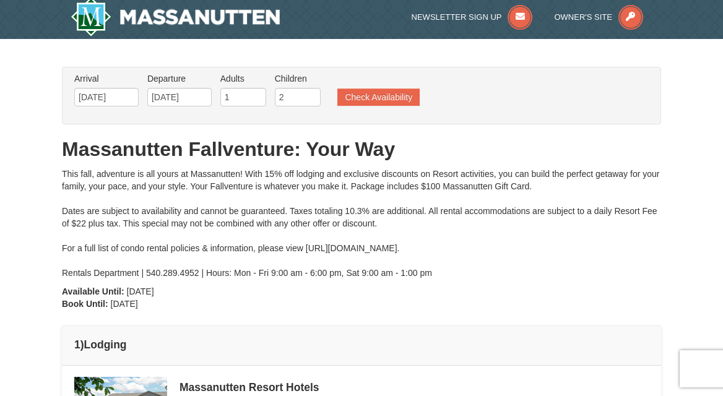
scroll to position [0, 0]
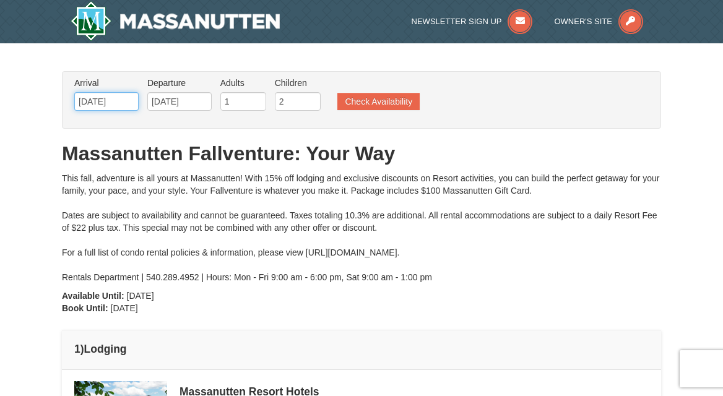
click at [113, 100] on input "[DATE]" at bounding box center [106, 101] width 64 height 19
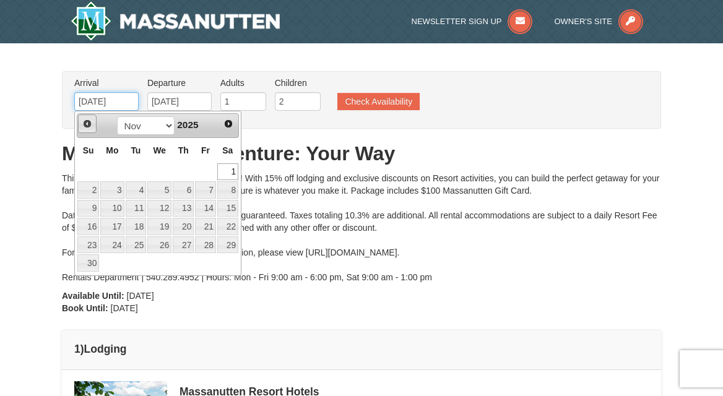
click at [88, 124] on span "Prev" at bounding box center [87, 124] width 10 height 10
click at [207, 232] on link "24" at bounding box center [205, 226] width 21 height 17
type input "[DATE]"
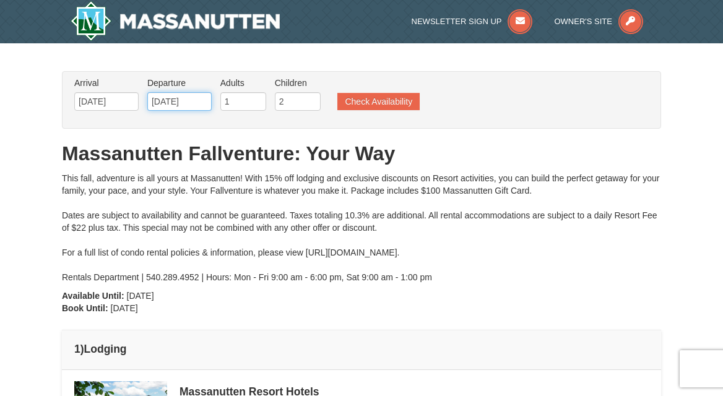
click at [199, 102] on input "[DATE]" at bounding box center [179, 101] width 64 height 19
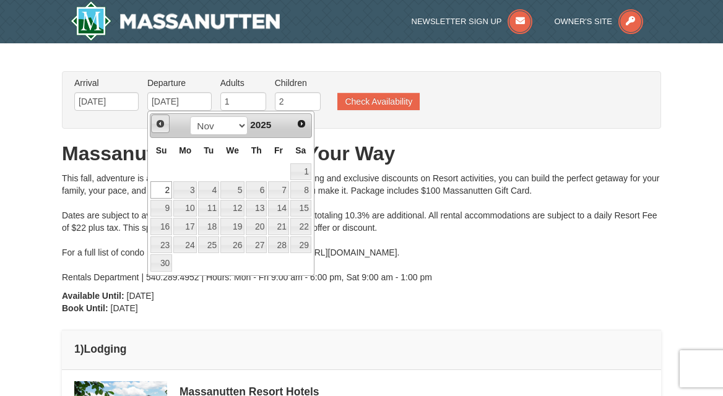
click at [162, 121] on span "Prev" at bounding box center [160, 124] width 10 height 10
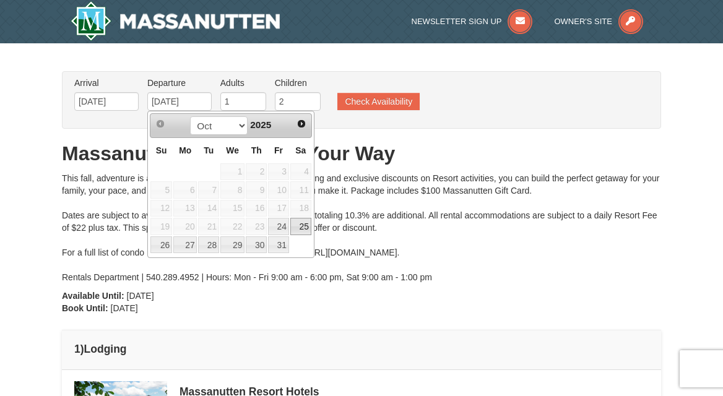
click at [298, 230] on link "25" at bounding box center [300, 226] width 21 height 17
type input "[DATE]"
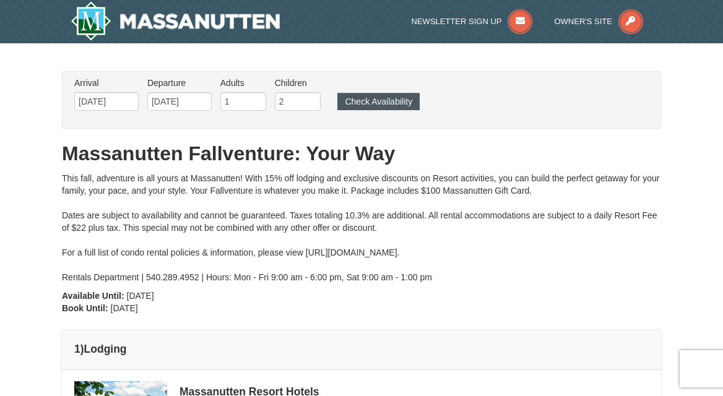
click at [371, 105] on button "Check Availability" at bounding box center [378, 101] width 82 height 17
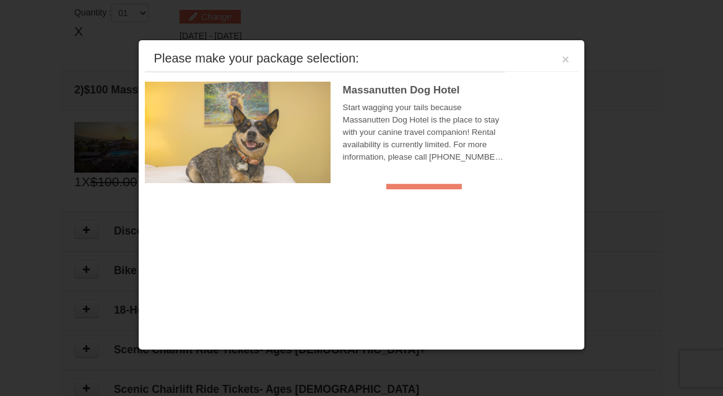
scroll to position [378, 0]
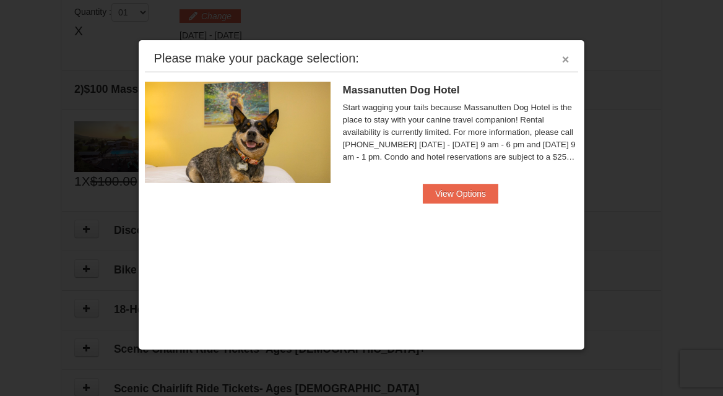
click at [563, 65] on button "×" at bounding box center [565, 59] width 7 height 12
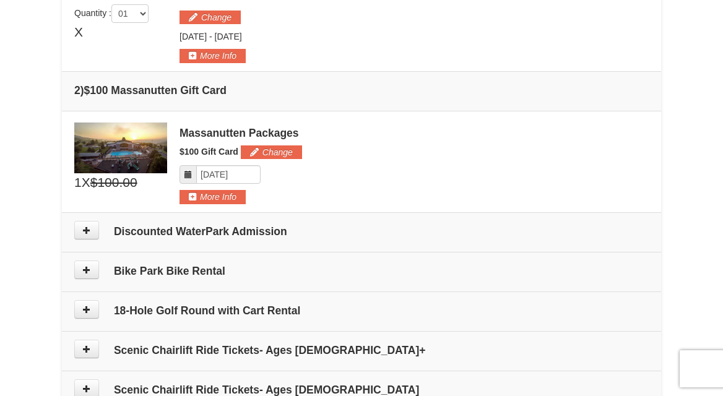
scroll to position [0, 0]
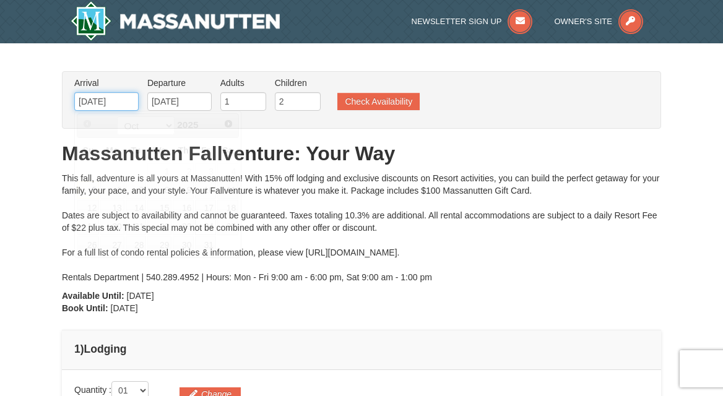
click at [123, 97] on input "[DATE]" at bounding box center [106, 101] width 64 height 19
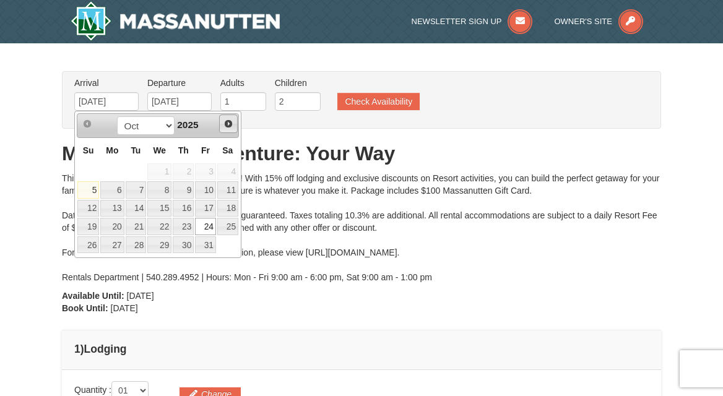
click at [228, 126] on span "Next" at bounding box center [229, 124] width 10 height 10
click at [208, 189] on link "7" at bounding box center [205, 189] width 21 height 17
type input "[DATE]"
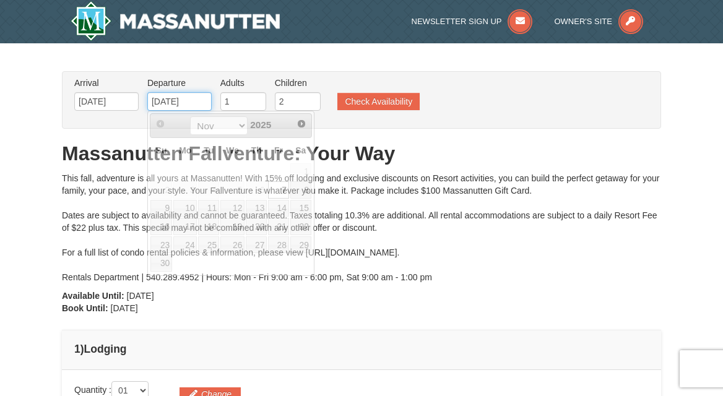
click at [190, 103] on input "[DATE]" at bounding box center [179, 101] width 64 height 19
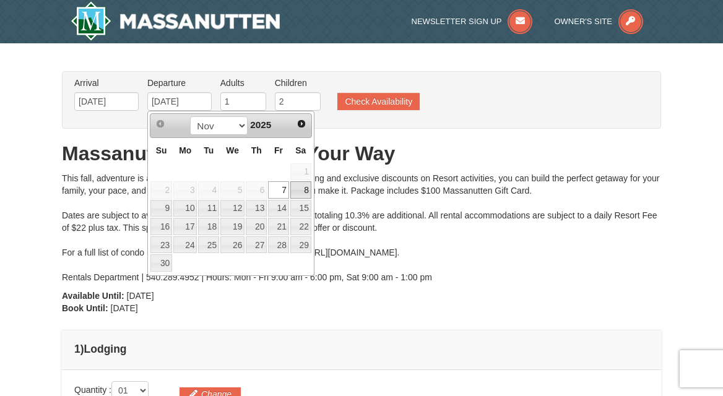
click at [299, 188] on link "8" at bounding box center [300, 189] width 21 height 17
type input "[DATE]"
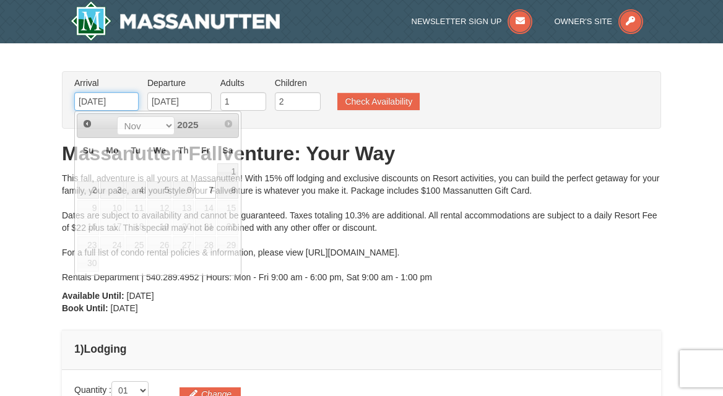
click at [100, 93] on input "[DATE]" at bounding box center [106, 101] width 64 height 19
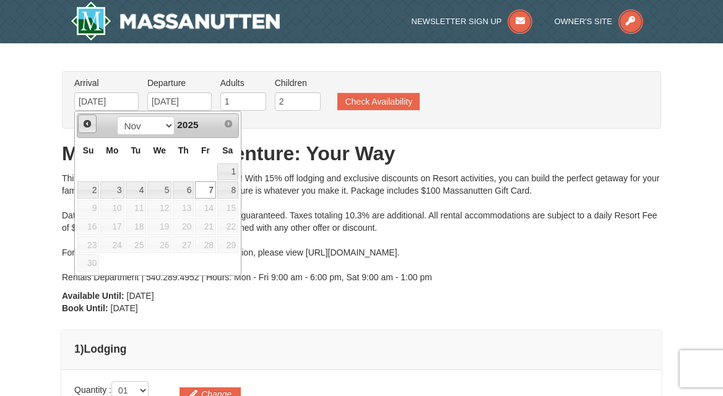
click at [87, 127] on span "Prev" at bounding box center [87, 124] width 10 height 10
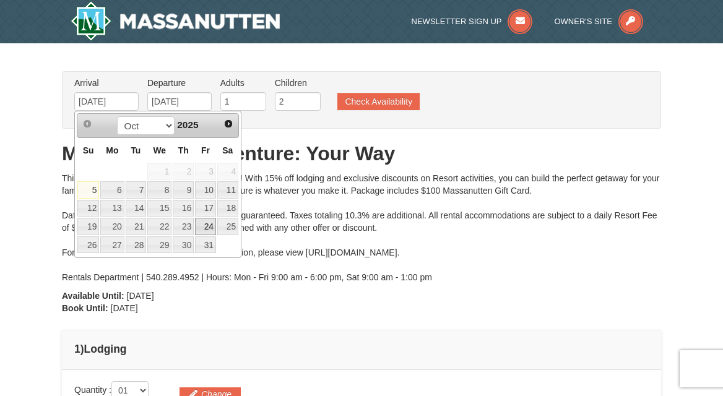
click at [209, 224] on link "24" at bounding box center [205, 226] width 21 height 17
type input "10/24/2025"
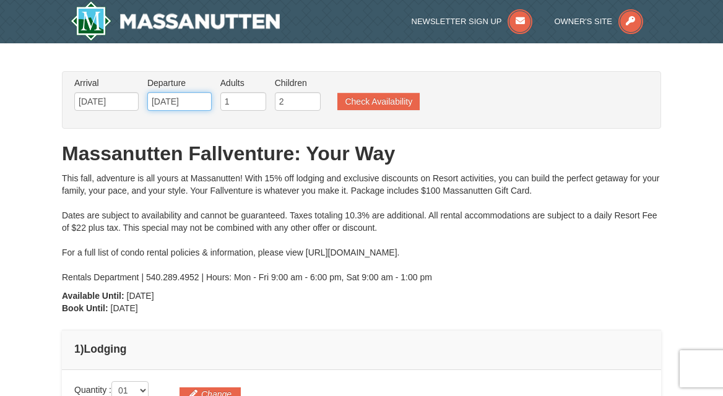
click at [192, 107] on input "[DATE]" at bounding box center [179, 101] width 64 height 19
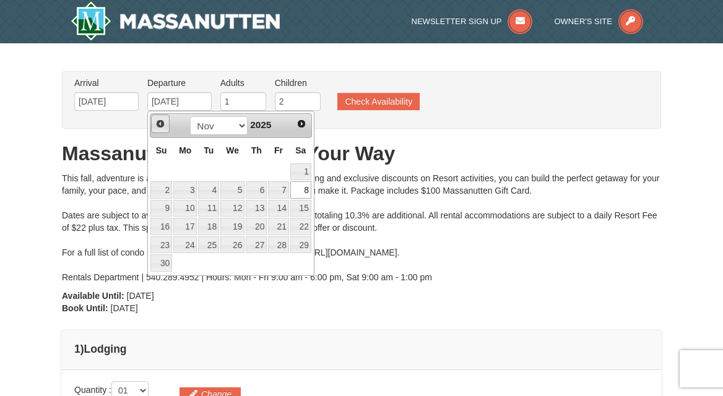
click at [160, 121] on span "Prev" at bounding box center [160, 124] width 10 height 10
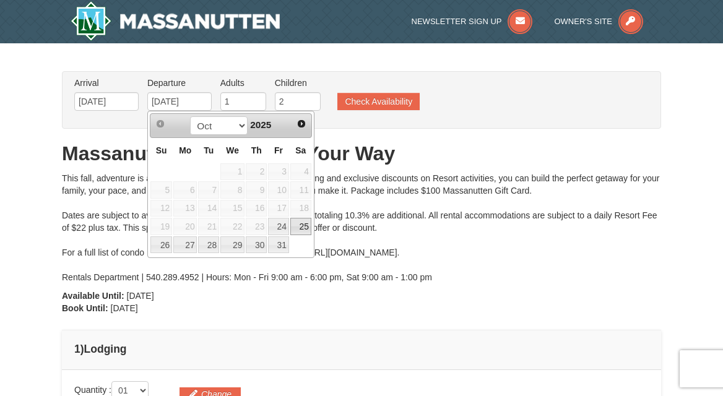
click at [295, 224] on link "25" at bounding box center [300, 226] width 21 height 17
type input "[DATE]"
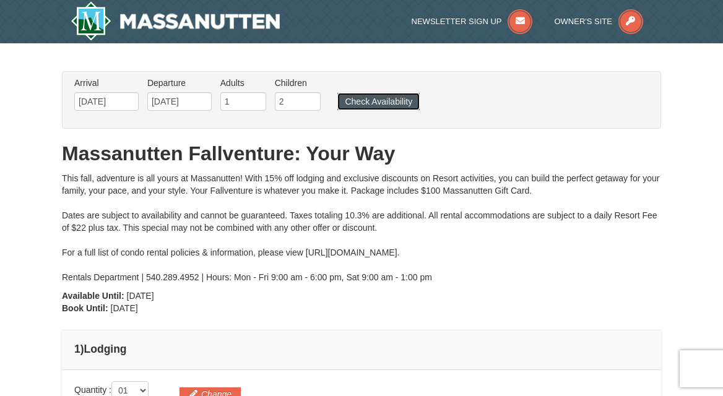
click at [374, 102] on button "Check Availability" at bounding box center [378, 101] width 82 height 17
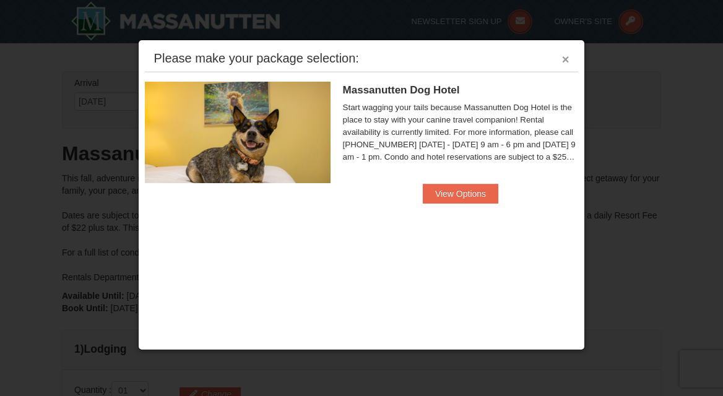
click at [565, 62] on button "×" at bounding box center [565, 59] width 7 height 12
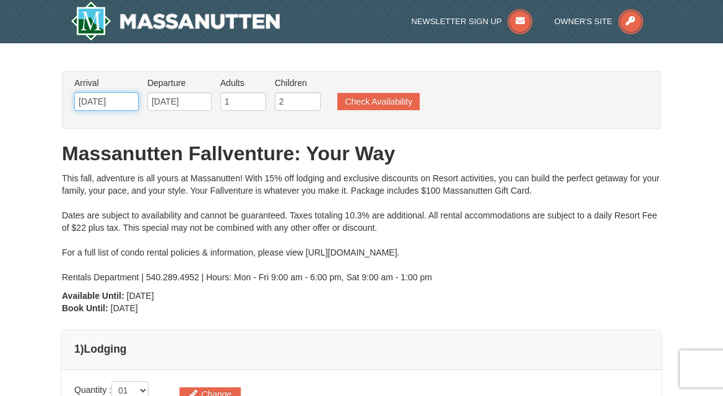
click at [118, 96] on input "[DATE]" at bounding box center [106, 101] width 64 height 19
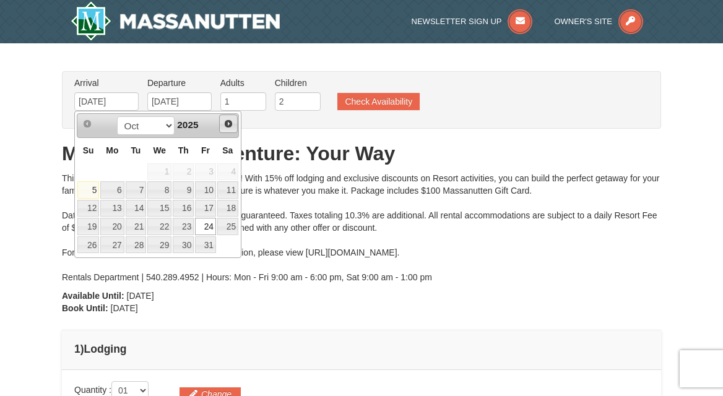
click at [230, 122] on span "Next" at bounding box center [229, 124] width 10 height 10
click at [207, 194] on link "7" at bounding box center [205, 189] width 21 height 17
type input "[DATE]"
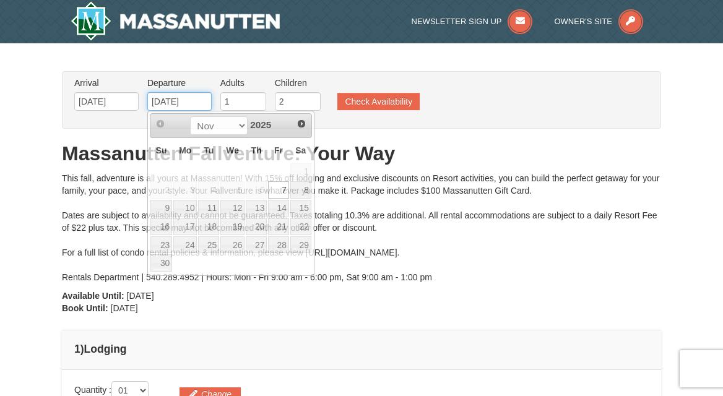
click at [154, 95] on input "[DATE]" at bounding box center [179, 101] width 64 height 19
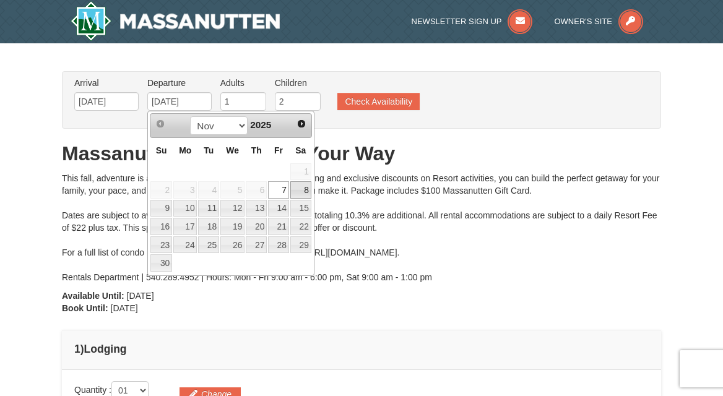
click at [305, 196] on link "8" at bounding box center [300, 189] width 21 height 17
type input "[DATE]"
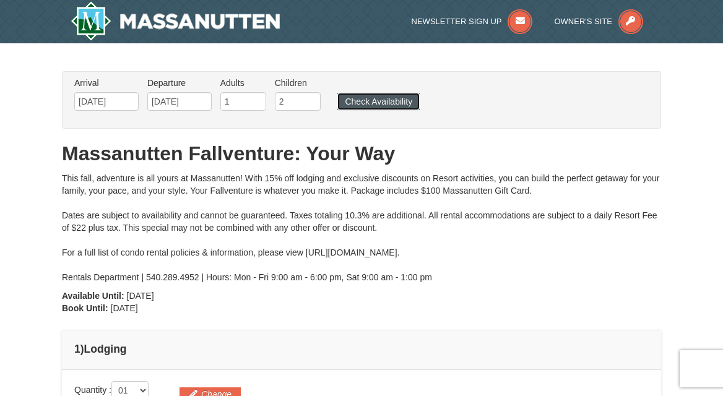
click at [373, 106] on button "Check Availability" at bounding box center [378, 101] width 82 height 17
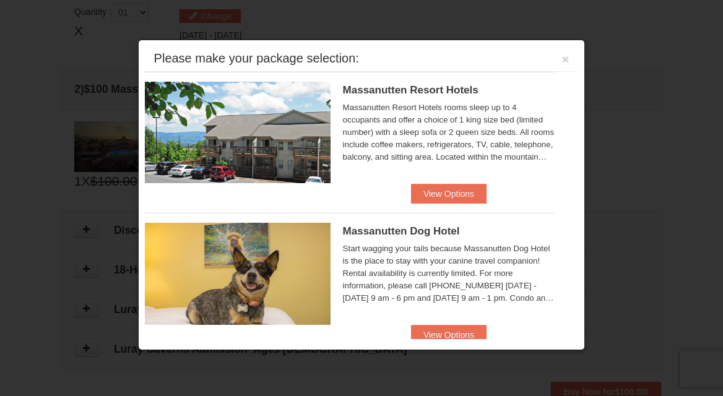
scroll to position [378, 0]
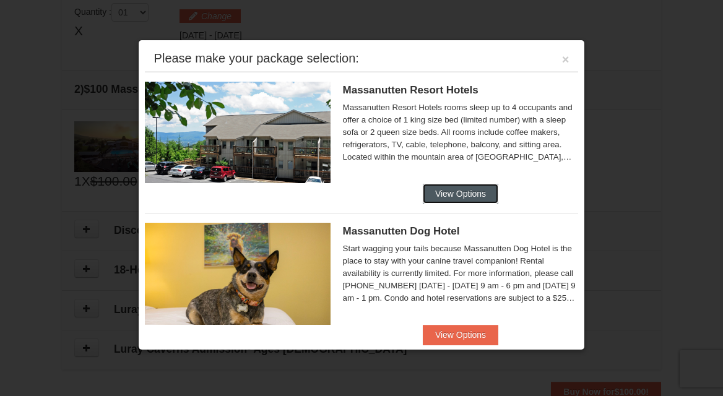
click at [446, 191] on button "View Options" at bounding box center [461, 194] width 76 height 20
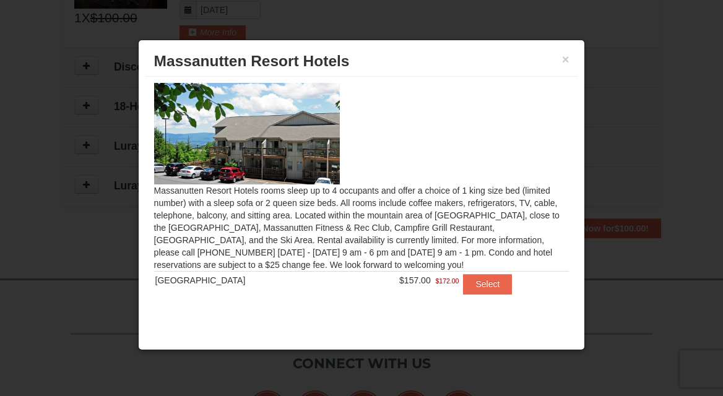
scroll to position [545, 0]
click at [563, 62] on button "×" at bounding box center [565, 59] width 7 height 12
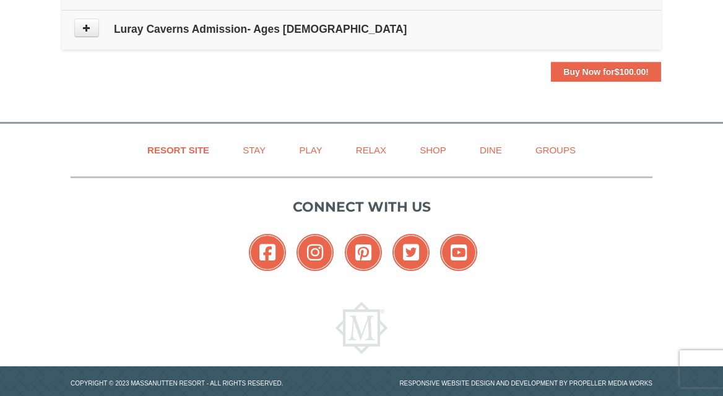
scroll to position [721, 0]
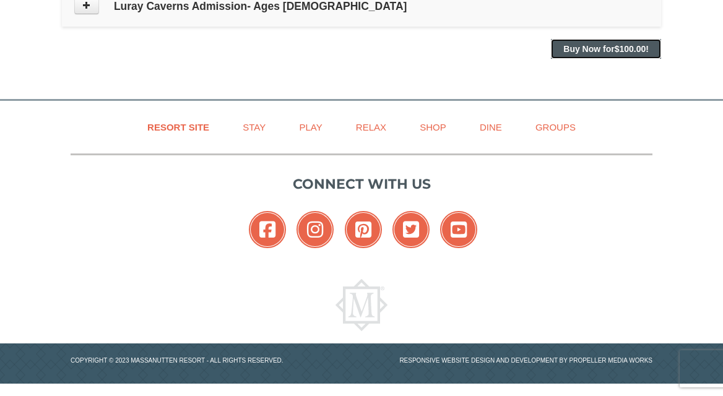
click at [603, 48] on strong "Buy Now for $100.00 !" at bounding box center [605, 49] width 85 height 10
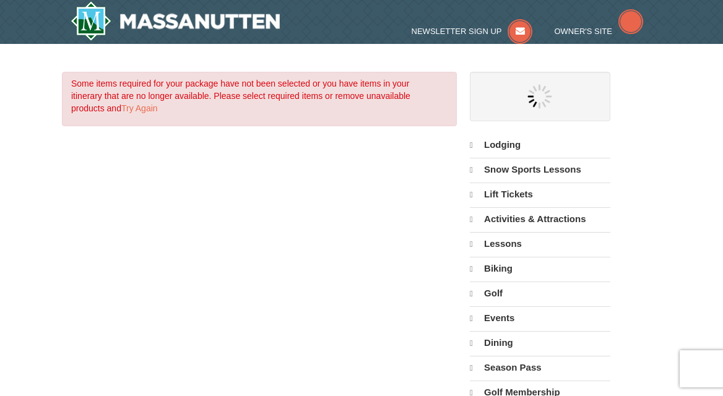
select select "10"
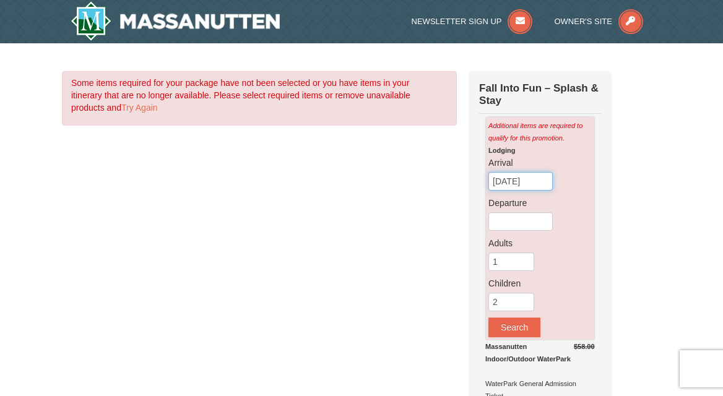
click at [517, 175] on input "[DATE]" at bounding box center [521, 181] width 64 height 19
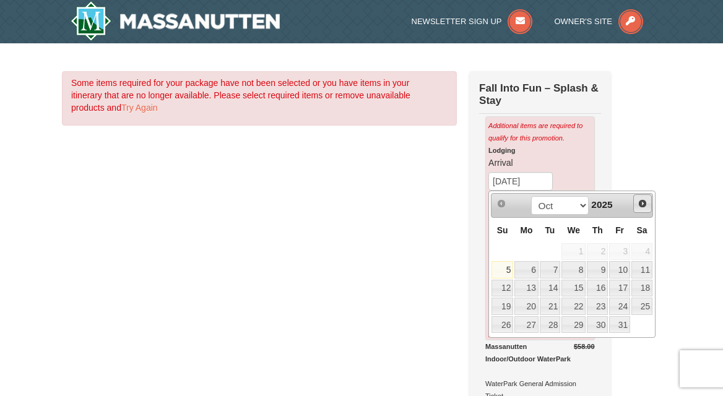
click at [640, 199] on span "Next" at bounding box center [643, 204] width 10 height 10
click at [621, 271] on link "7" at bounding box center [619, 269] width 21 height 17
type input "[DATE]"
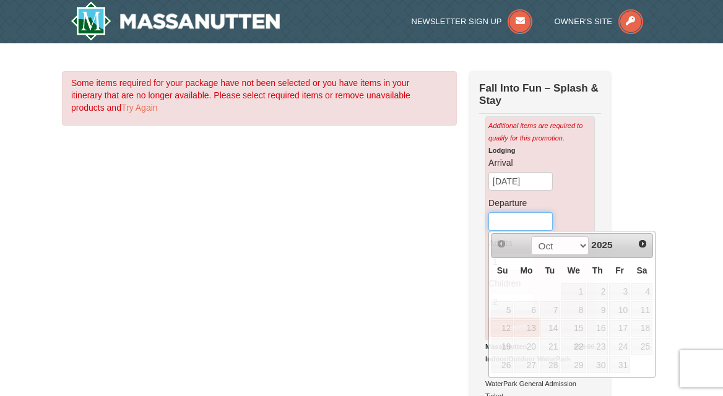
click at [538, 214] on input "text" at bounding box center [521, 221] width 64 height 19
click at [638, 242] on span "Next" at bounding box center [643, 244] width 10 height 10
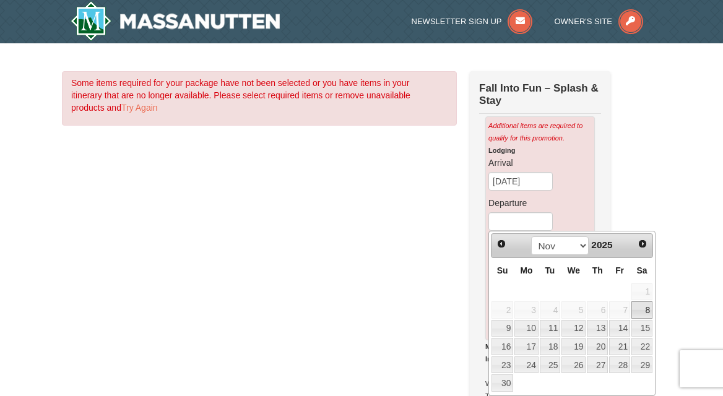
click at [641, 312] on link "8" at bounding box center [642, 310] width 21 height 17
type input "[DATE]"
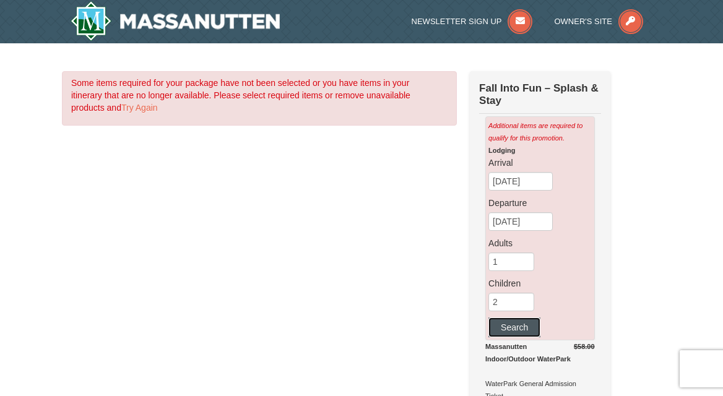
click at [523, 326] on button "Search" at bounding box center [515, 328] width 52 height 20
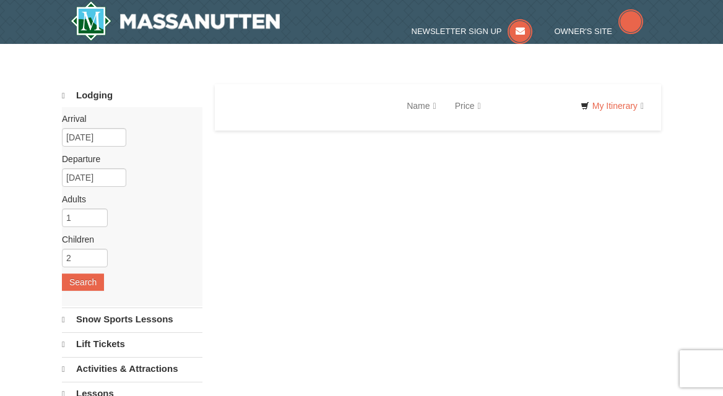
select select "10"
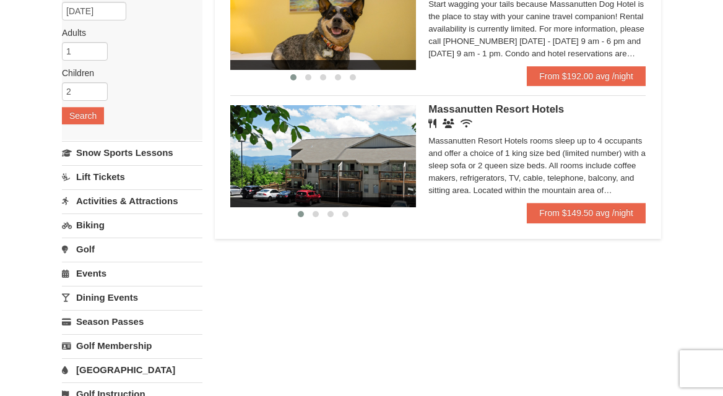
scroll to position [217, 0]
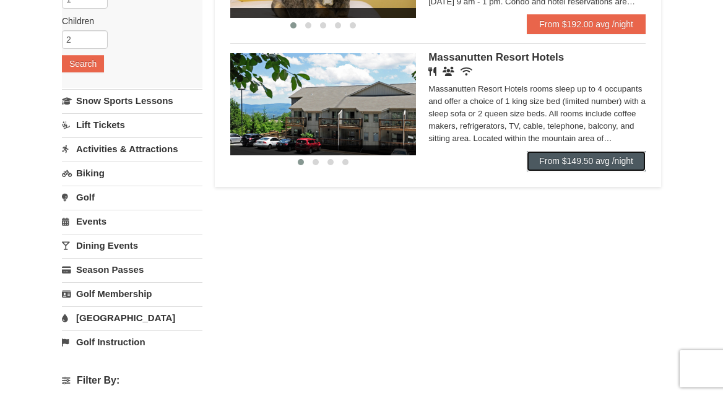
click at [558, 163] on link "From $149.50 avg /night" at bounding box center [586, 161] width 119 height 20
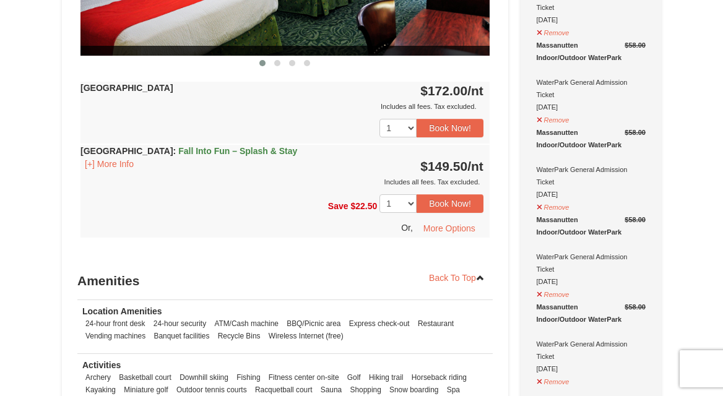
scroll to position [707, 0]
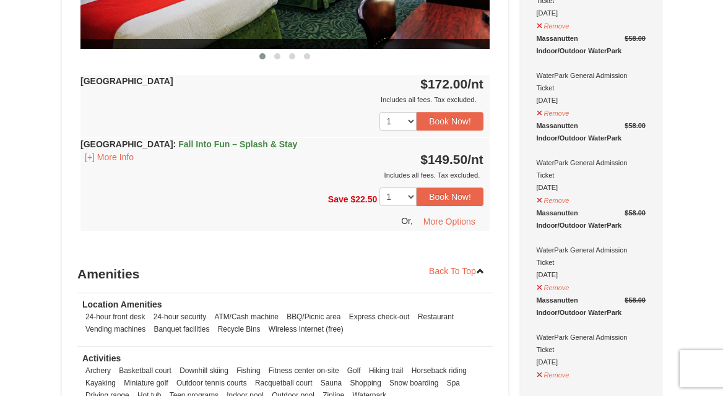
drag, startPoint x: 467, startPoint y: 183, endPoint x: 485, endPoint y: 170, distance: 21.7
click at [480, 176] on div "[GEOGRAPHIC_DATA] : Fall Into Fun – Splash & Stay [+] More Info $149.50 /nt Inc…" at bounding box center [284, 184] width 409 height 93
click at [451, 191] on button "Book Now!" at bounding box center [450, 197] width 67 height 19
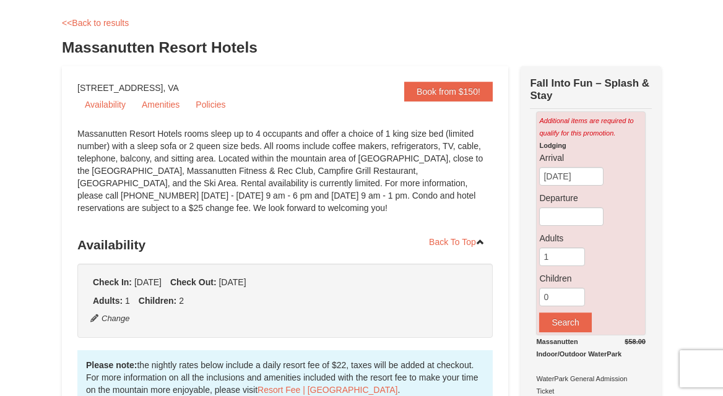
scroll to position [0, 0]
